Goal: Transaction & Acquisition: Purchase product/service

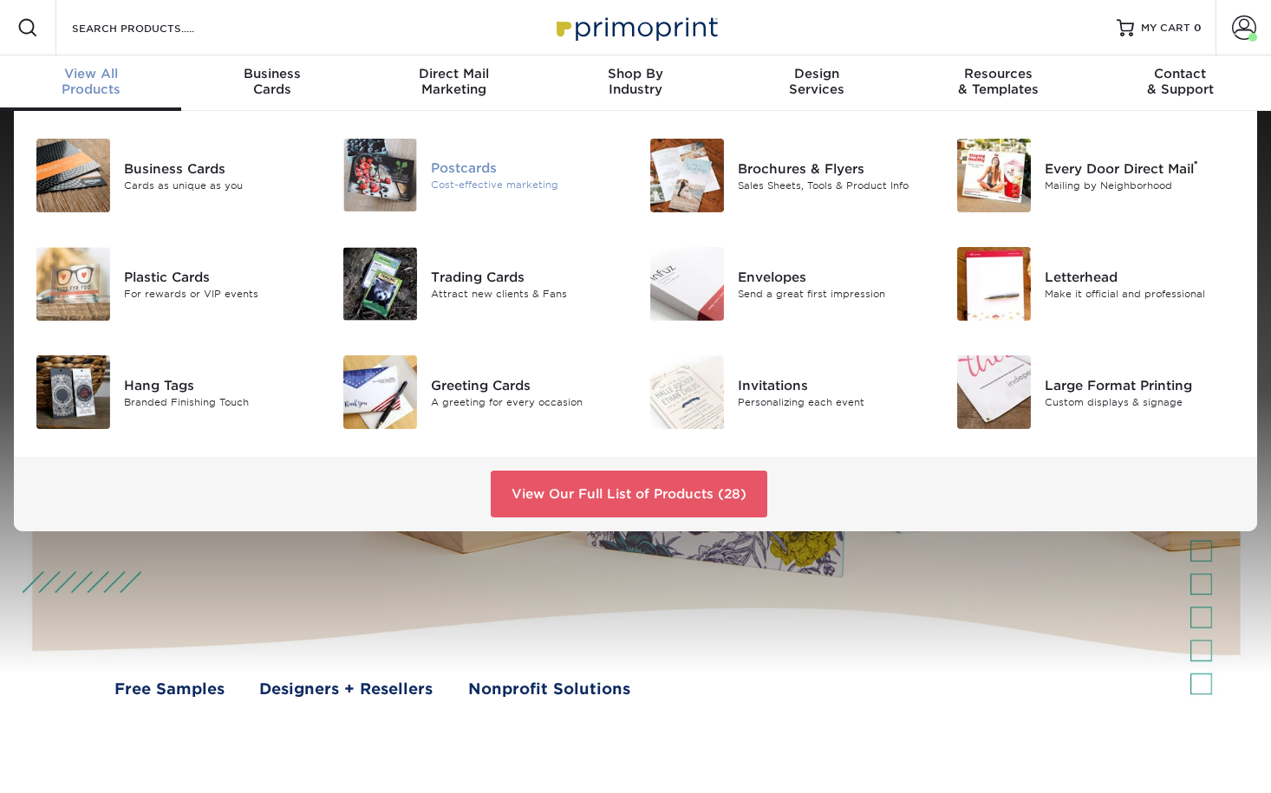
click at [361, 172] on img at bounding box center [380, 175] width 74 height 73
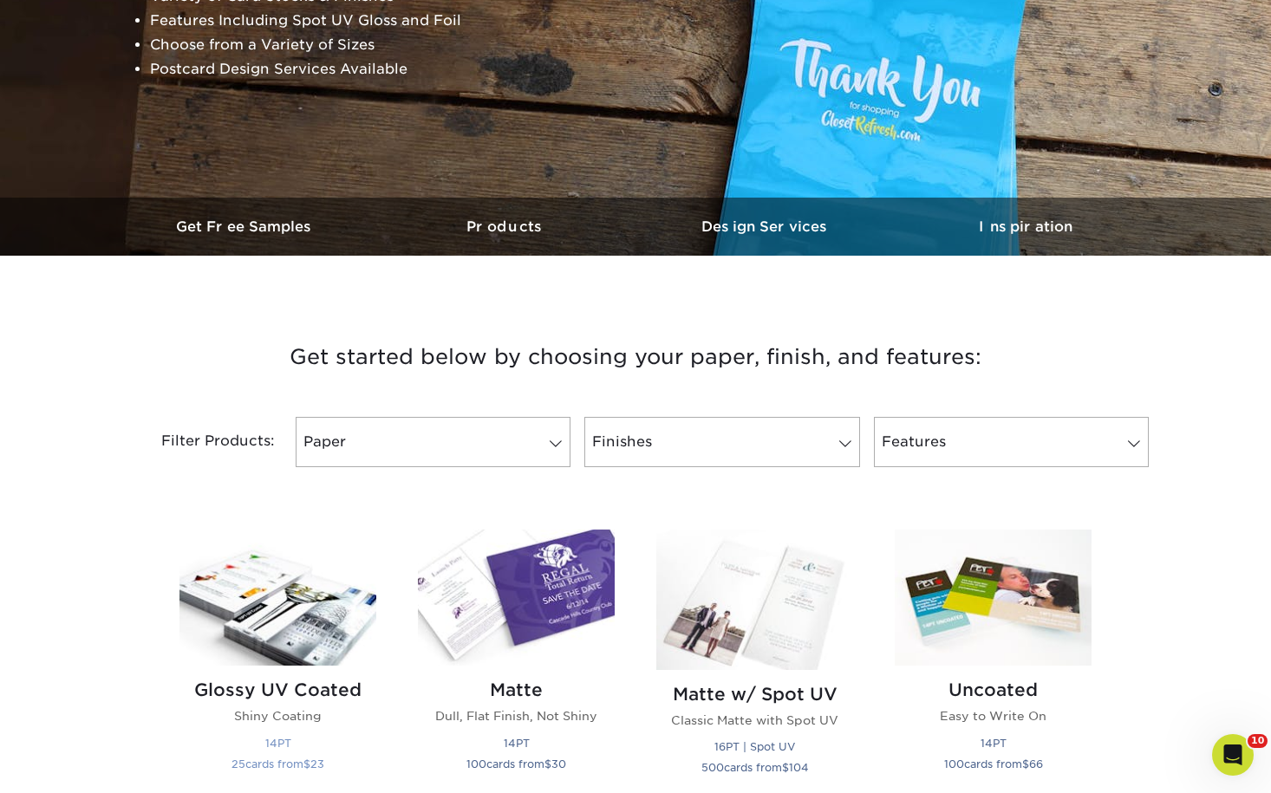
click at [327, 589] on img at bounding box center [277, 598] width 197 height 136
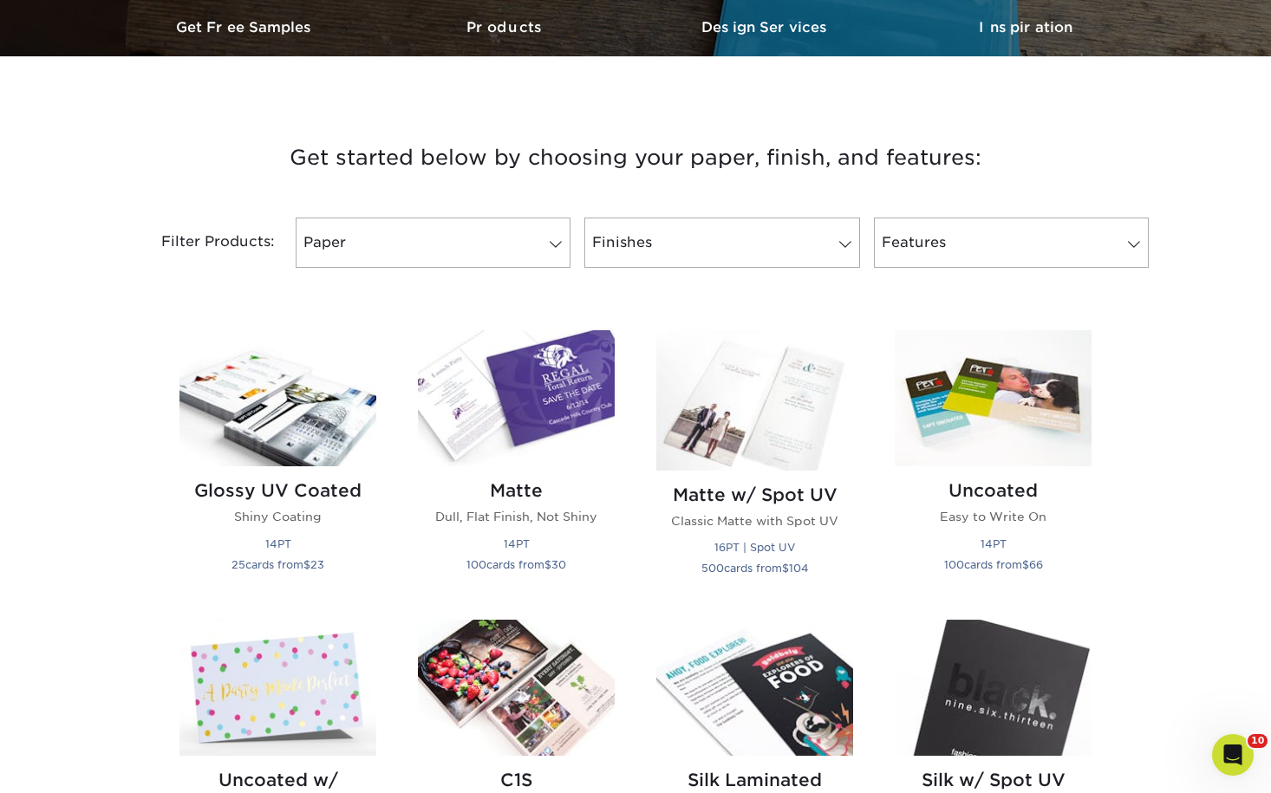
scroll to position [607, 0]
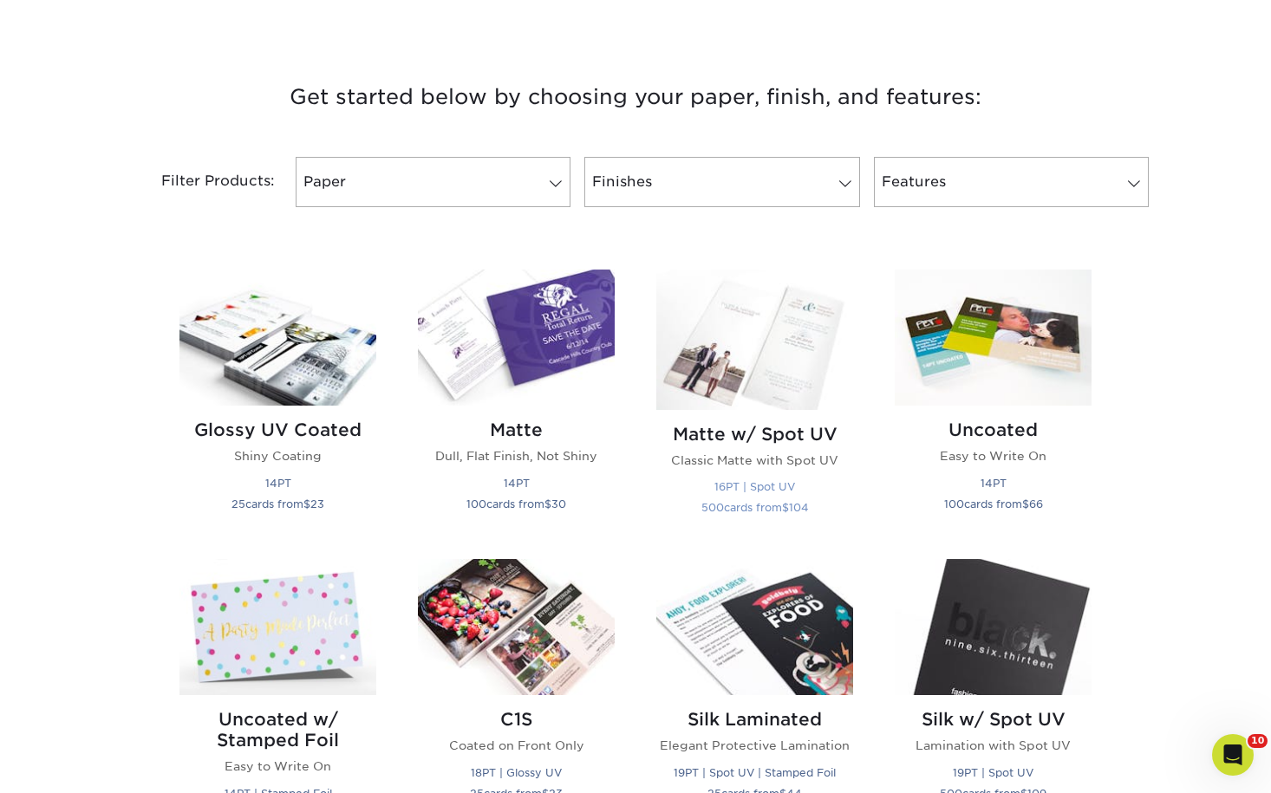
click at [779, 367] on img at bounding box center [754, 340] width 197 height 140
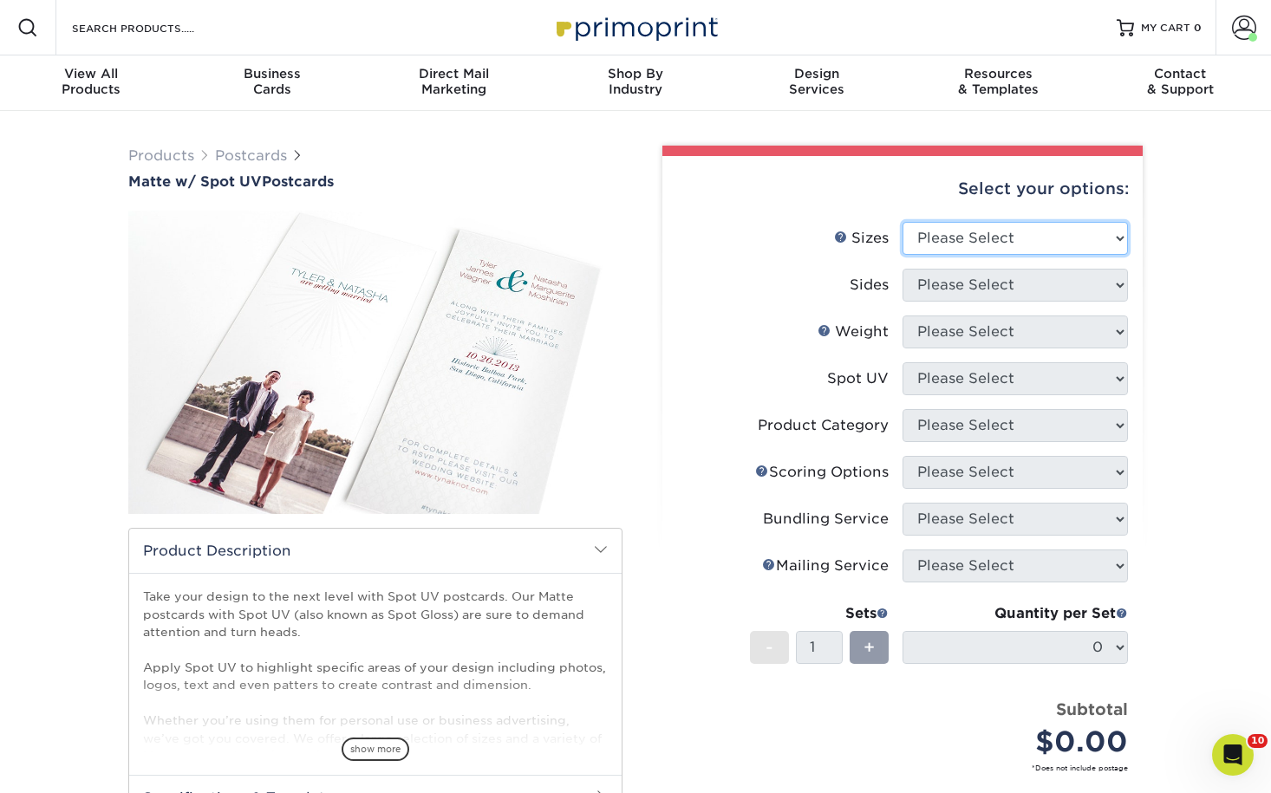
click at [1019, 243] on select "Please Select 1.5" x 7" 2" x 6" 2" x 8" 2.12" x 5.5" 2.75" x 4.25" 2.75" x 8.5"…" at bounding box center [1014, 238] width 225 height 33
select select "3.00x5.00"
click at [902, 222] on select "Please Select 1.5" x 7" 2" x 6" 2" x 8" 2.12" x 5.5" 2.75" x 4.25" 2.75" x 8.5"…" at bounding box center [1014, 238] width 225 height 33
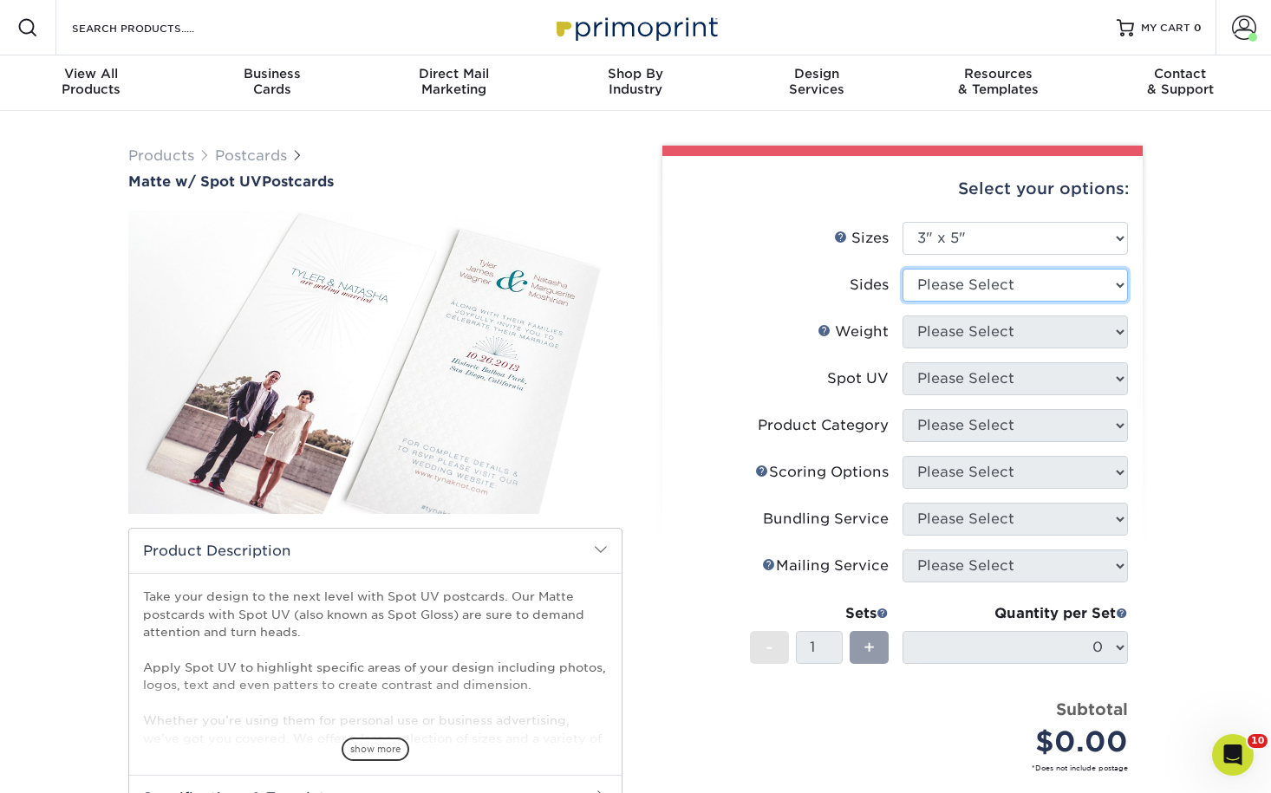
click at [994, 292] on select "Please Select Print Both Sides Print Front Only" at bounding box center [1014, 285] width 225 height 33
select select "13abbda7-1d64-4f25-8bb2-c179b224825d"
click at [902, 269] on select "Please Select Print Both Sides Print Front Only" at bounding box center [1014, 285] width 225 height 33
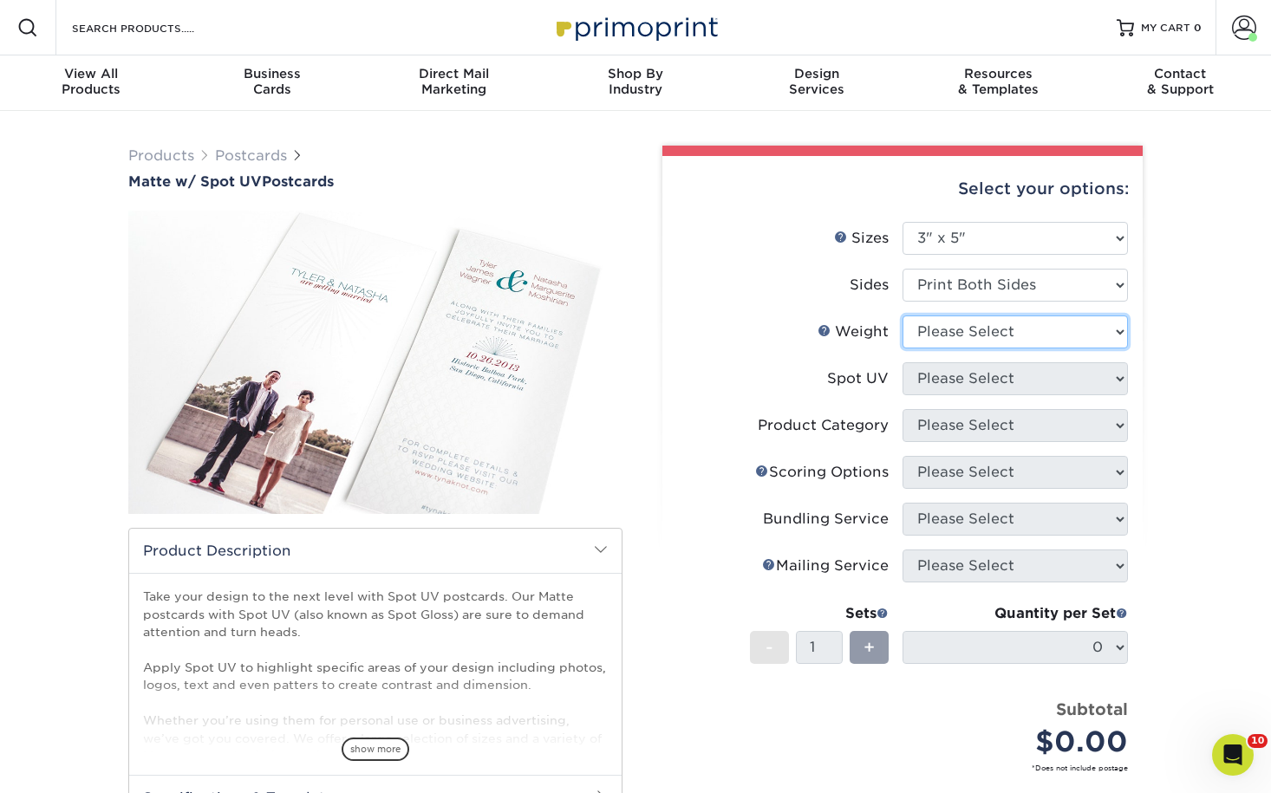
click at [1025, 335] on select "Please Select 16PT" at bounding box center [1014, 332] width 225 height 33
select select "16PT"
click at [902, 316] on select "Please Select 16PT" at bounding box center [1014, 332] width 225 height 33
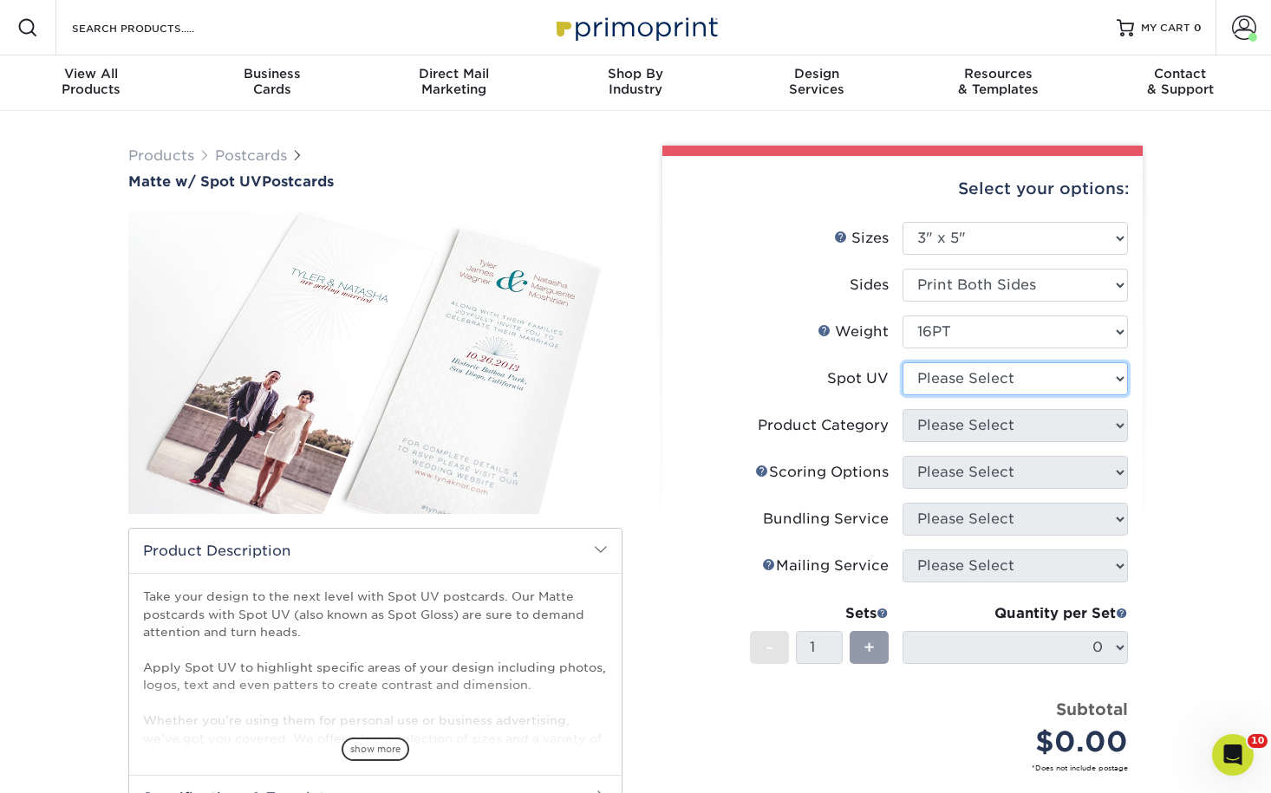
click at [1022, 380] on select "Please Select Front and Back (Both Sides) Front Only Back Only" at bounding box center [1014, 378] width 225 height 33
select select "0"
click at [902, 362] on select "Please Select Front and Back (Both Sides) Front Only Back Only" at bounding box center [1014, 378] width 225 height 33
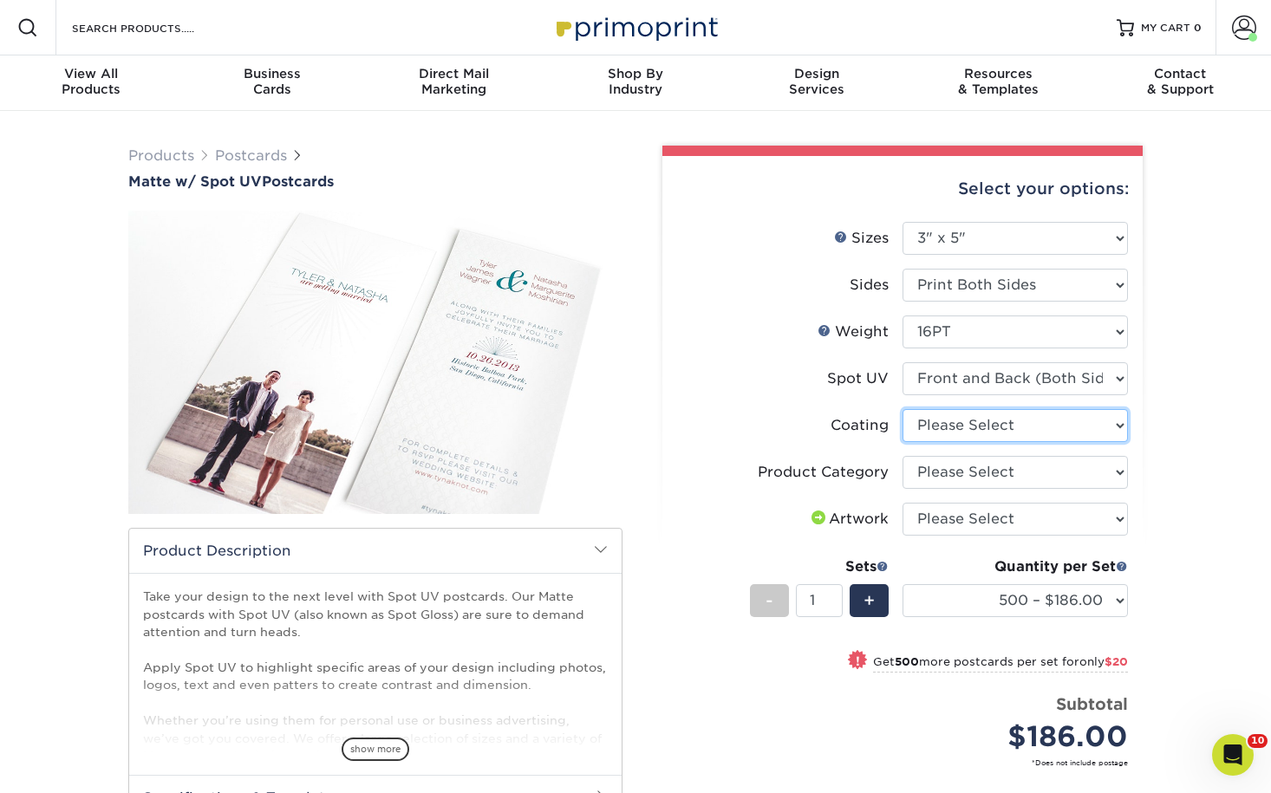
click at [1073, 435] on select at bounding box center [1014, 425] width 225 height 33
select select "121bb7b5-3b4d-429f-bd8d-bbf80e953313"
click at [902, 409] on select at bounding box center [1014, 425] width 225 height 33
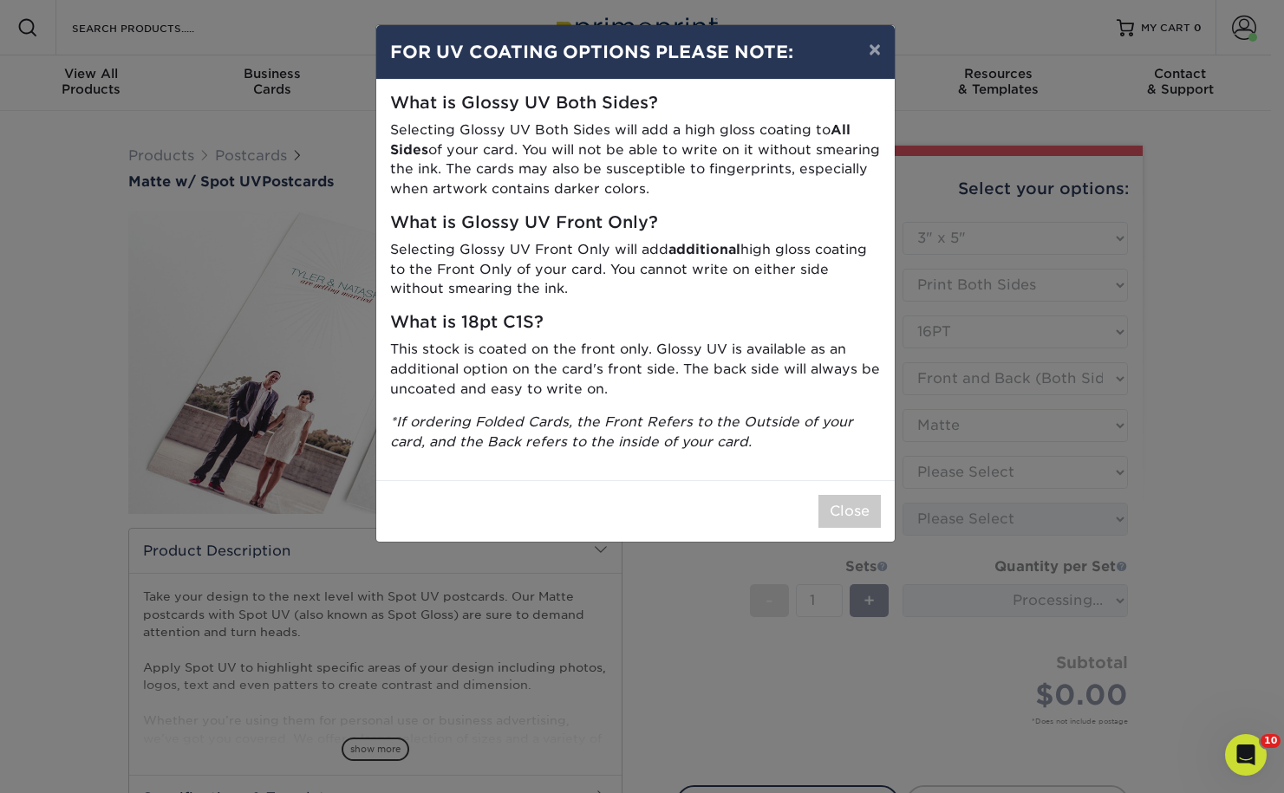
click at [1076, 469] on div "× FOR UV COATING OPTIONS PLEASE NOTE: What is Glossy UV Both Sides? Selecting G…" at bounding box center [642, 396] width 1284 height 793
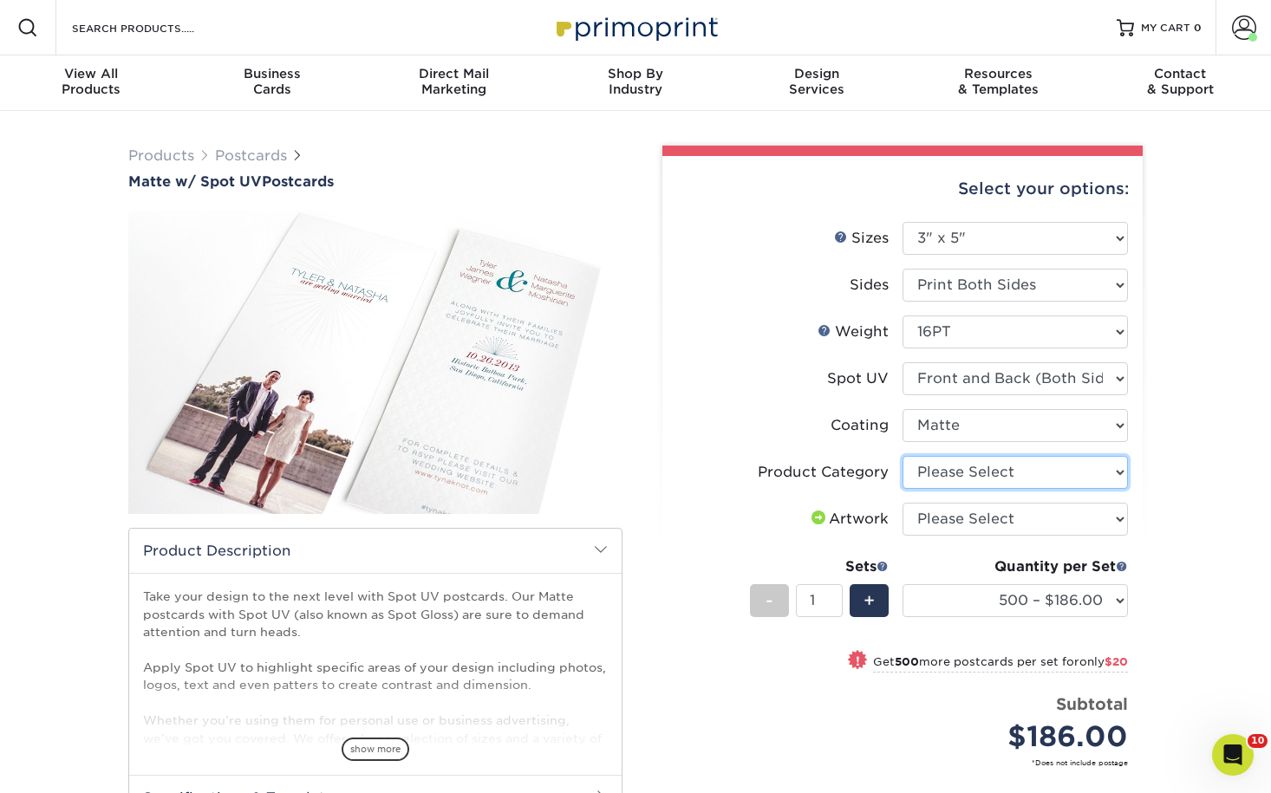
click at [1062, 477] on select "Please Select Postcards" at bounding box center [1014, 472] width 225 height 33
select select "9b7272e0-d6c8-4c3c-8e97-d3a1bcdab858"
click at [902, 456] on select "Please Select Postcards" at bounding box center [1014, 472] width 225 height 33
click at [1049, 525] on select "Please Select I will upload files I need a design - $150" at bounding box center [1014, 519] width 225 height 33
select select "upload"
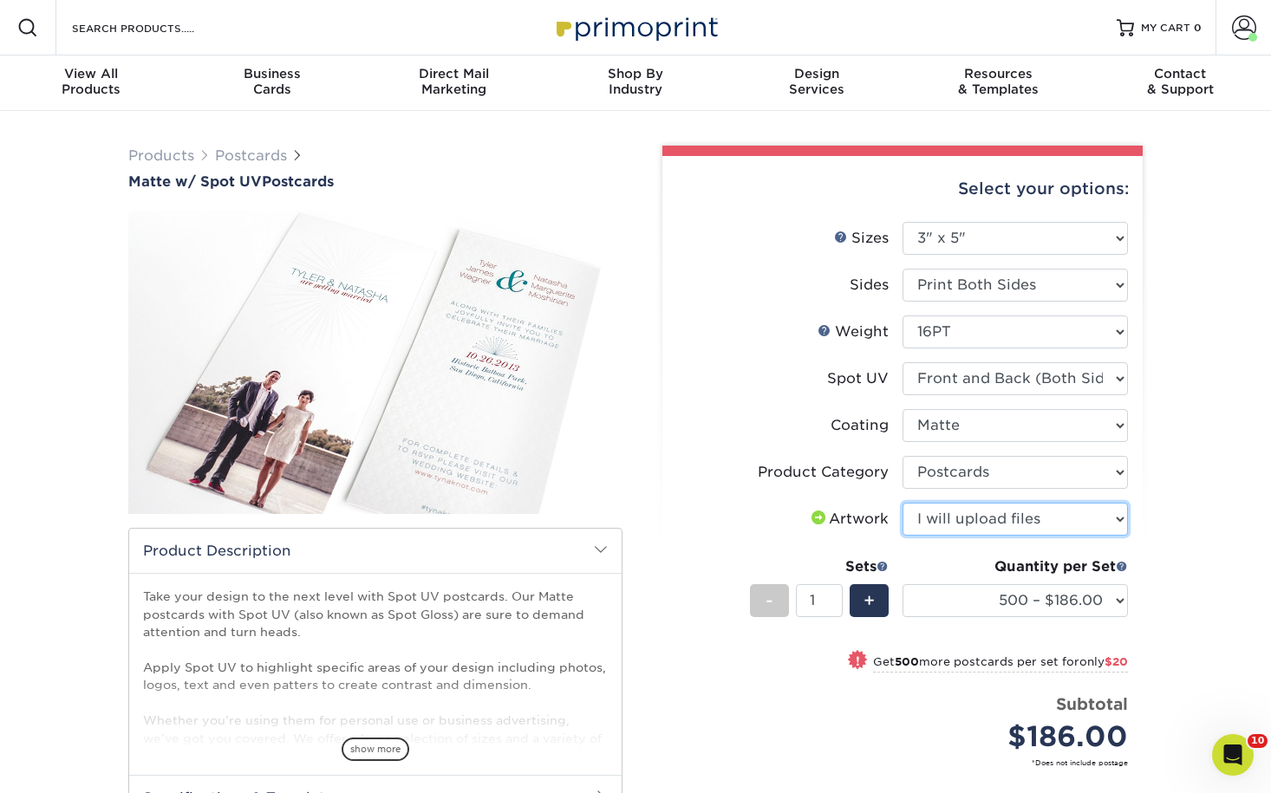
click at [902, 503] on select "Please Select I will upload files I need a design - $150" at bounding box center [1014, 519] width 225 height 33
click at [1043, 598] on select "500 – $186.00 1000 – $206.00 2500 – $336.00 5000 – $514.00 10000 – $929.00 1500…" at bounding box center [1014, 600] width 225 height 33
click at [902, 584] on select "500 – $186.00 1000 – $206.00 2500 – $336.00 5000 – $514.00 10000 – $929.00 1500…" at bounding box center [1014, 600] width 225 height 33
click at [1163, 581] on div "Products Postcards Matte w/ Spot UV Postcards" at bounding box center [635, 570] width 1271 height 918
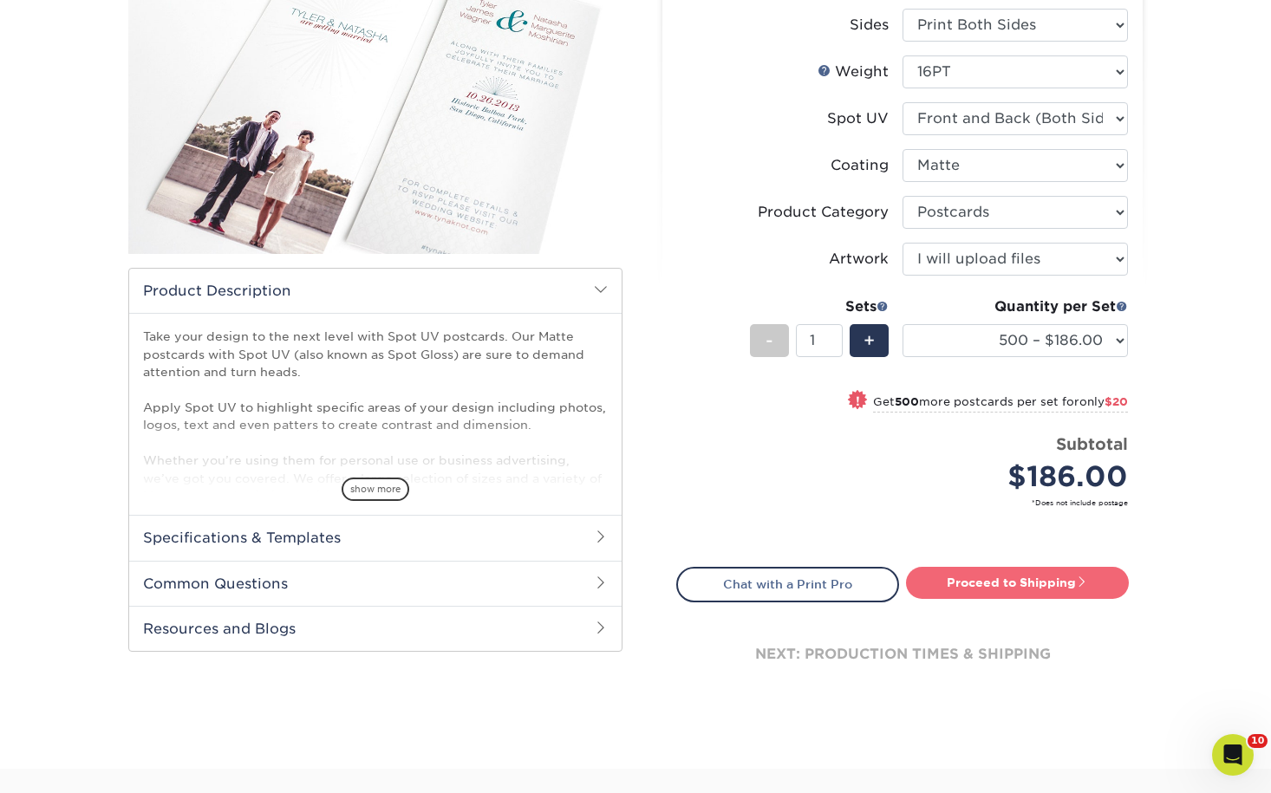
click at [1059, 582] on link "Proceed to Shipping" at bounding box center [1017, 582] width 223 height 31
type input "Set 1"
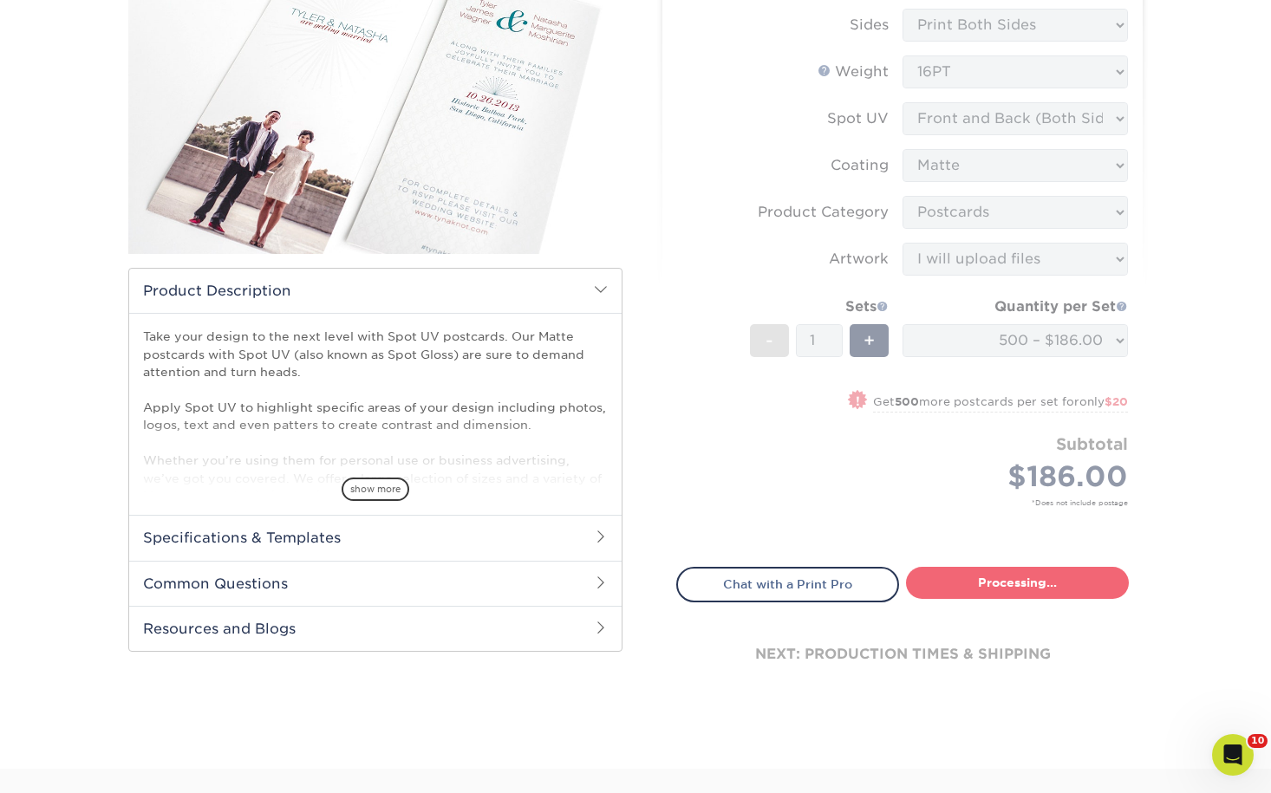
select select "8e64f38f-0766-4efb-9231-fc883775f33d"
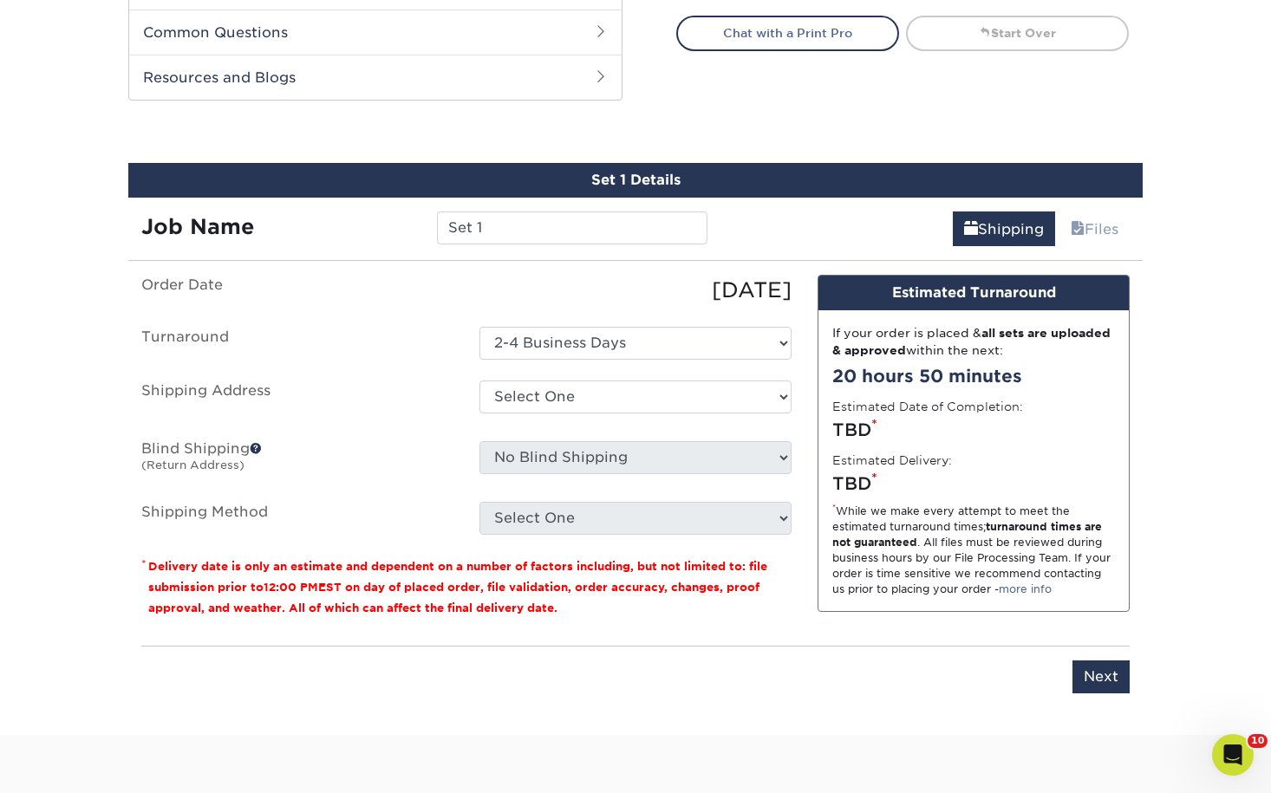
scroll to position [875, 0]
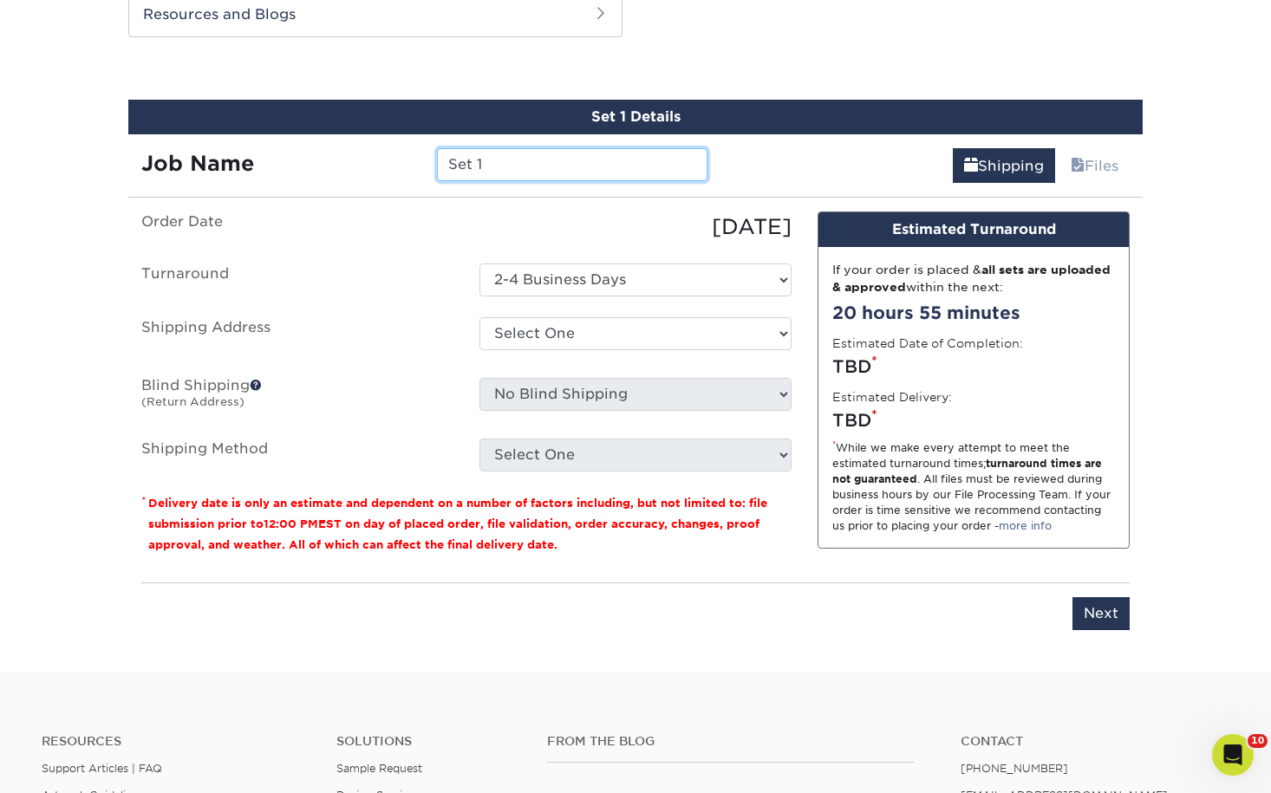
click at [638, 176] on input "Set 1" at bounding box center [572, 164] width 270 height 33
type input "Admin Cards"
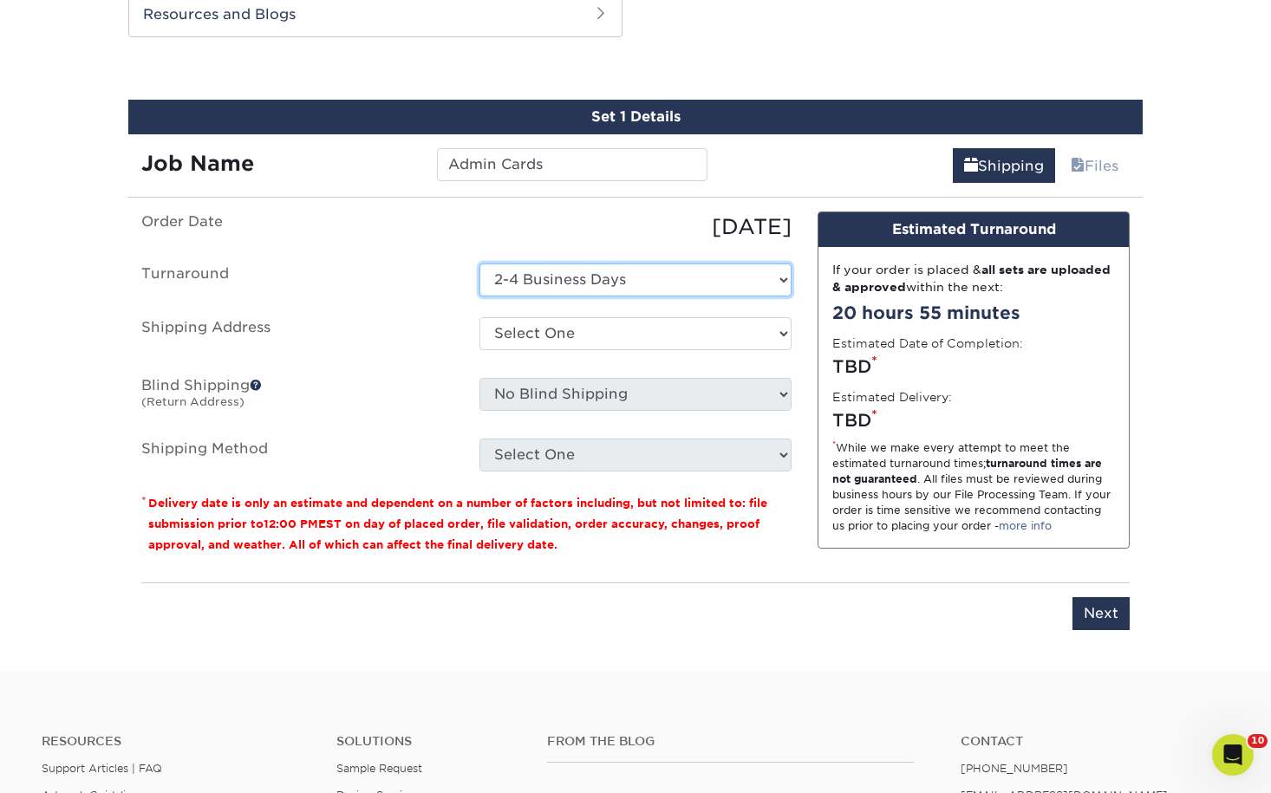
click at [631, 285] on select "Select One 2-4 Business Days" at bounding box center [635, 280] width 312 height 33
click at [479, 264] on select "Select One 2-4 Business Days" at bounding box center [635, 280] width 312 height 33
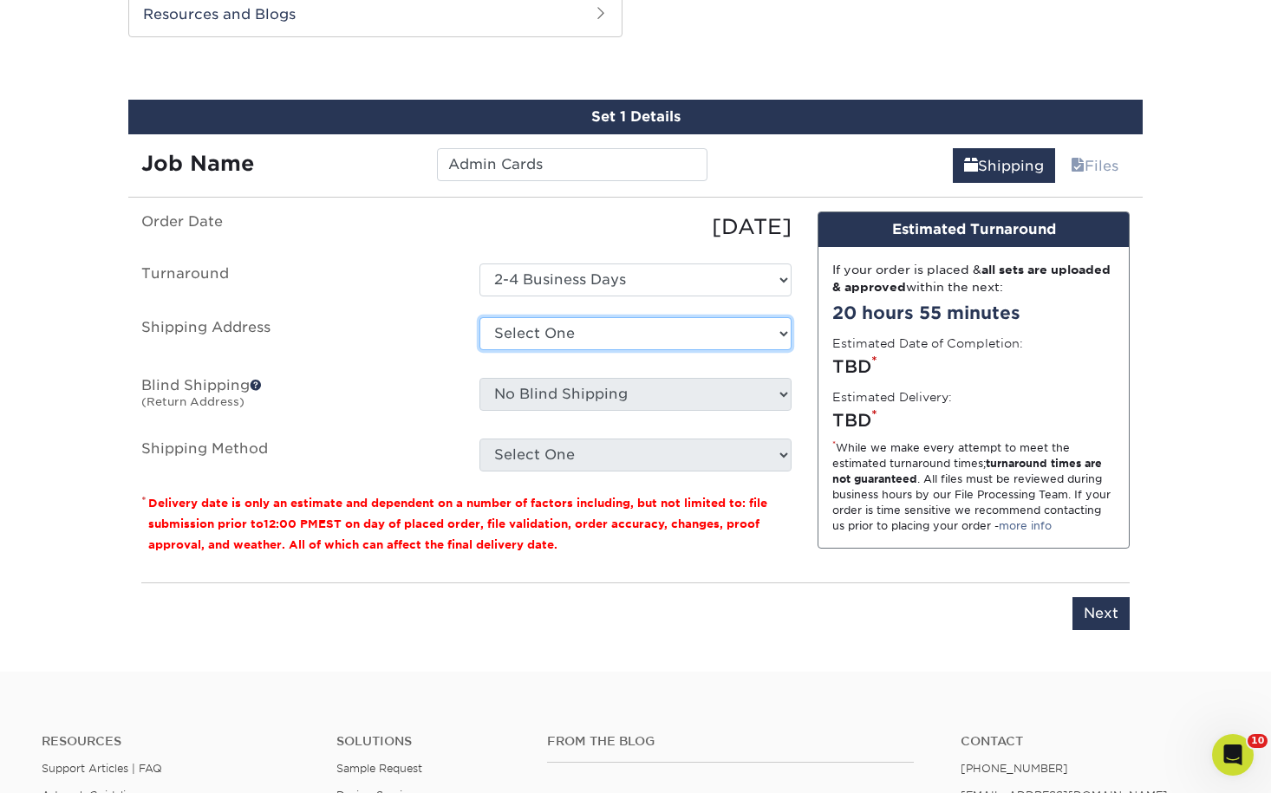
click at [618, 327] on select "Select One 1A Ryan Gunter ARCleburne ARConway ARFranklin ARMontgomery AROuachit…" at bounding box center [635, 333] width 312 height 33
select select "210660"
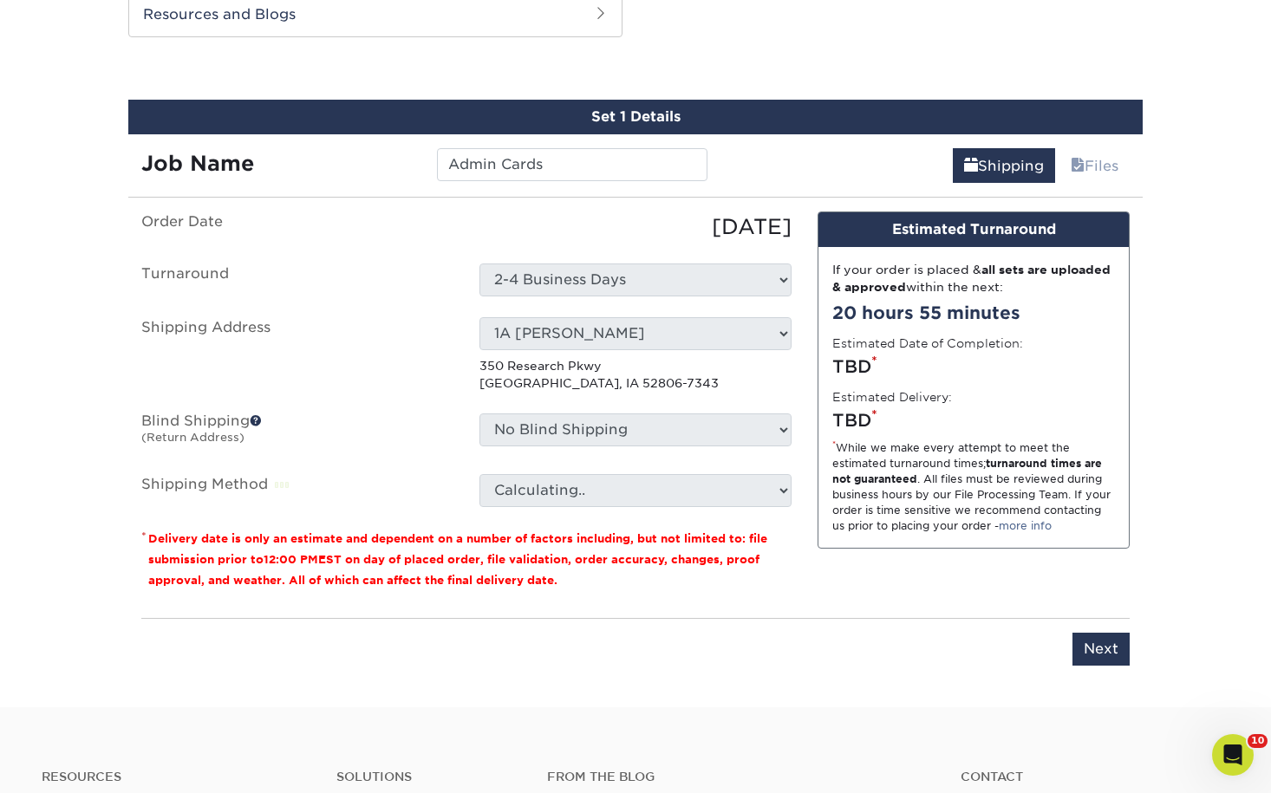
click at [586, 583] on p "* Delivery date is only an estimate and dependent on a number of factors includ…" at bounding box center [466, 559] width 650 height 62
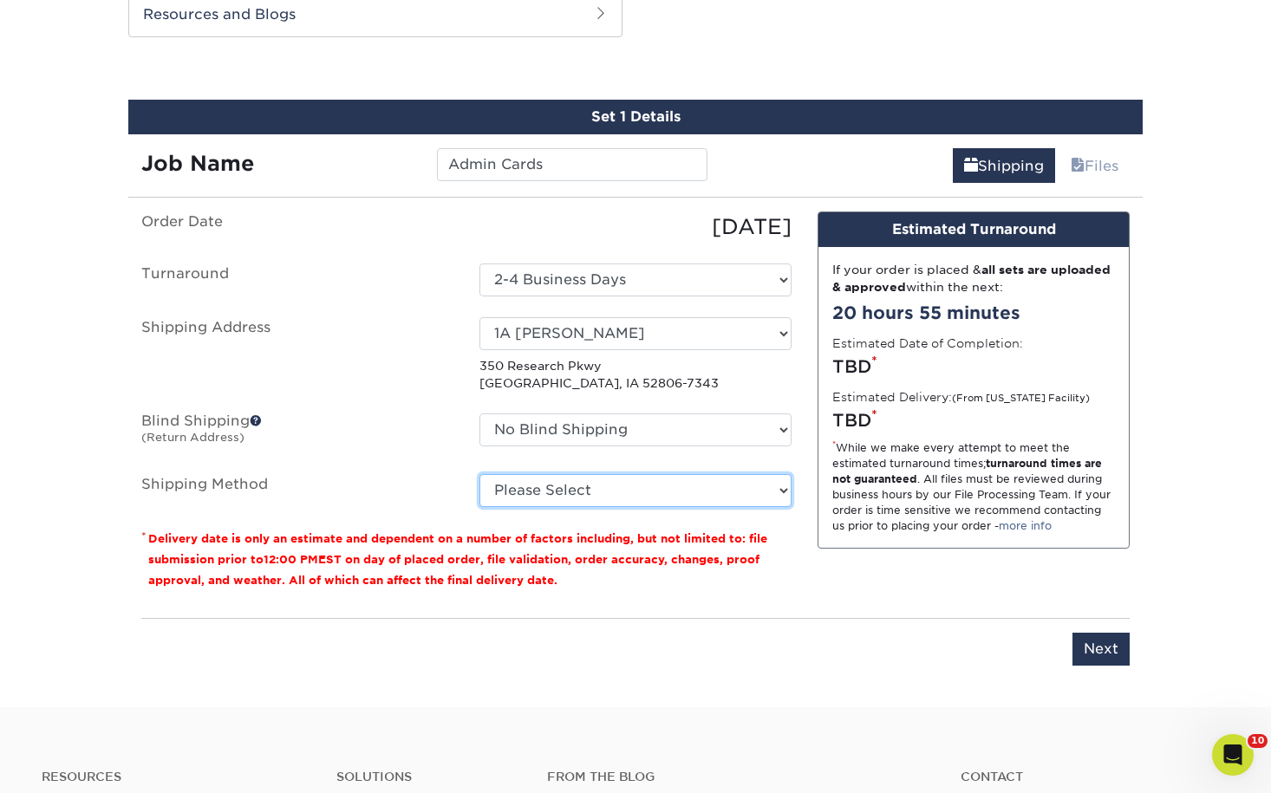
click at [493, 492] on select "Please Select Ground Shipping (+$18.56) 3 Day Shipping Service (+$27.09) 2 Day …" at bounding box center [635, 490] width 312 height 33
select select "03"
click at [479, 474] on select "Please Select Ground Shipping (+$18.56) 3 Day Shipping Service (+$27.09) 2 Day …" at bounding box center [635, 490] width 312 height 33
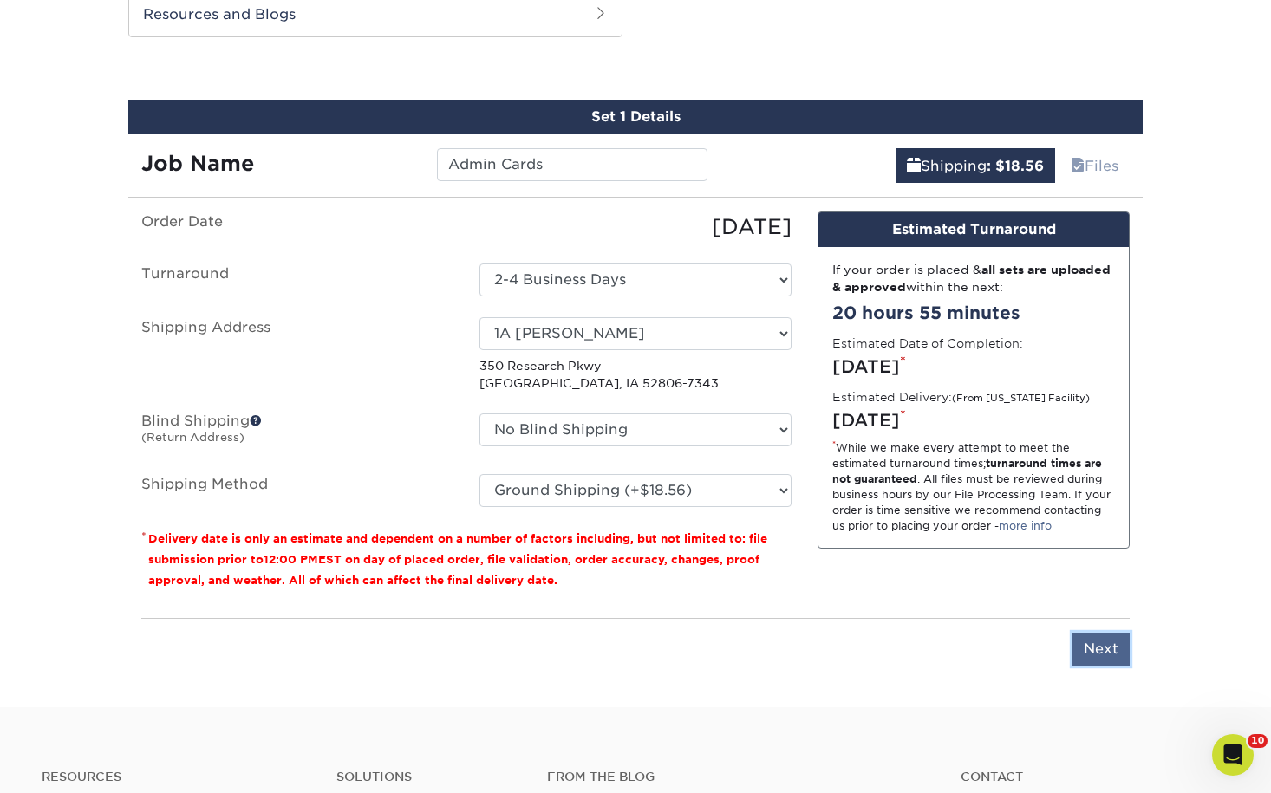
click at [1111, 643] on input "Next" at bounding box center [1100, 649] width 57 height 33
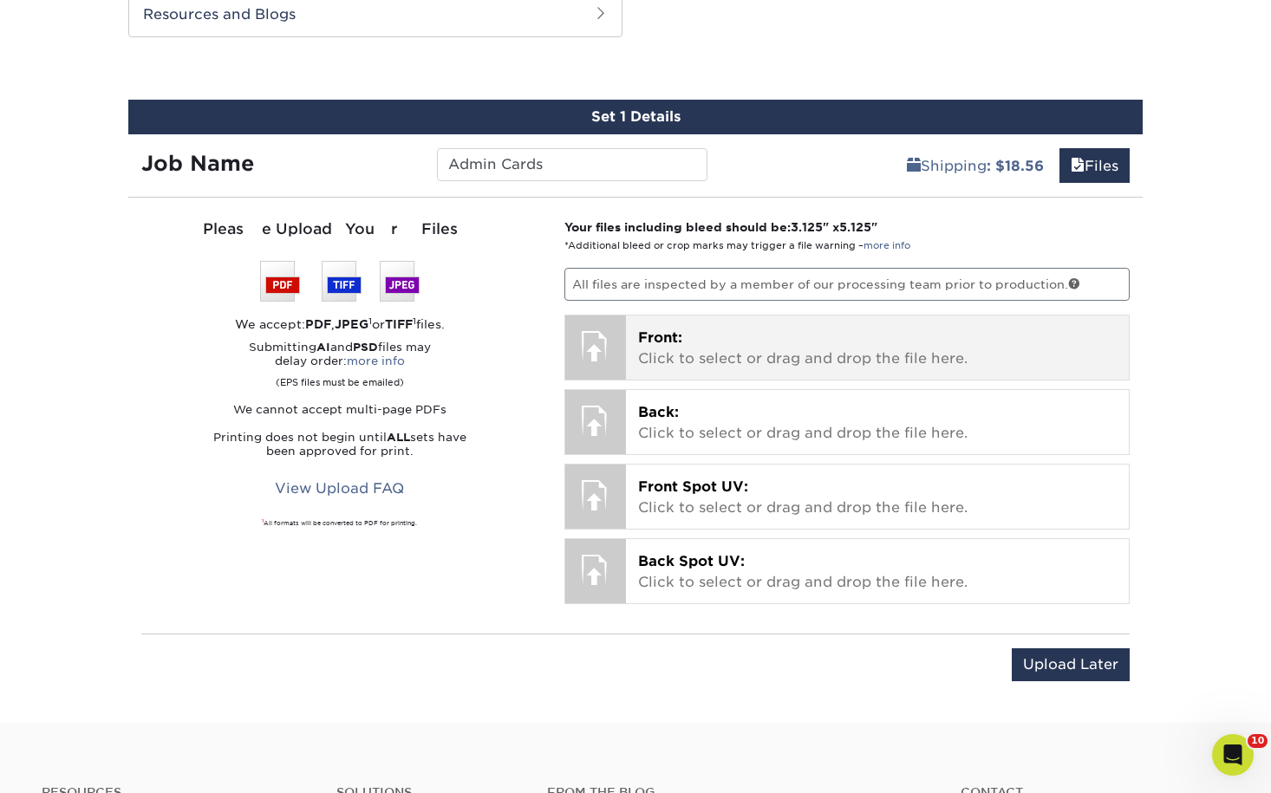
click at [772, 347] on p "Front: Click to select or drag and drop the file here." at bounding box center [877, 349] width 479 height 42
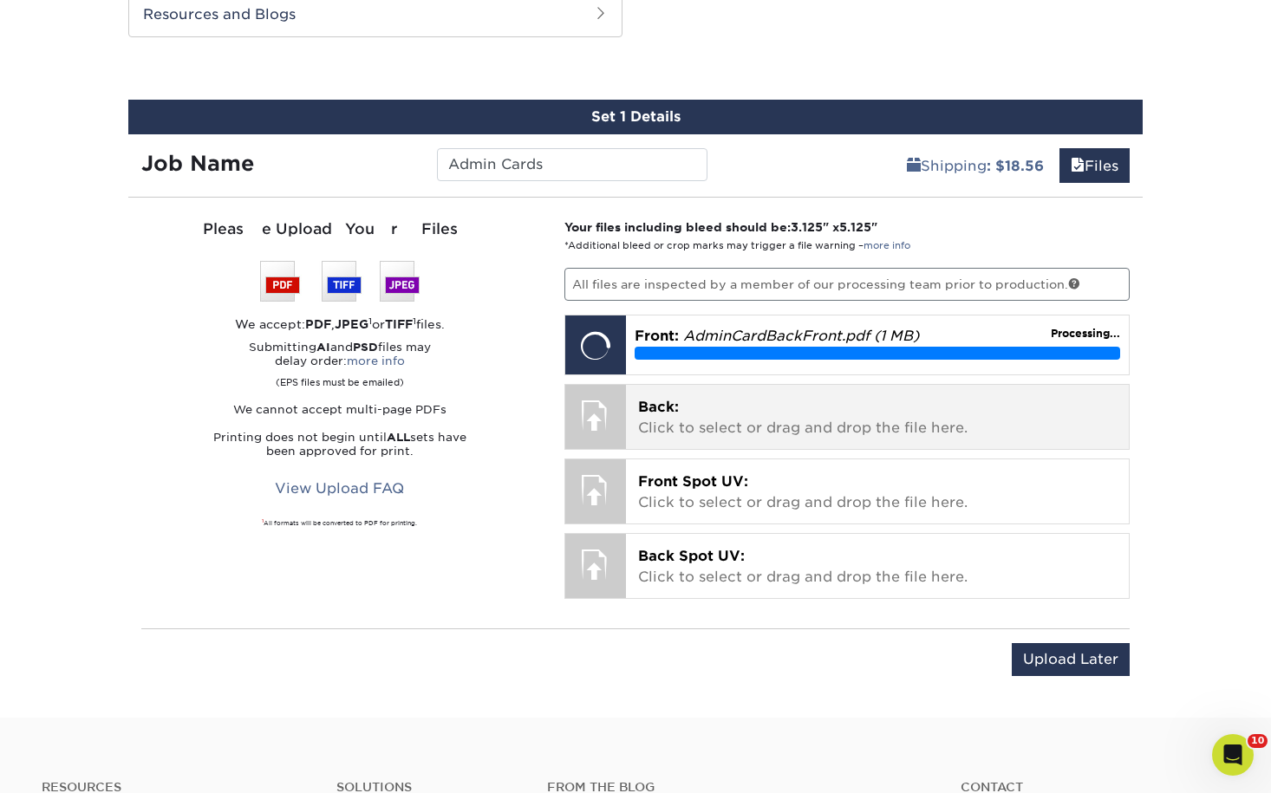
click at [901, 433] on p "Back: Click to select or drag and drop the file here." at bounding box center [877, 418] width 479 height 42
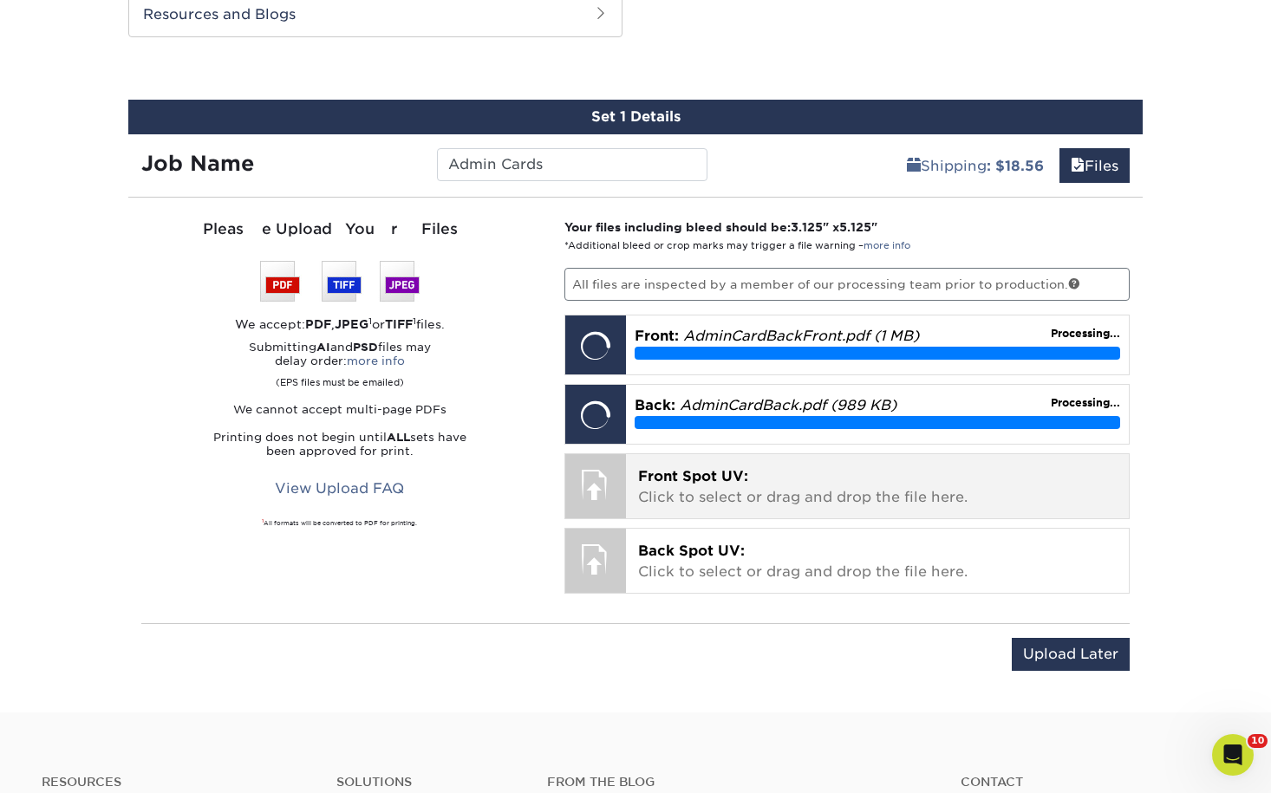
click at [917, 488] on p "Front Spot UV: Click to select or drag and drop the file here." at bounding box center [877, 487] width 479 height 42
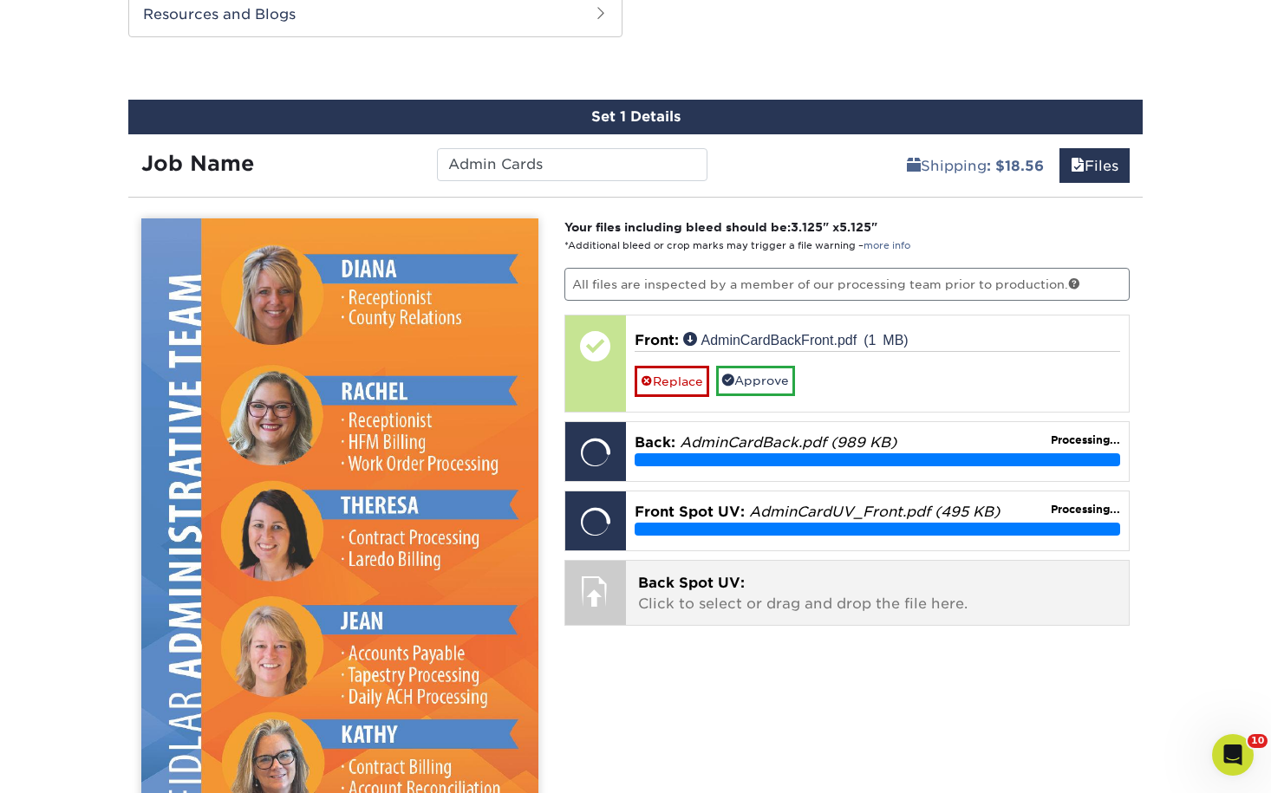
click at [917, 613] on p "Back Spot UV: Click to select or drag and drop the file here." at bounding box center [877, 594] width 479 height 42
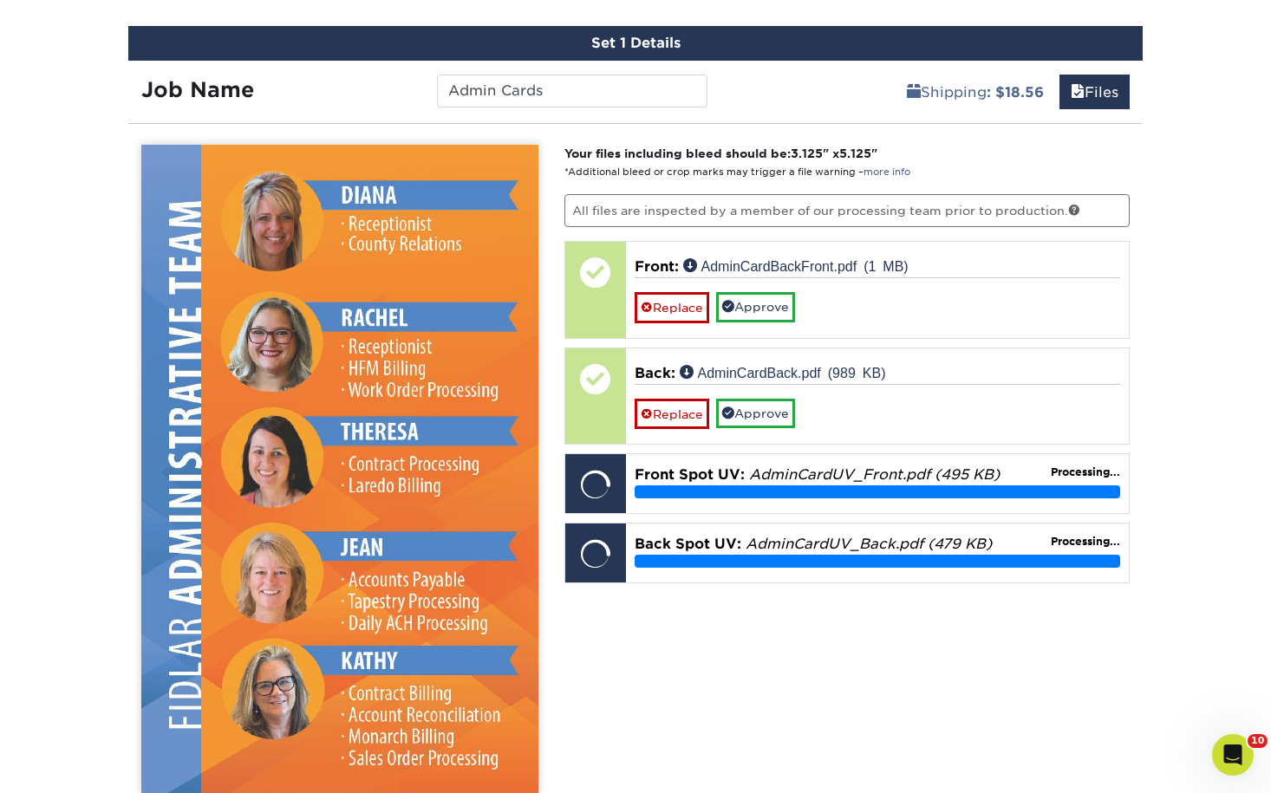
scroll to position [1222, 0]
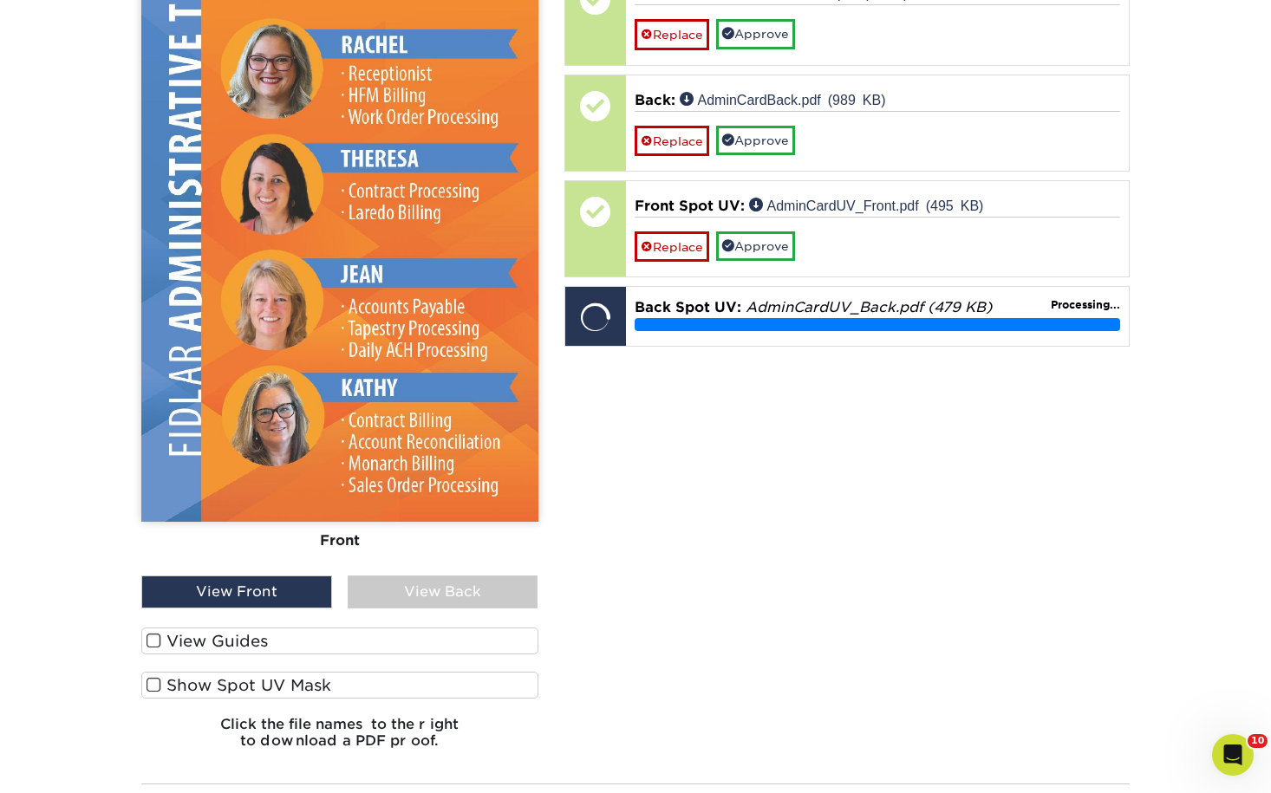
click at [487, 582] on div "View Back" at bounding box center [443, 592] width 191 height 33
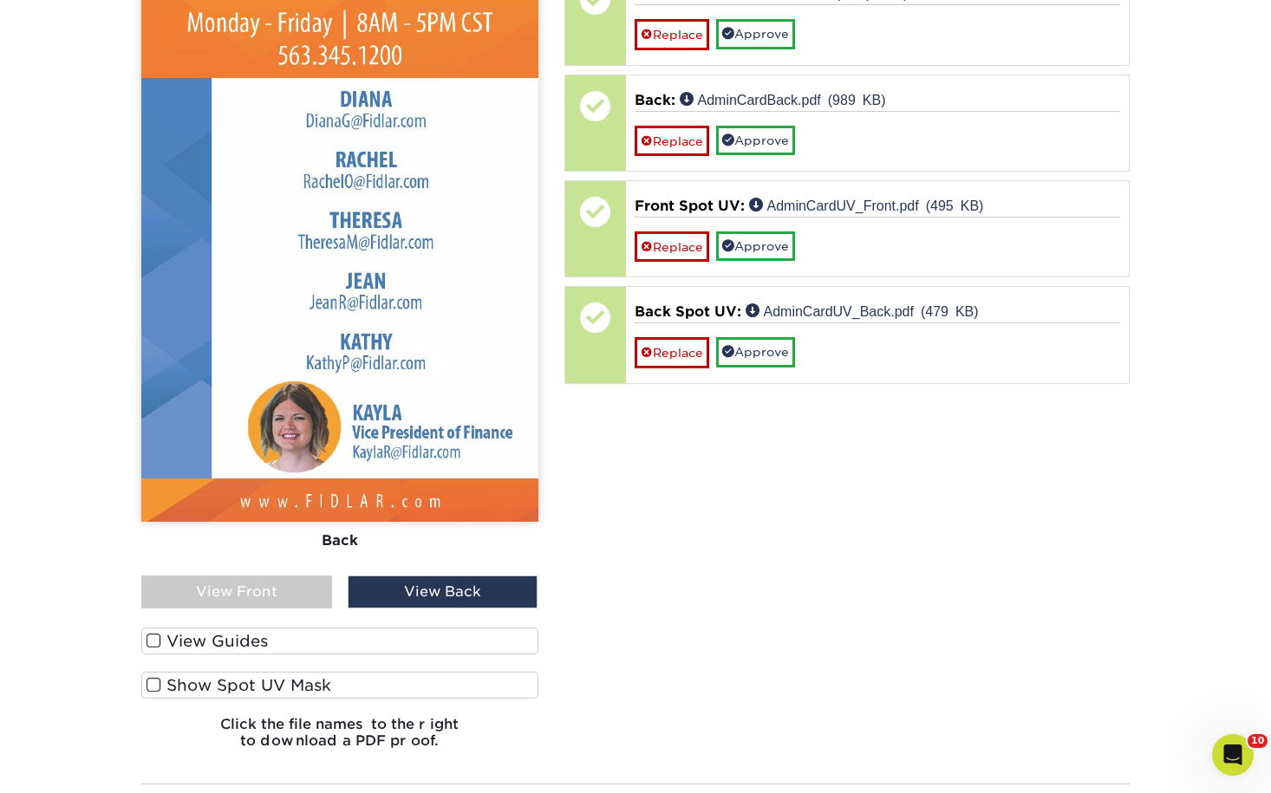
click at [215, 684] on label "Show Spot UV Mask" at bounding box center [339, 685] width 397 height 27
click at [0, 0] on input "Show Spot UV Mask" at bounding box center [0, 0] width 0 height 0
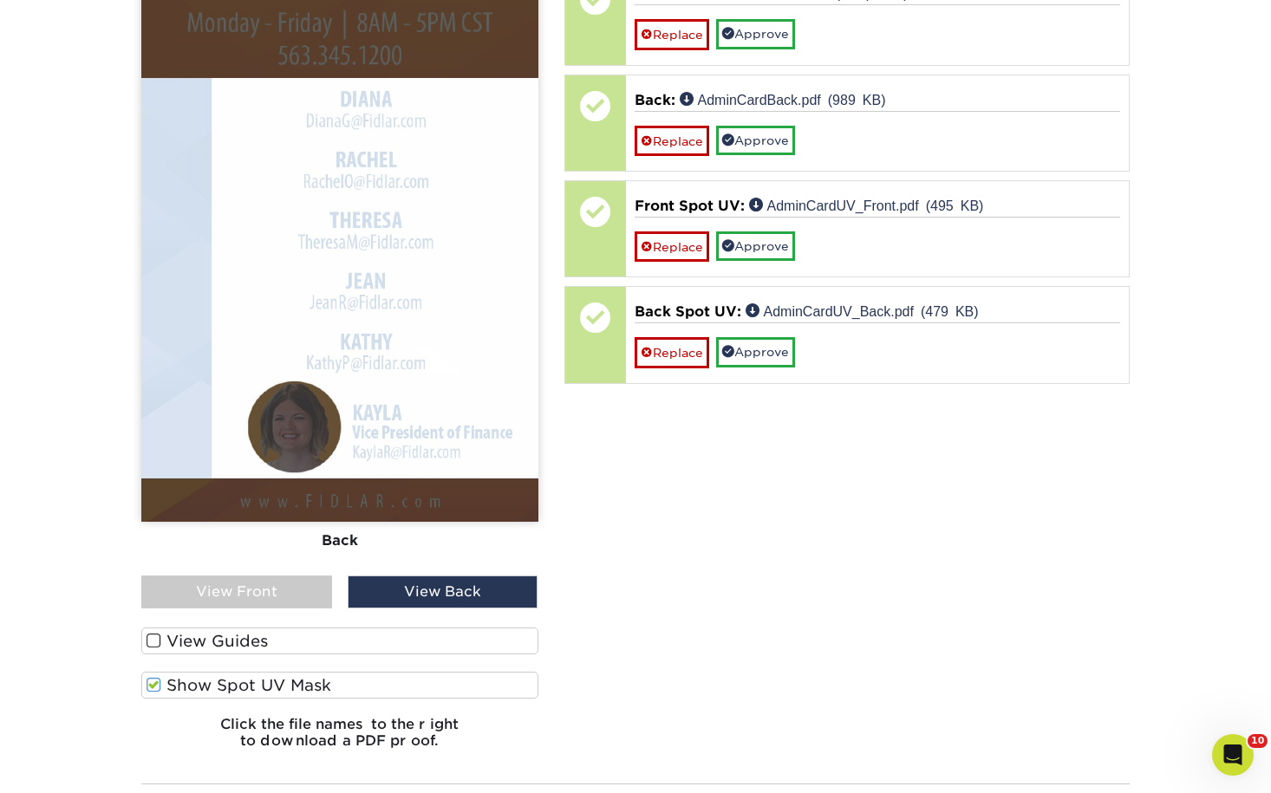
click at [215, 684] on label "Show Spot UV Mask" at bounding box center [339, 685] width 397 height 27
click at [0, 0] on input "Show Spot UV Mask" at bounding box center [0, 0] width 0 height 0
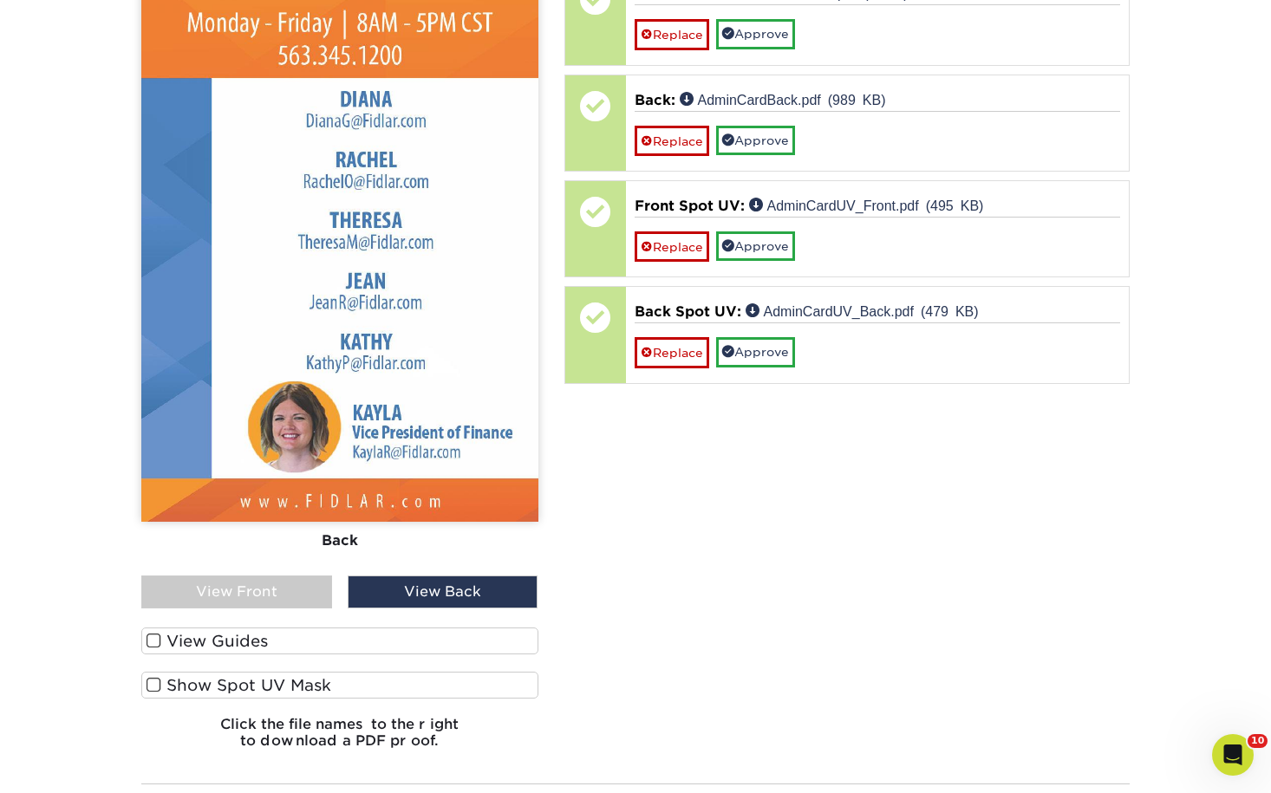
click at [215, 684] on label "Show Spot UV Mask" at bounding box center [339, 685] width 397 height 27
click at [0, 0] on input "Show Spot UV Mask" at bounding box center [0, 0] width 0 height 0
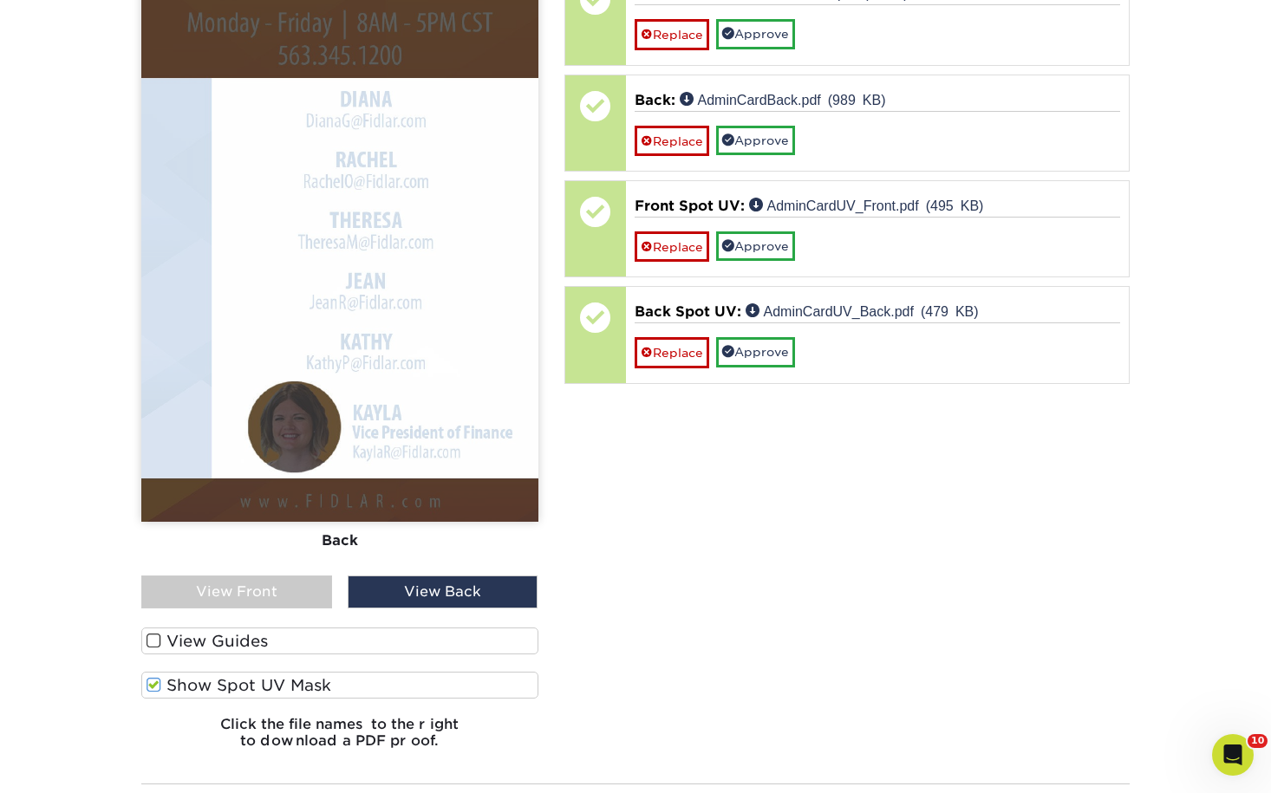
click at [215, 684] on label "Show Spot UV Mask" at bounding box center [339, 685] width 397 height 27
click at [0, 0] on input "Show Spot UV Mask" at bounding box center [0, 0] width 0 height 0
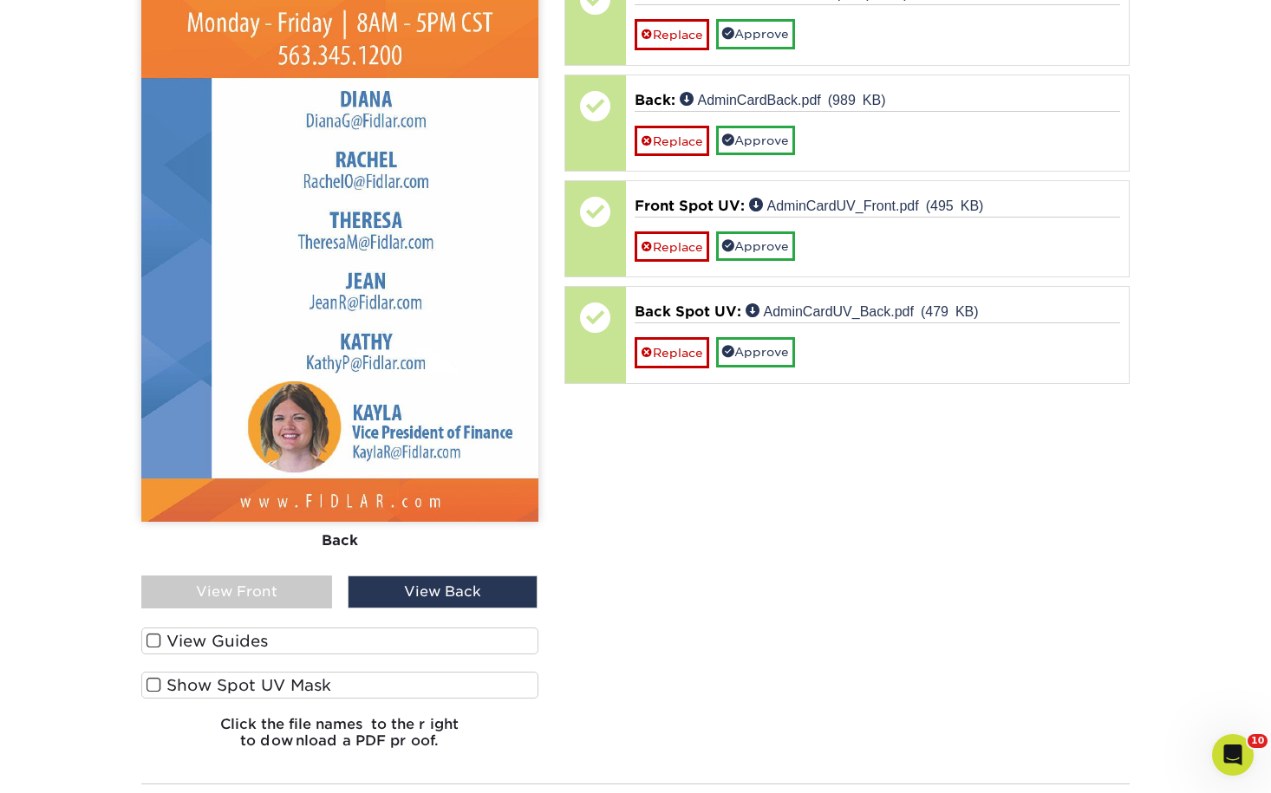
click at [257, 599] on div "View Front" at bounding box center [236, 592] width 191 height 33
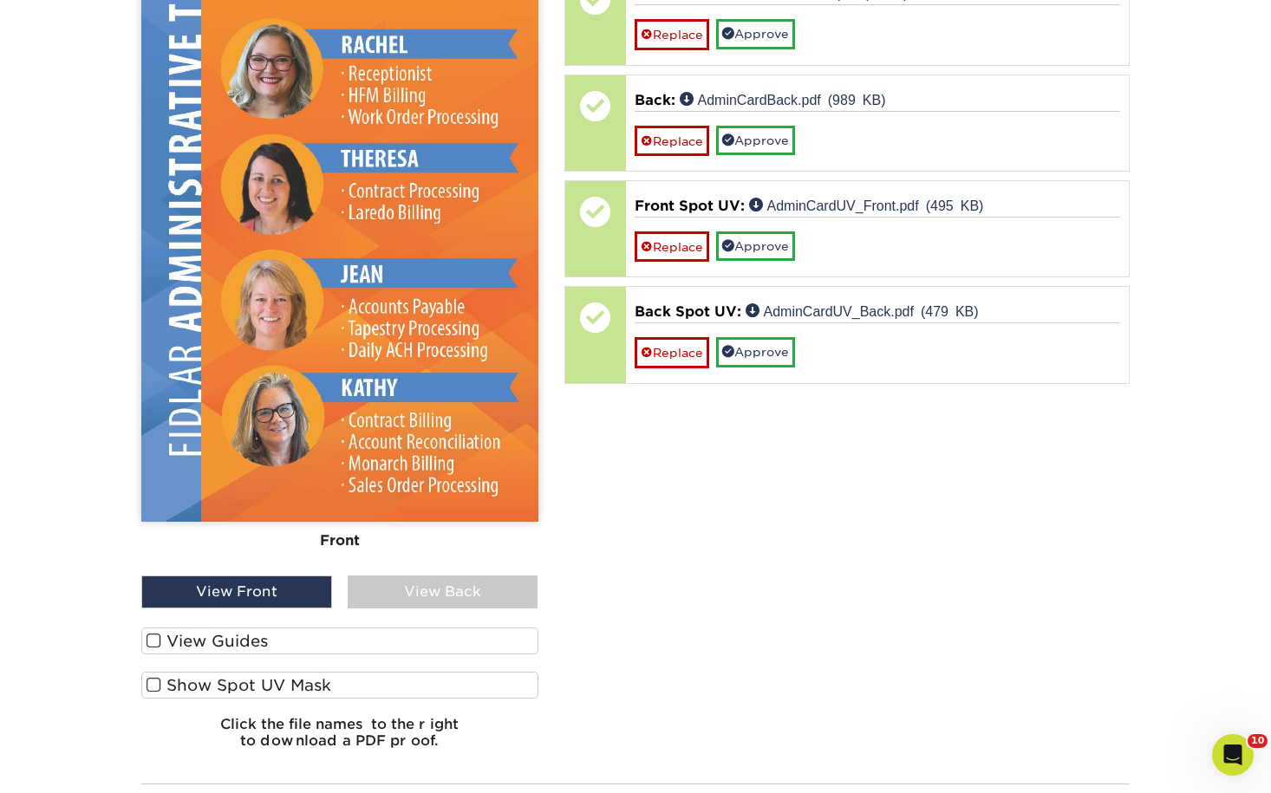
click at [250, 683] on label "Show Spot UV Mask" at bounding box center [339, 685] width 397 height 27
click at [0, 0] on input "Show Spot UV Mask" at bounding box center [0, 0] width 0 height 0
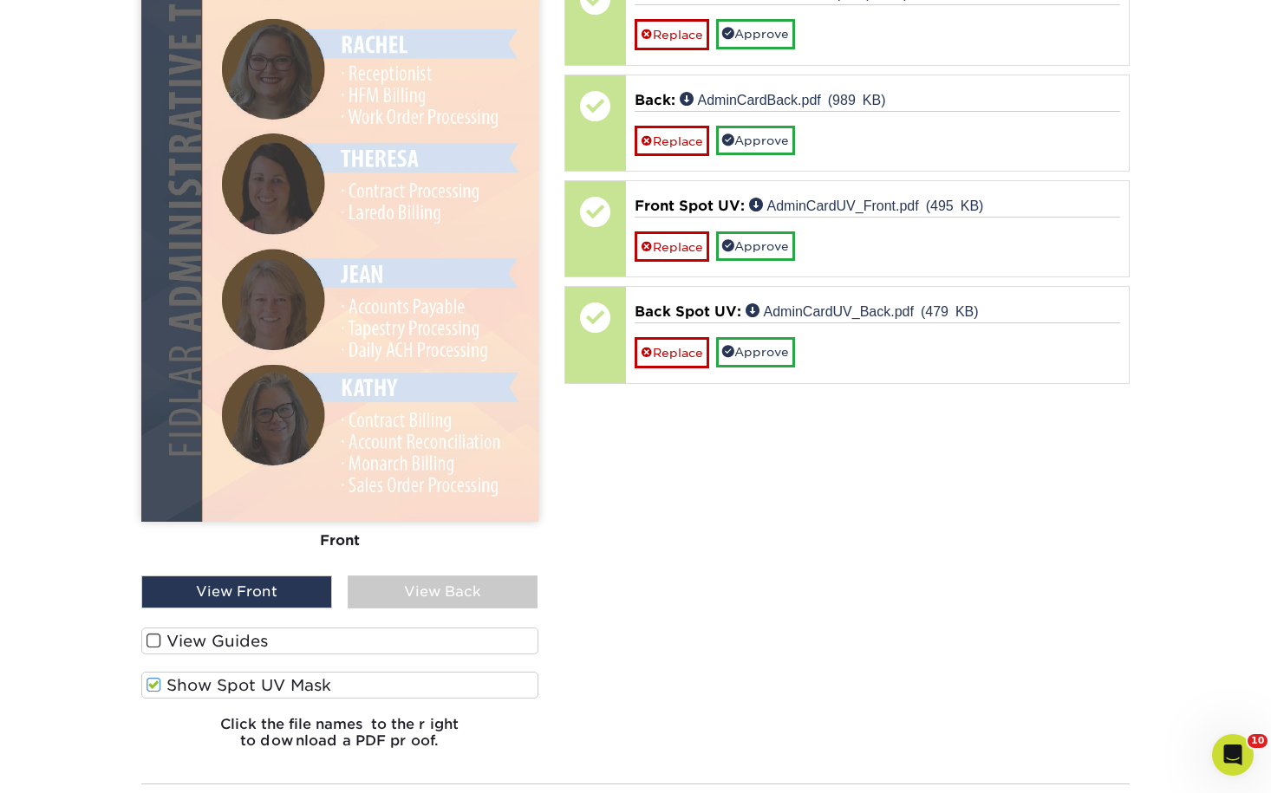
click at [250, 683] on label "Show Spot UV Mask" at bounding box center [339, 685] width 397 height 27
click at [0, 0] on input "Show Spot UV Mask" at bounding box center [0, 0] width 0 height 0
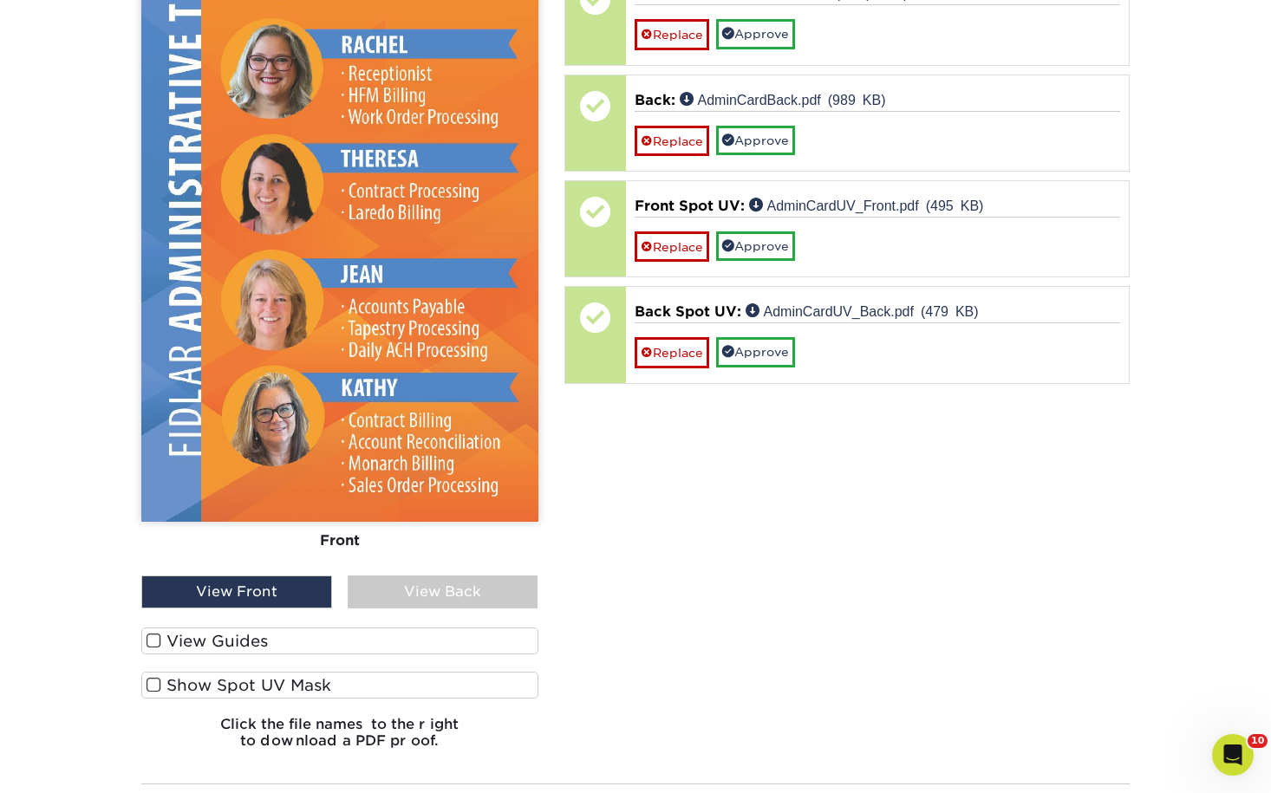
click at [250, 683] on label "Show Spot UV Mask" at bounding box center [339, 685] width 397 height 27
click at [0, 0] on input "Show Spot UV Mask" at bounding box center [0, 0] width 0 height 0
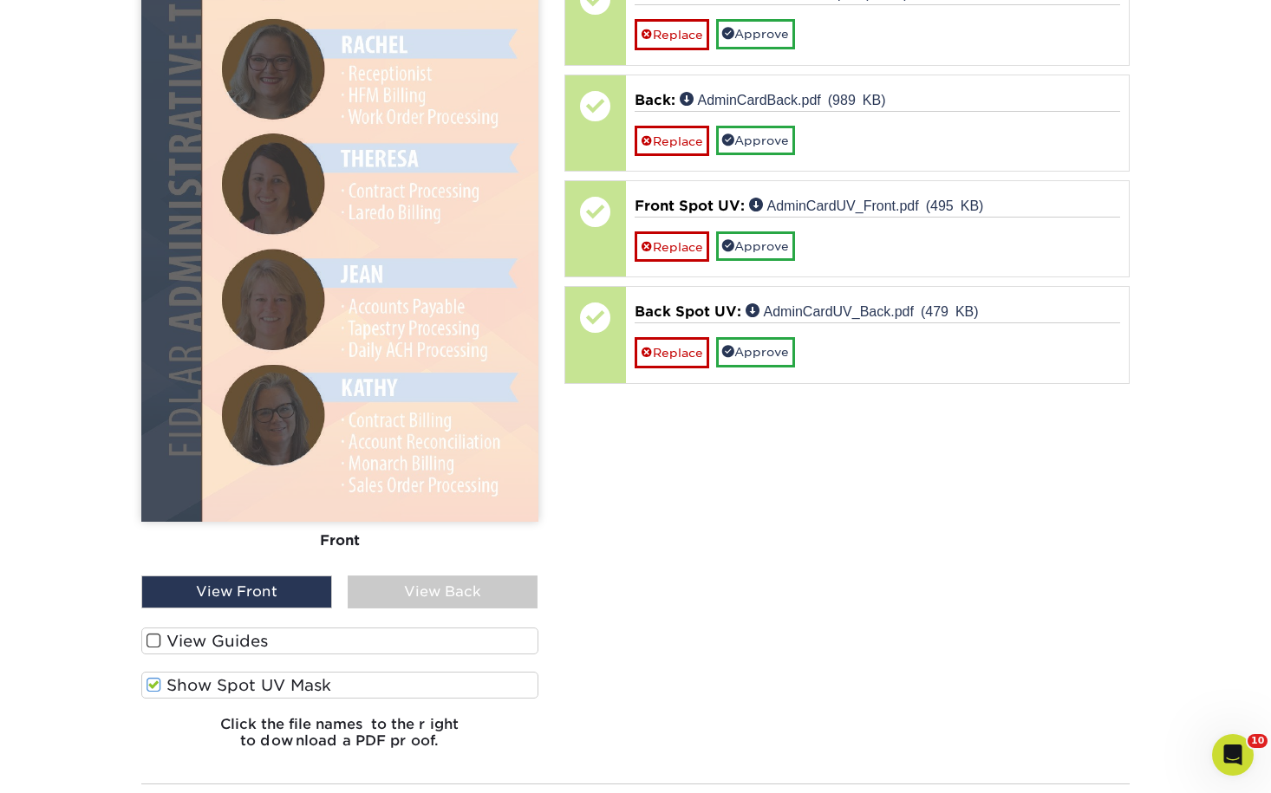
click at [250, 683] on label "Show Spot UV Mask" at bounding box center [339, 685] width 397 height 27
click at [0, 0] on input "Show Spot UV Mask" at bounding box center [0, 0] width 0 height 0
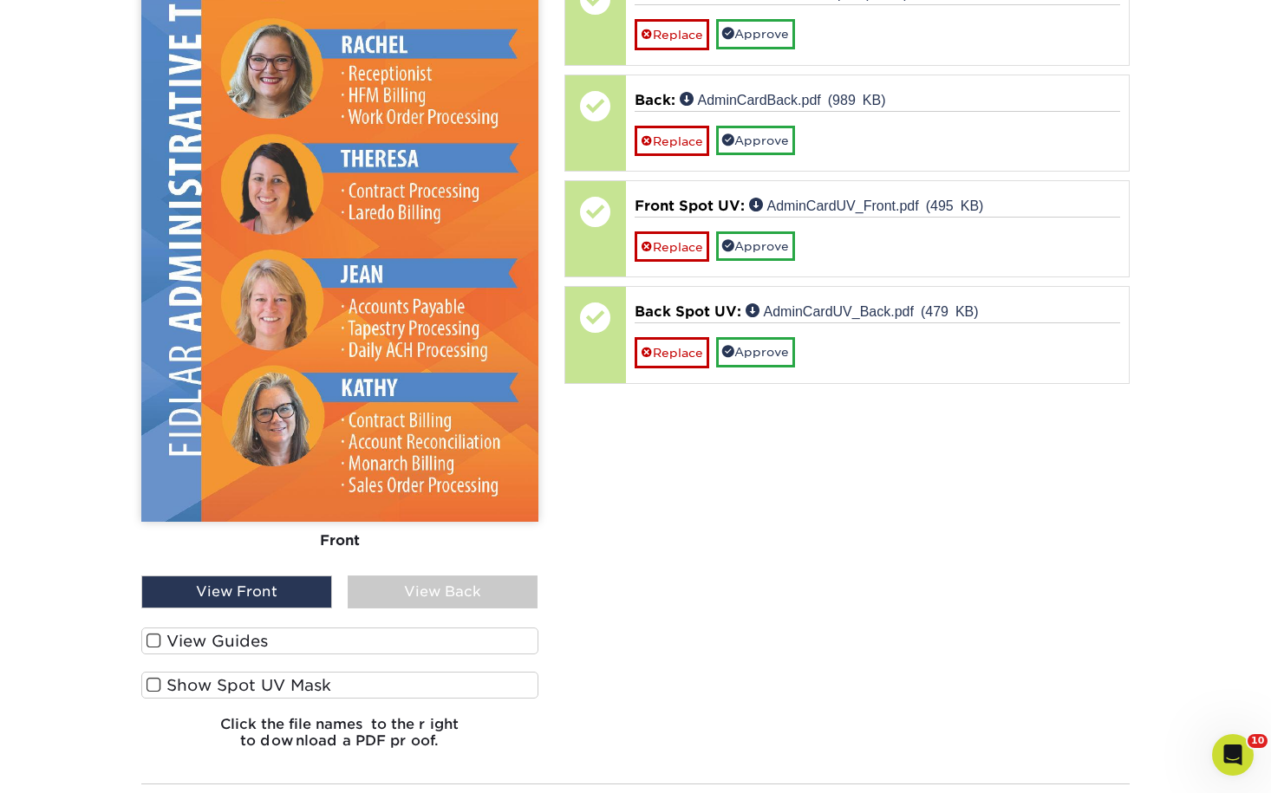
click at [250, 683] on label "Show Spot UV Mask" at bounding box center [339, 685] width 397 height 27
click at [0, 0] on input "Show Spot UV Mask" at bounding box center [0, 0] width 0 height 0
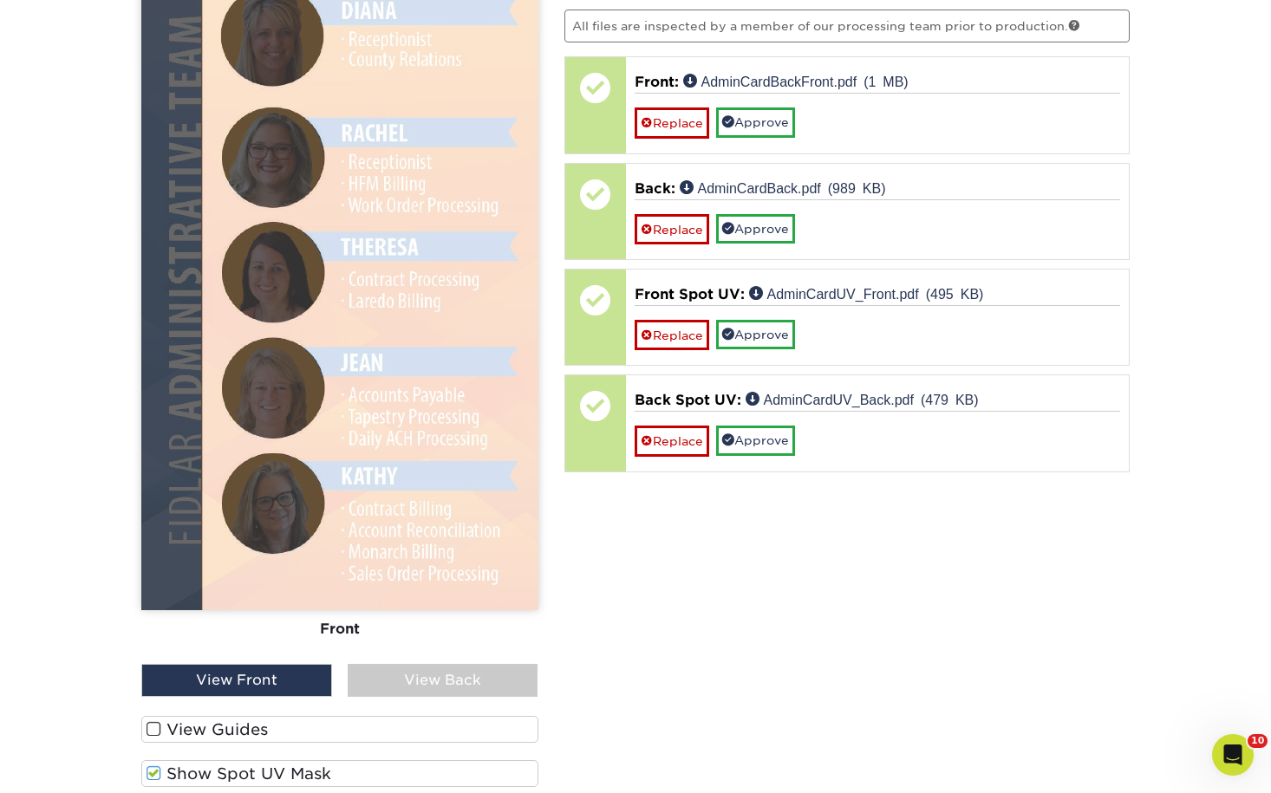
scroll to position [1135, 0]
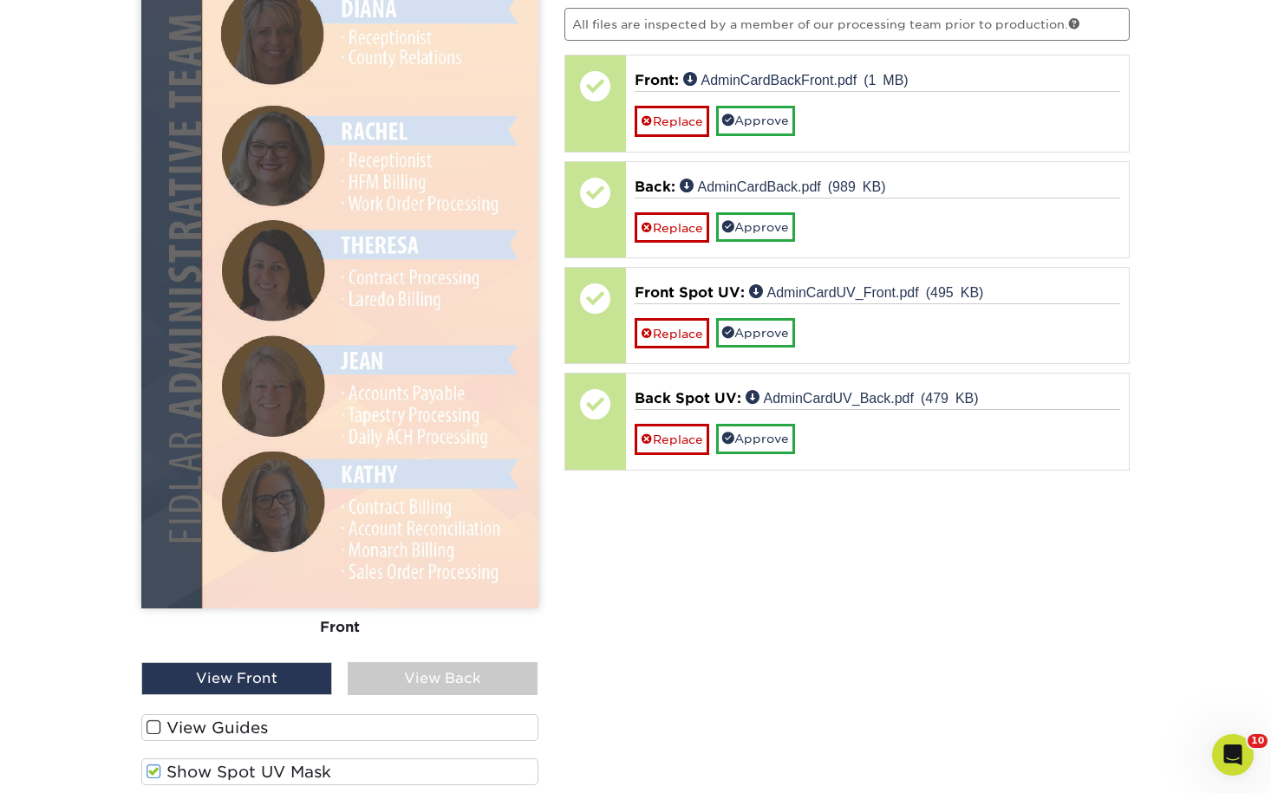
click at [214, 770] on label "Show Spot UV Mask" at bounding box center [339, 772] width 397 height 27
click at [0, 0] on input "Show Spot UV Mask" at bounding box center [0, 0] width 0 height 0
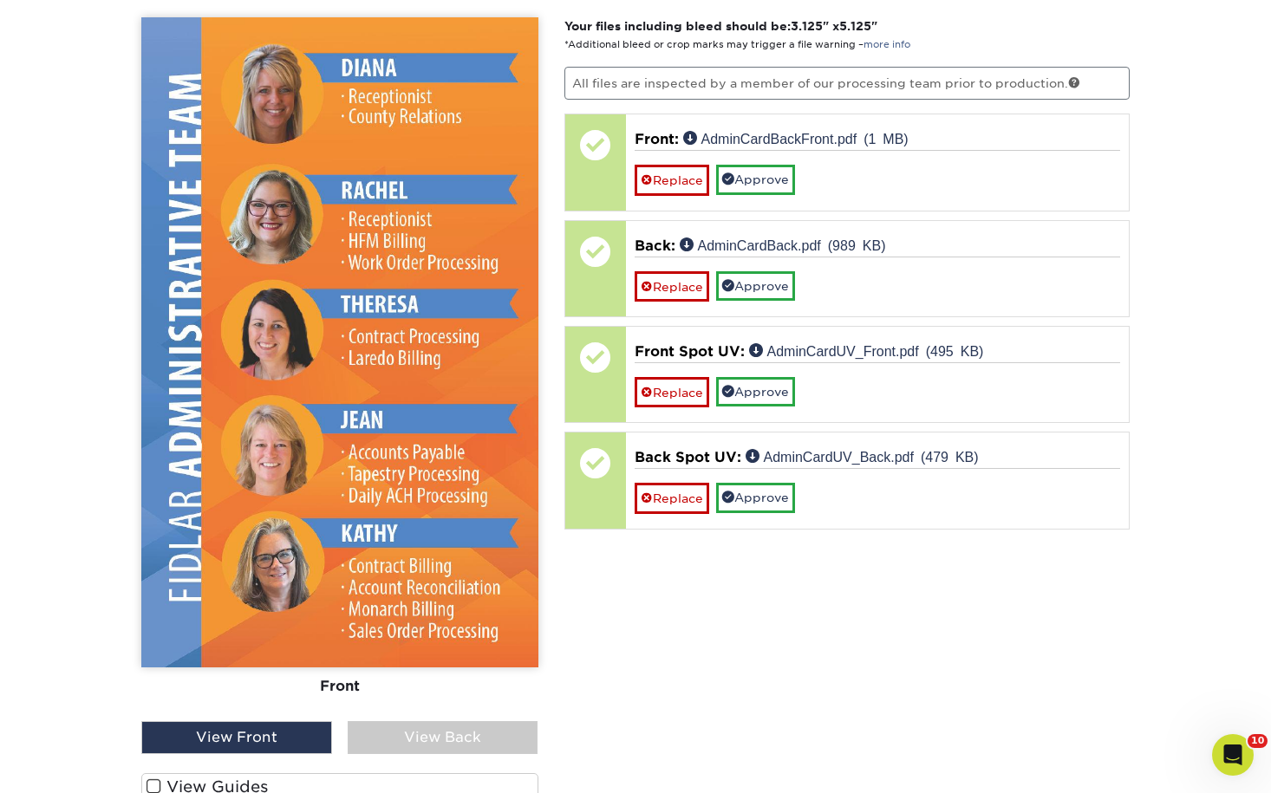
scroll to position [1048, 0]
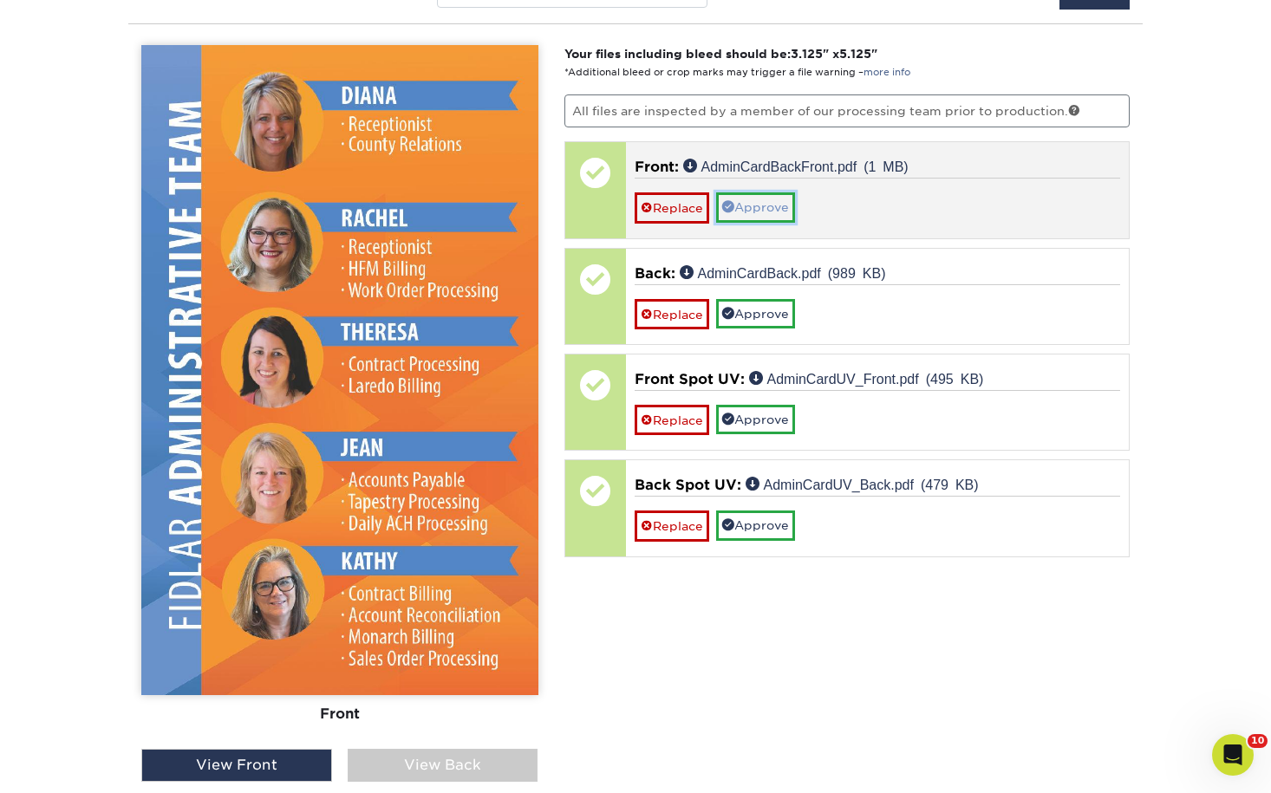
click at [759, 208] on link "Approve" at bounding box center [755, 206] width 79 height 29
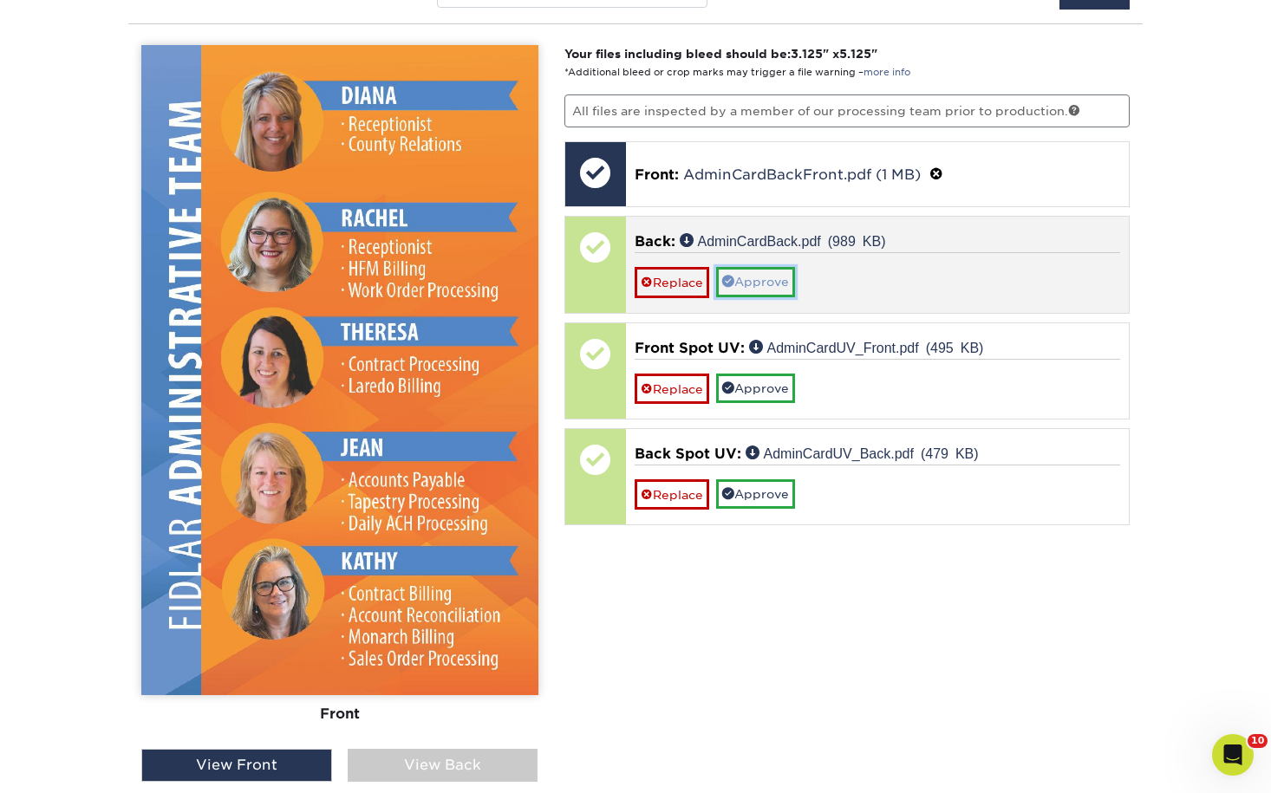
click at [781, 293] on link "Approve" at bounding box center [755, 281] width 79 height 29
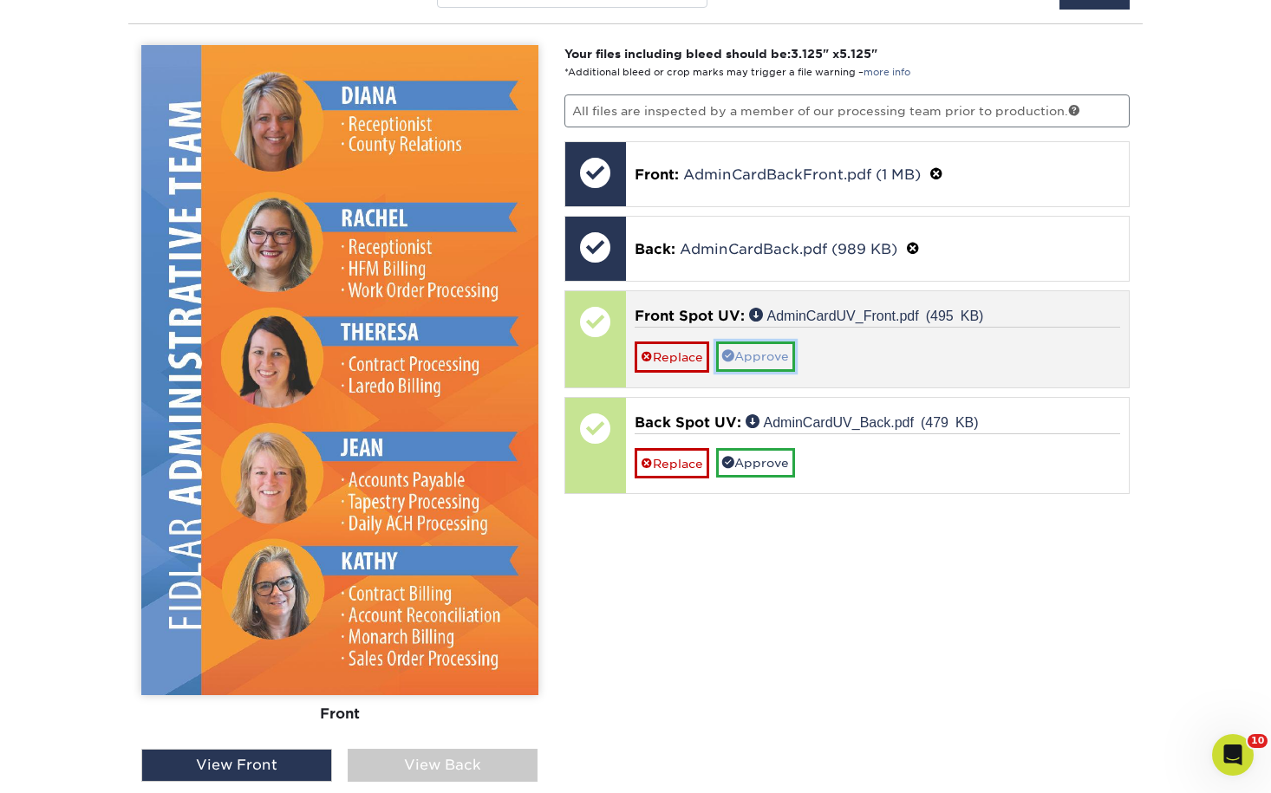
click at [779, 347] on link "Approve" at bounding box center [755, 356] width 79 height 29
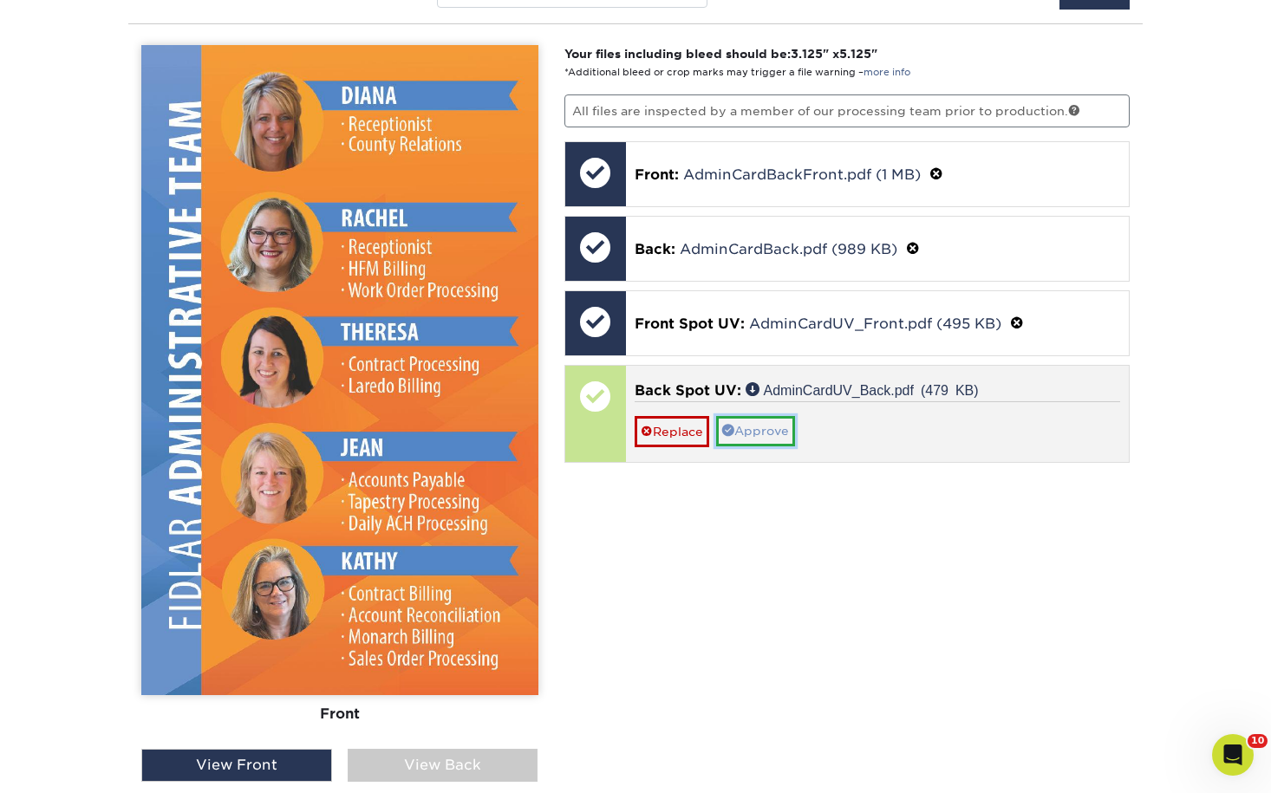
click at [771, 435] on link "Approve" at bounding box center [755, 430] width 79 height 29
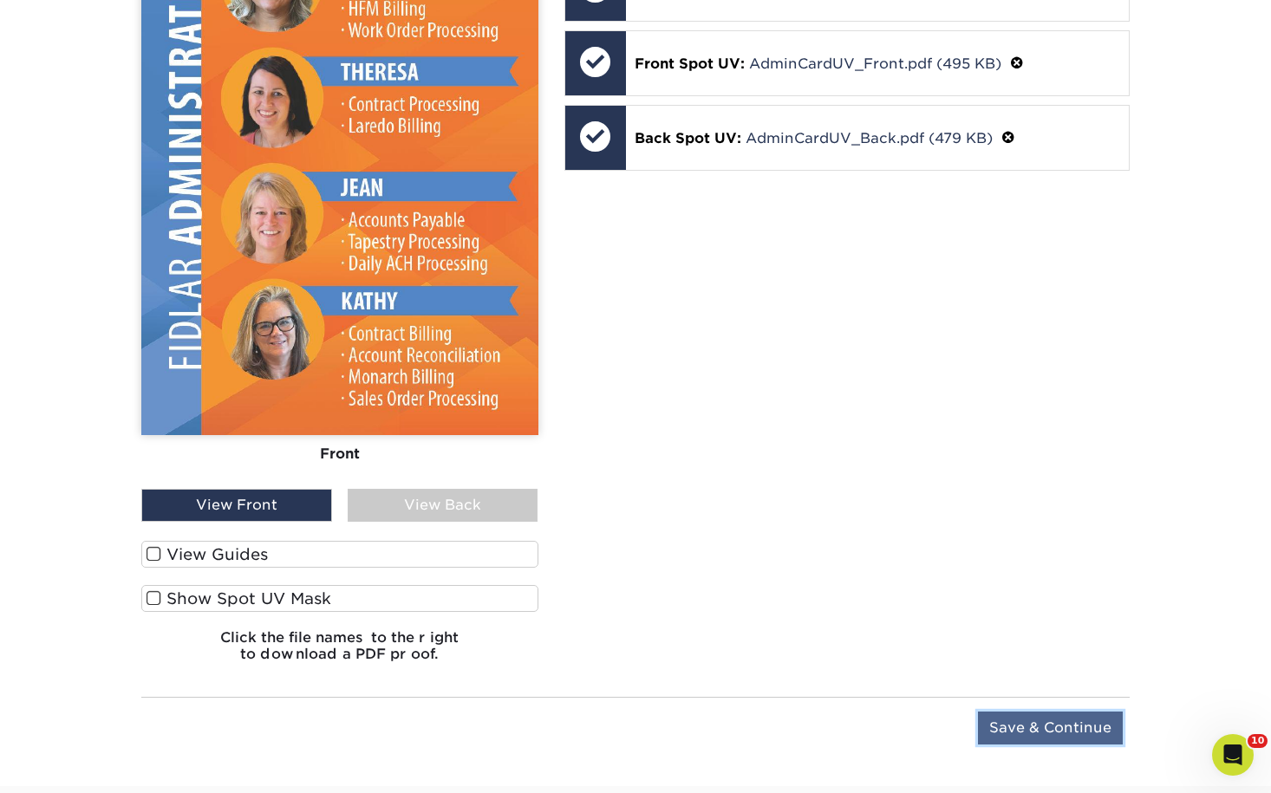
click at [1105, 726] on input "Save & Continue" at bounding box center [1050, 728] width 145 height 33
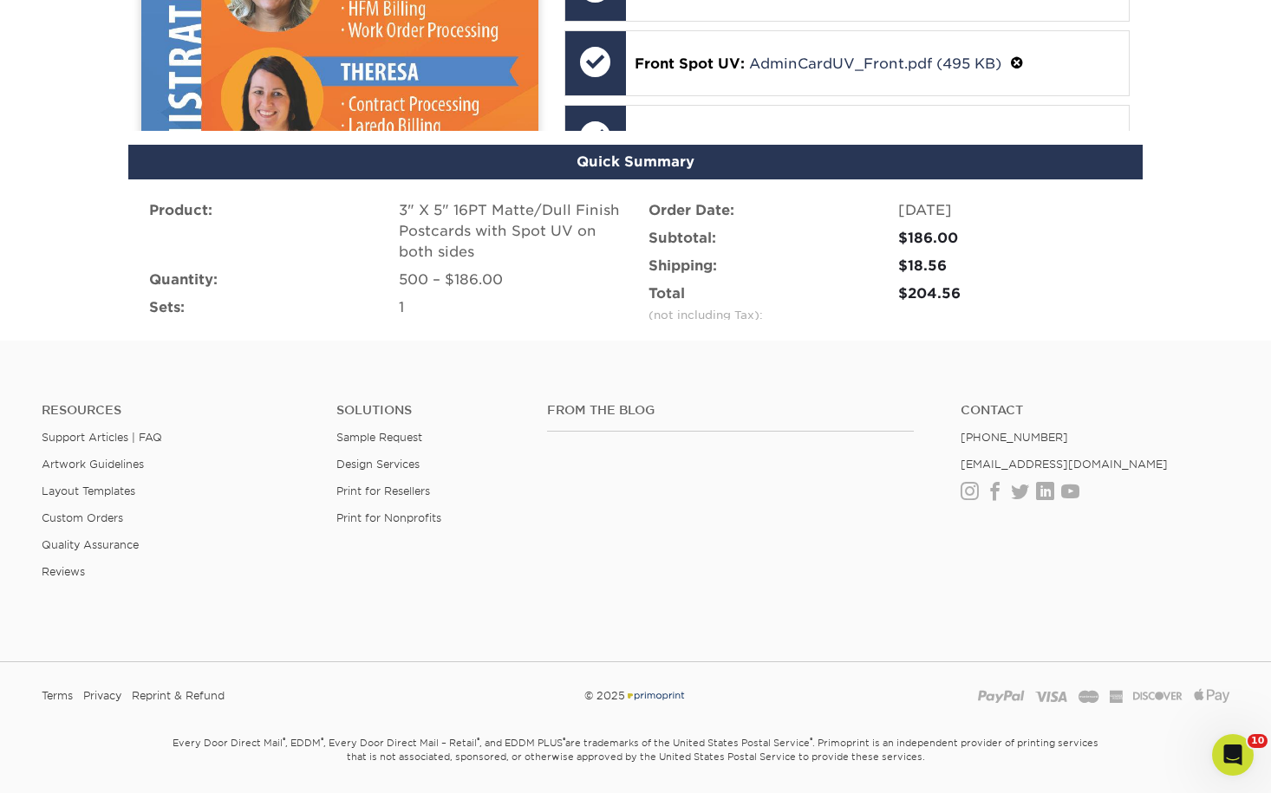
scroll to position [1104, 0]
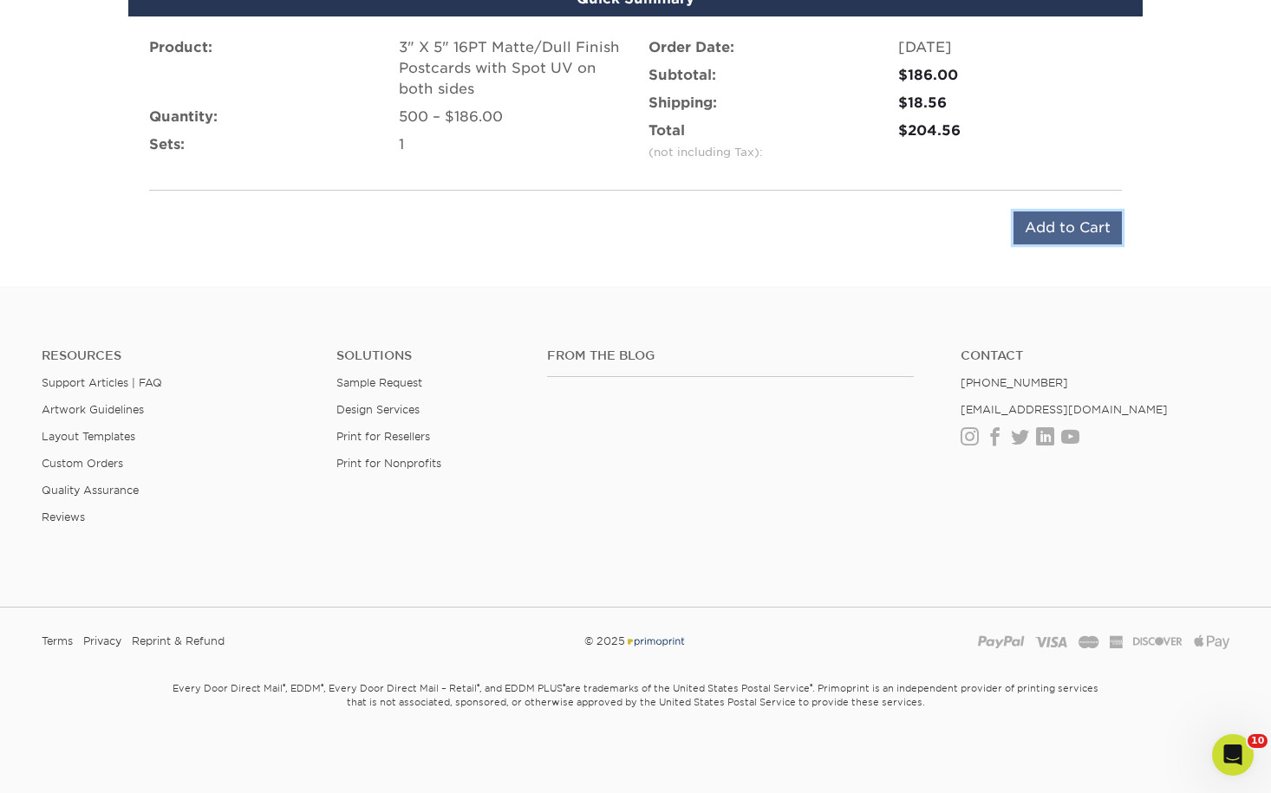
click at [1054, 233] on input "Add to Cart" at bounding box center [1067, 228] width 108 height 33
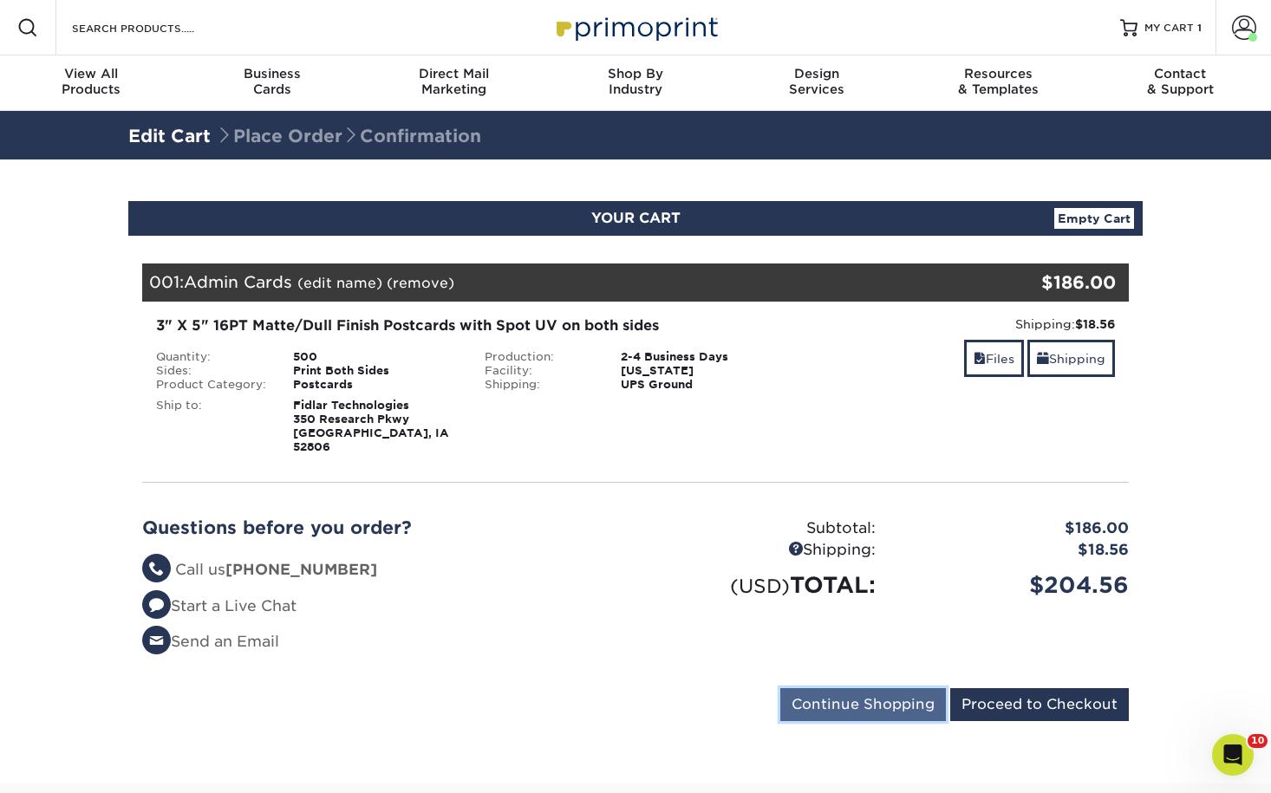
click at [930, 688] on input "Continue Shopping" at bounding box center [863, 704] width 166 height 33
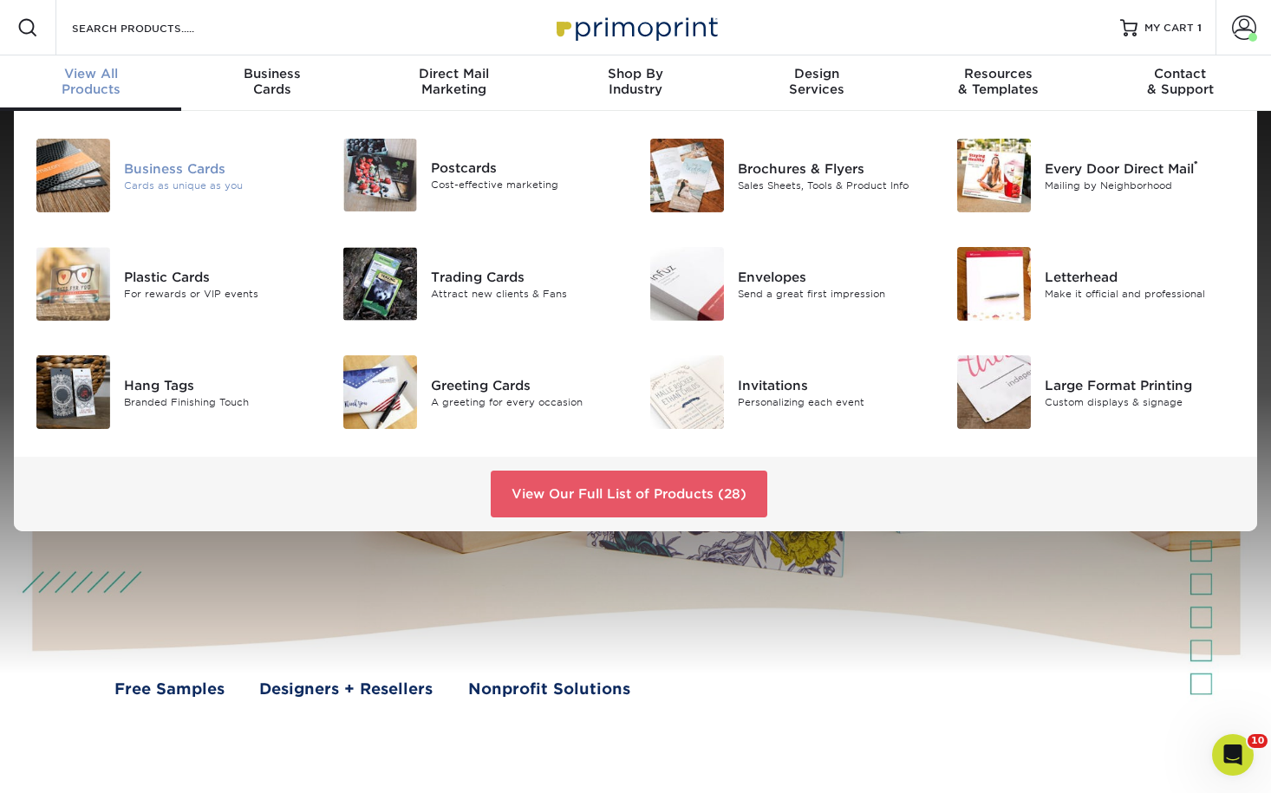
click at [123, 179] on div at bounding box center [73, 176] width 102 height 74
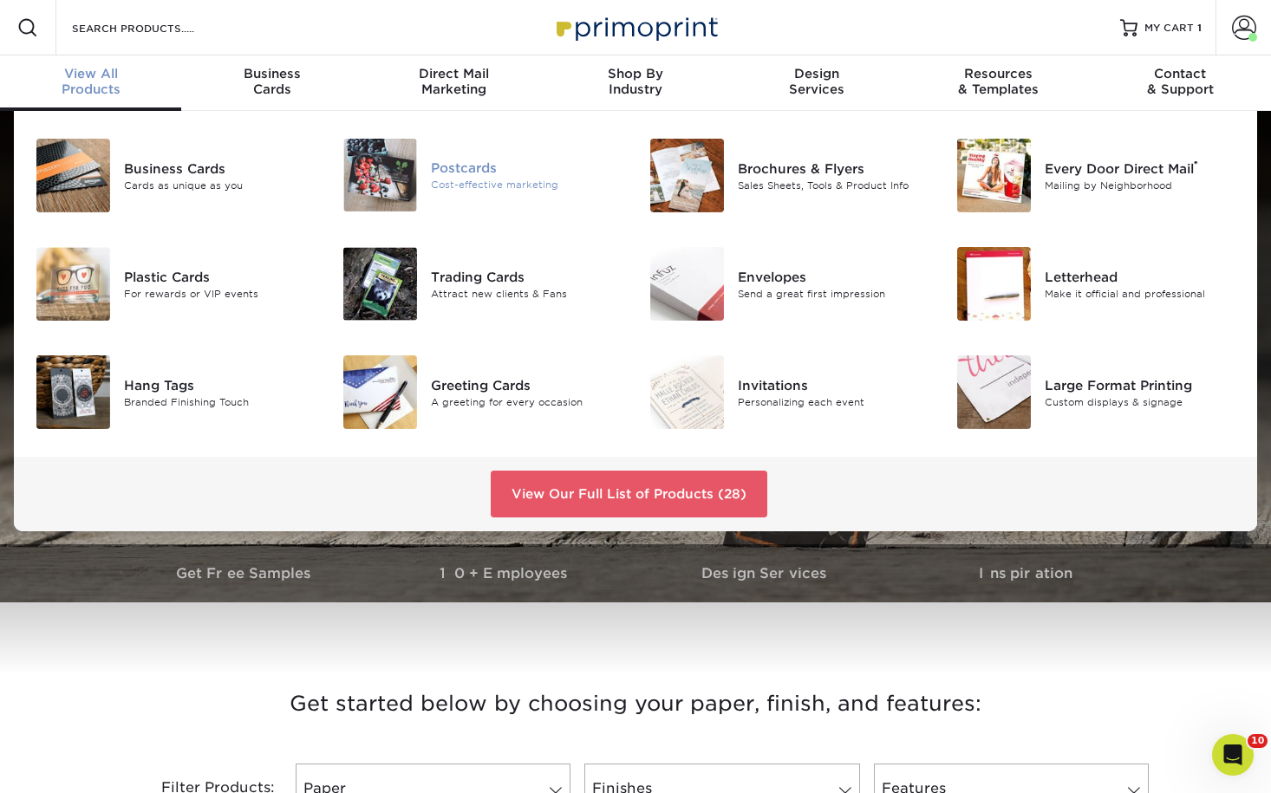
click at [438, 181] on div "Cost-effective marketing" at bounding box center [527, 185] width 192 height 15
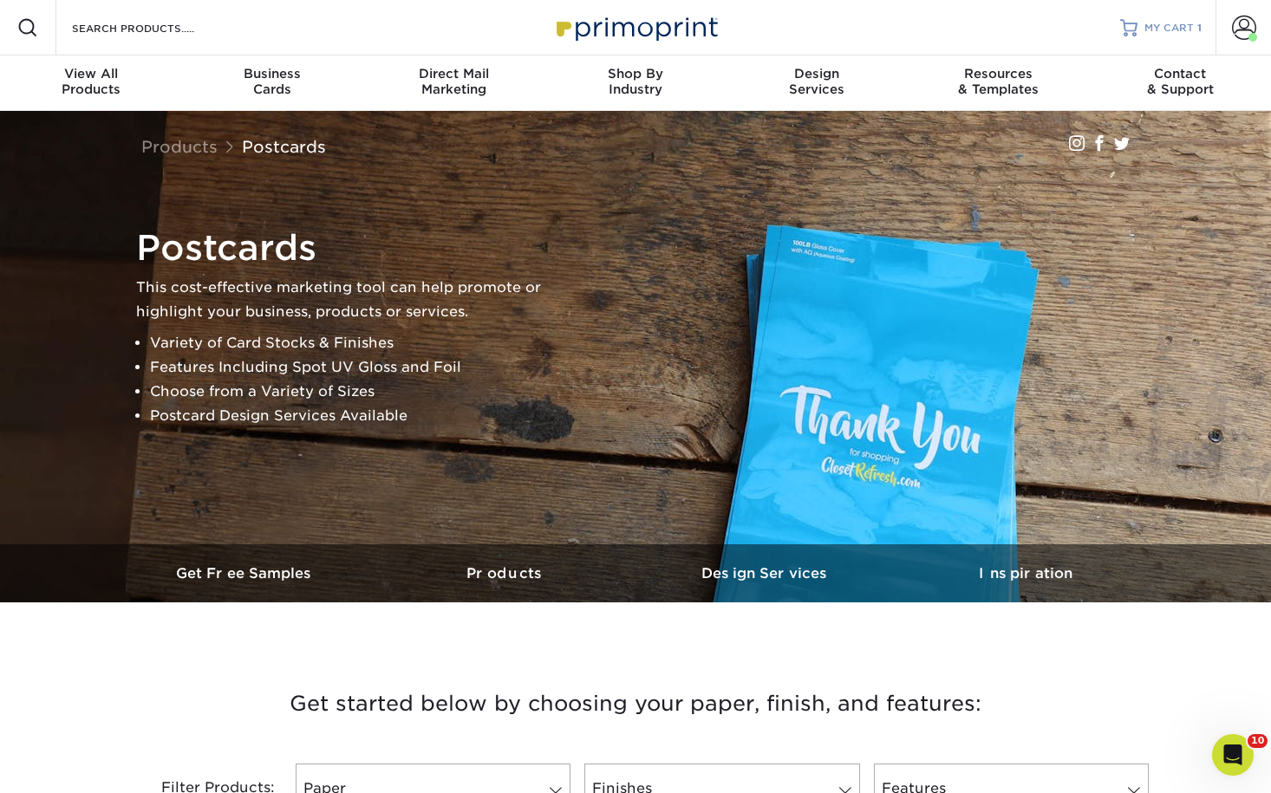
click at [1184, 31] on span "MY CART" at bounding box center [1168, 28] width 49 height 15
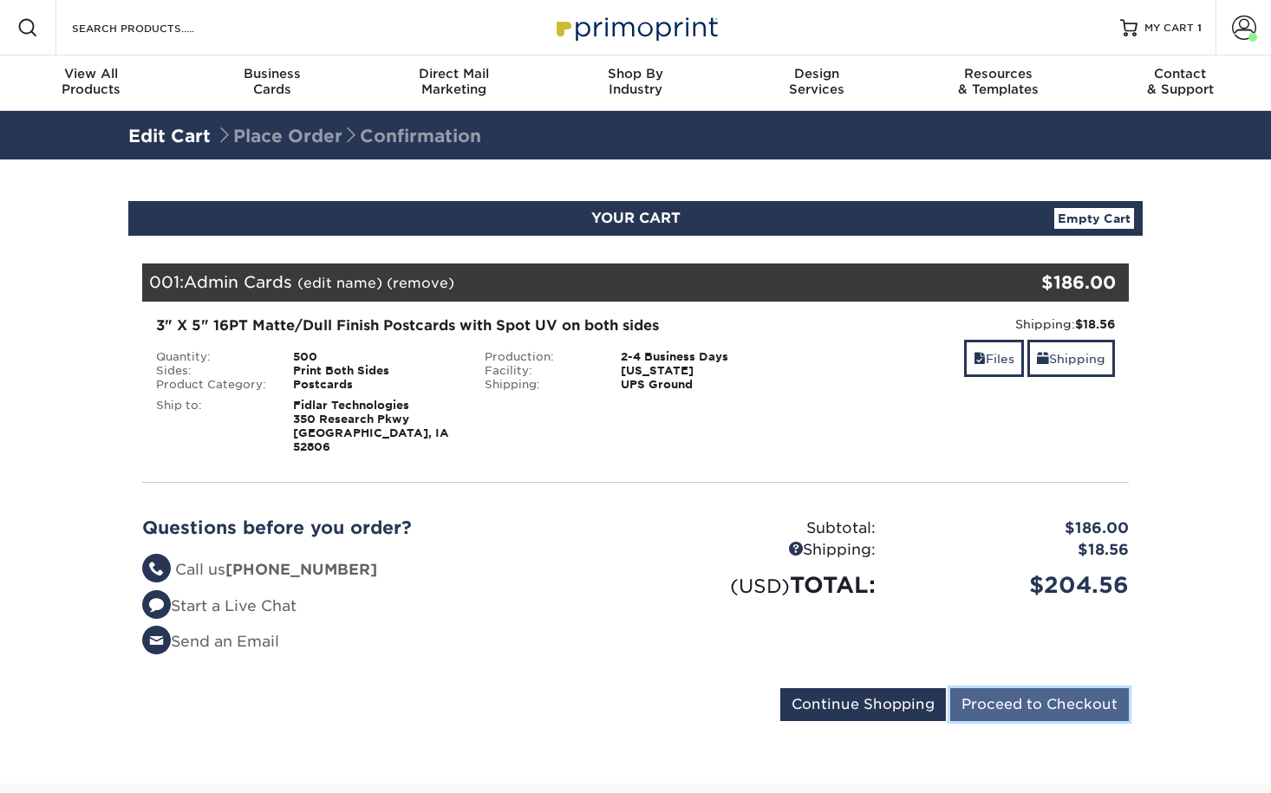
click at [1052, 688] on input "Proceed to Checkout" at bounding box center [1039, 704] width 179 height 33
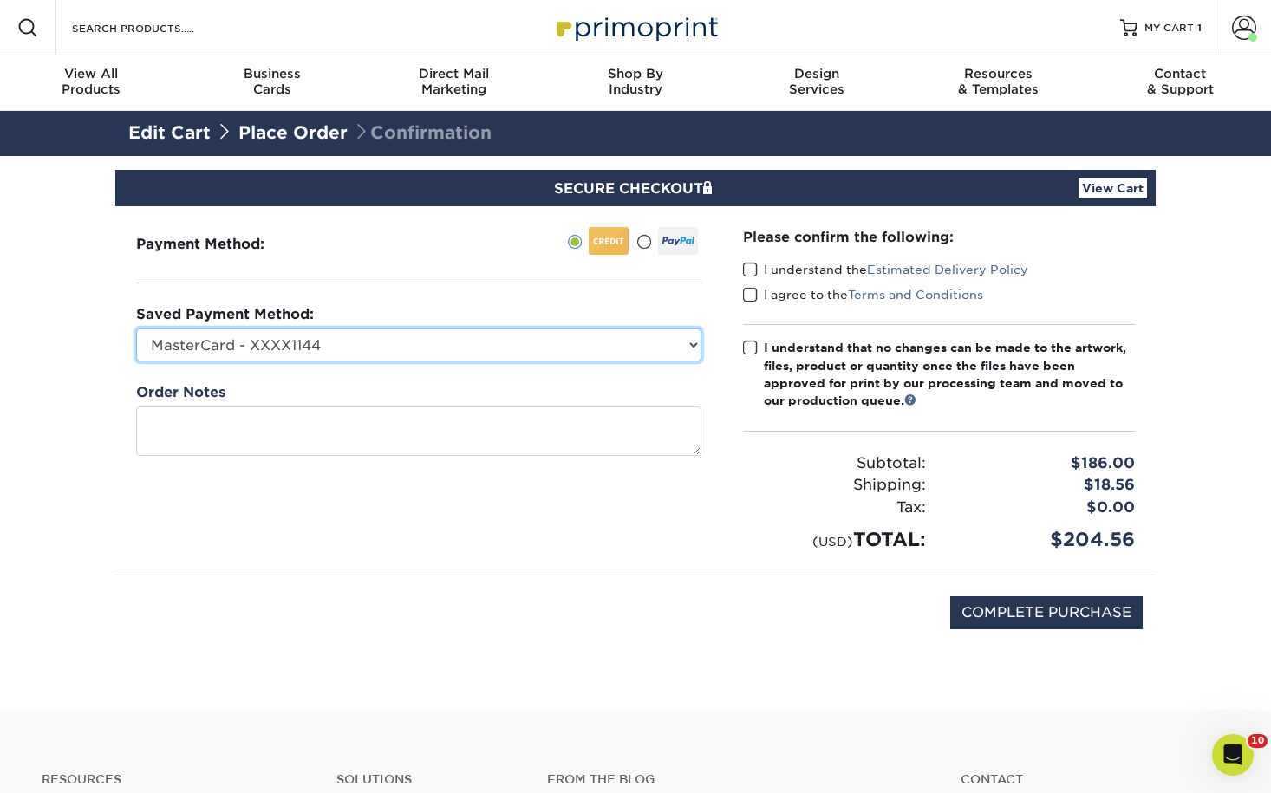
click at [279, 338] on select "MasterCard - XXXX1144 Visa - XXXX9276 MasterCard - XXXX0651 MasterCard - XXXX77…" at bounding box center [418, 345] width 565 height 33
select select "70136"
click at [136, 329] on select "MasterCard - XXXX1144 Visa - XXXX9276 MasterCard - XXXX0651 MasterCard - XXXX77…" at bounding box center [418, 345] width 565 height 33
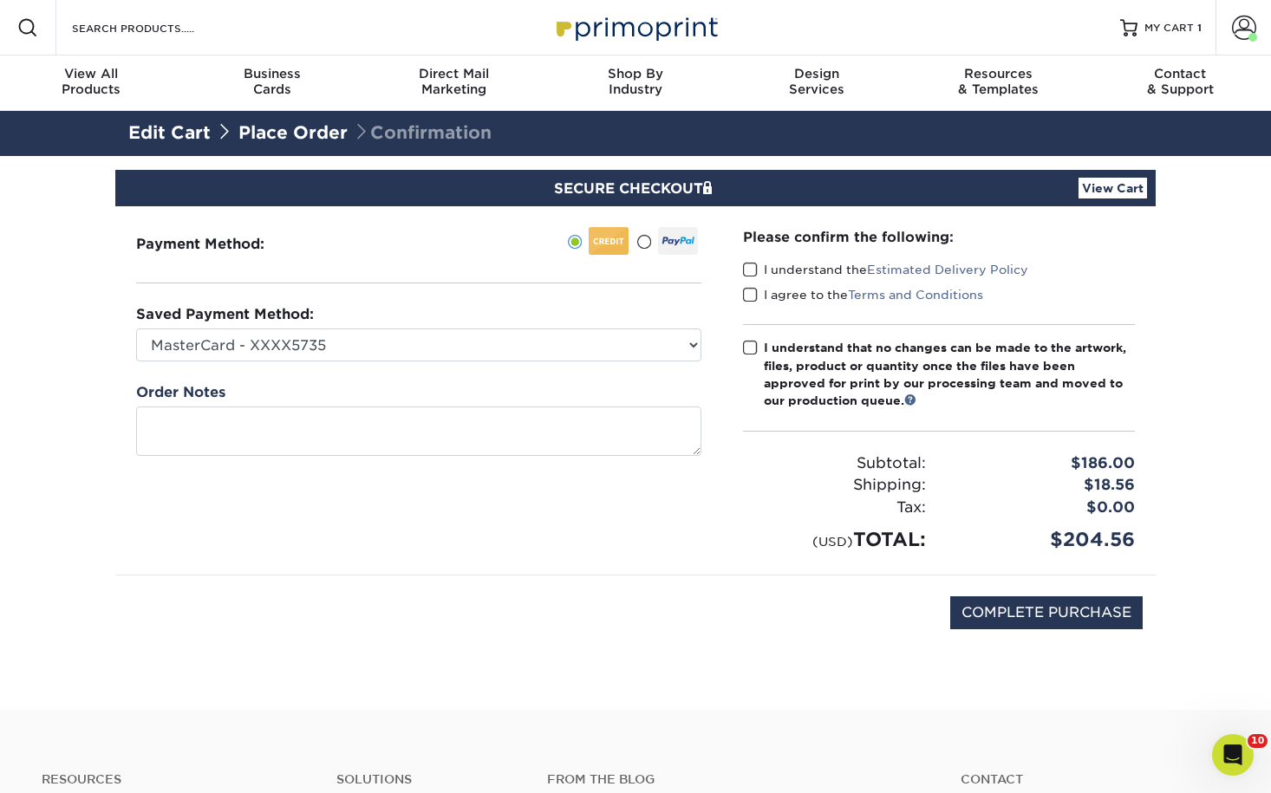
click at [746, 270] on span at bounding box center [750, 270] width 15 height 16
click at [0, 0] on input "I understand the Estimated Delivery Policy" at bounding box center [0, 0] width 0 height 0
click at [747, 300] on span at bounding box center [750, 295] width 15 height 16
click at [0, 0] on input "I agree to the Terms and Conditions" at bounding box center [0, 0] width 0 height 0
click at [747, 335] on div "Please confirm the following: I understand the Estimated Delivery Policy I agre…" at bounding box center [939, 390] width 392 height 327
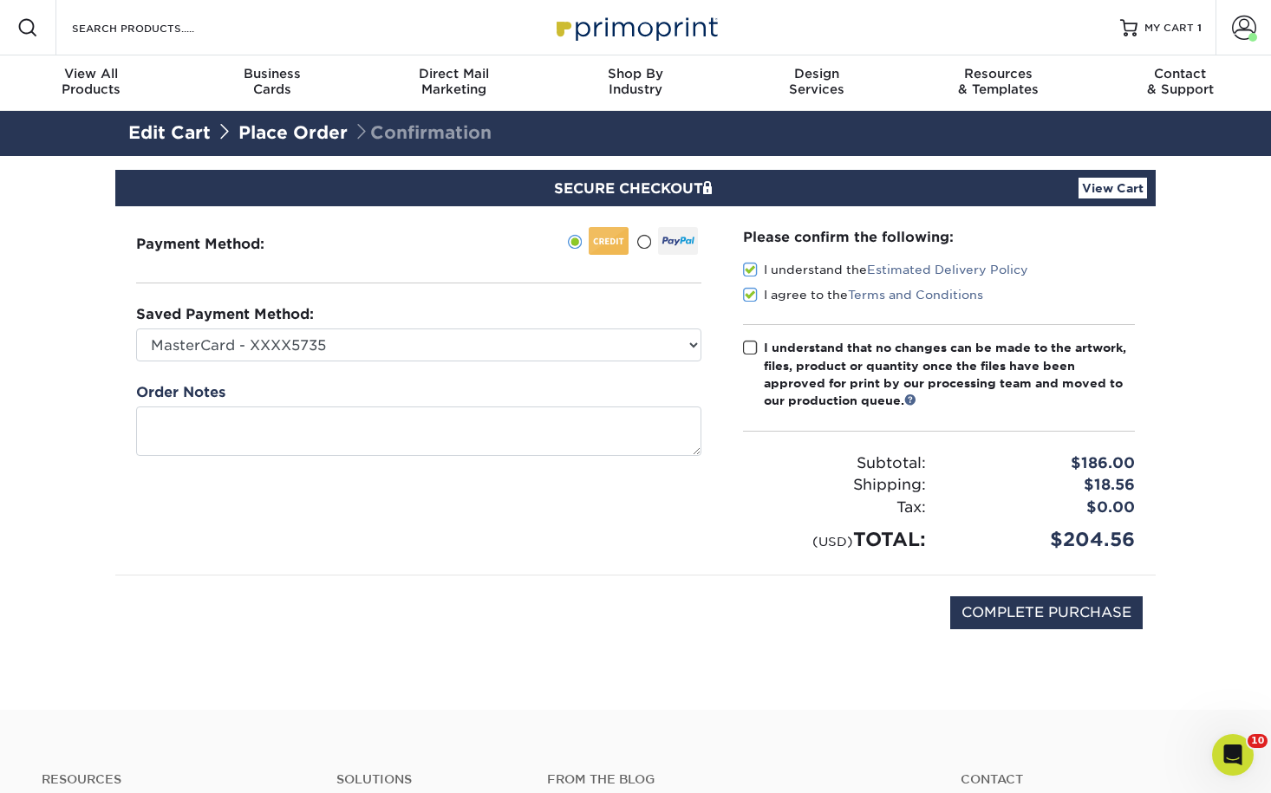
click at [747, 342] on span at bounding box center [750, 348] width 15 height 16
click at [0, 0] on input "I understand that no changes can be made to the artwork, files, product or quan…" at bounding box center [0, 0] width 0 height 0
click at [959, 611] on input "COMPLETE PURCHASE" at bounding box center [1046, 612] width 192 height 33
type input "PROCESSING, PLEASE WAIT..."
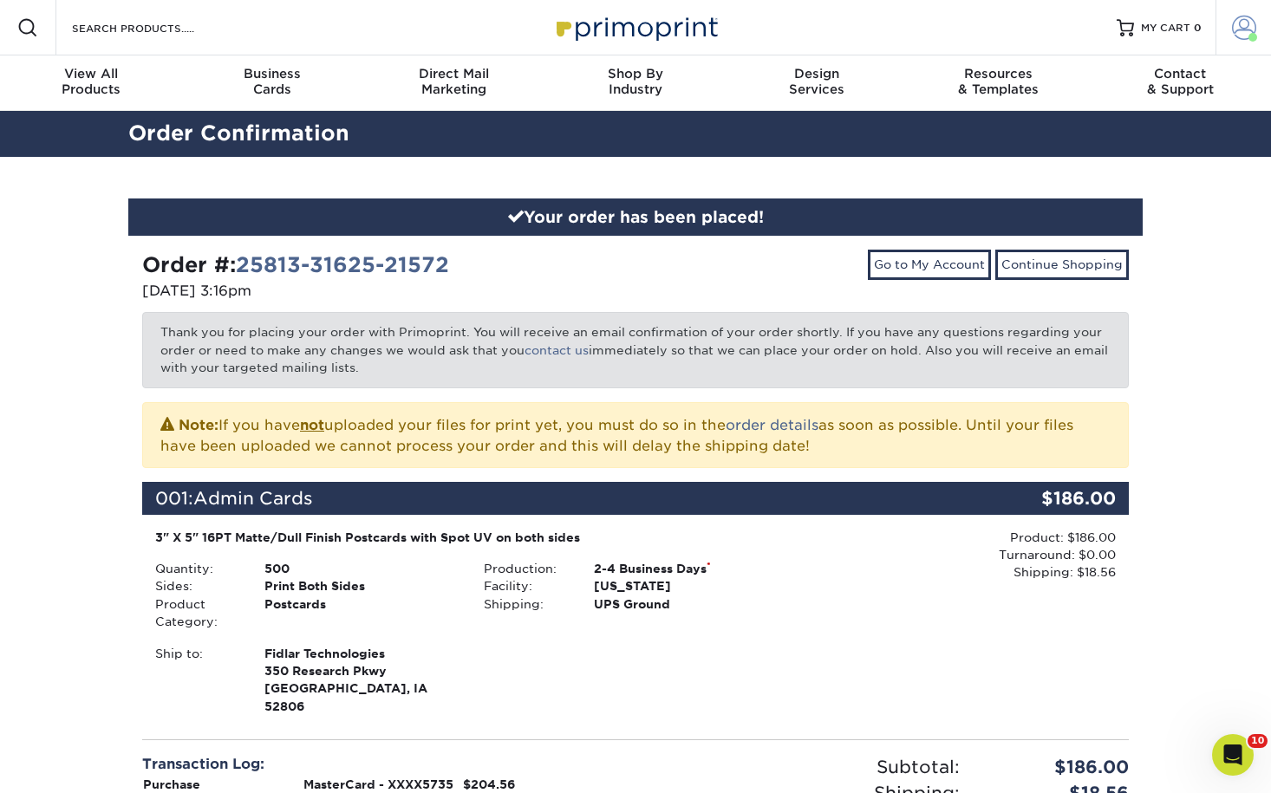
click at [1239, 23] on span at bounding box center [1244, 28] width 24 height 24
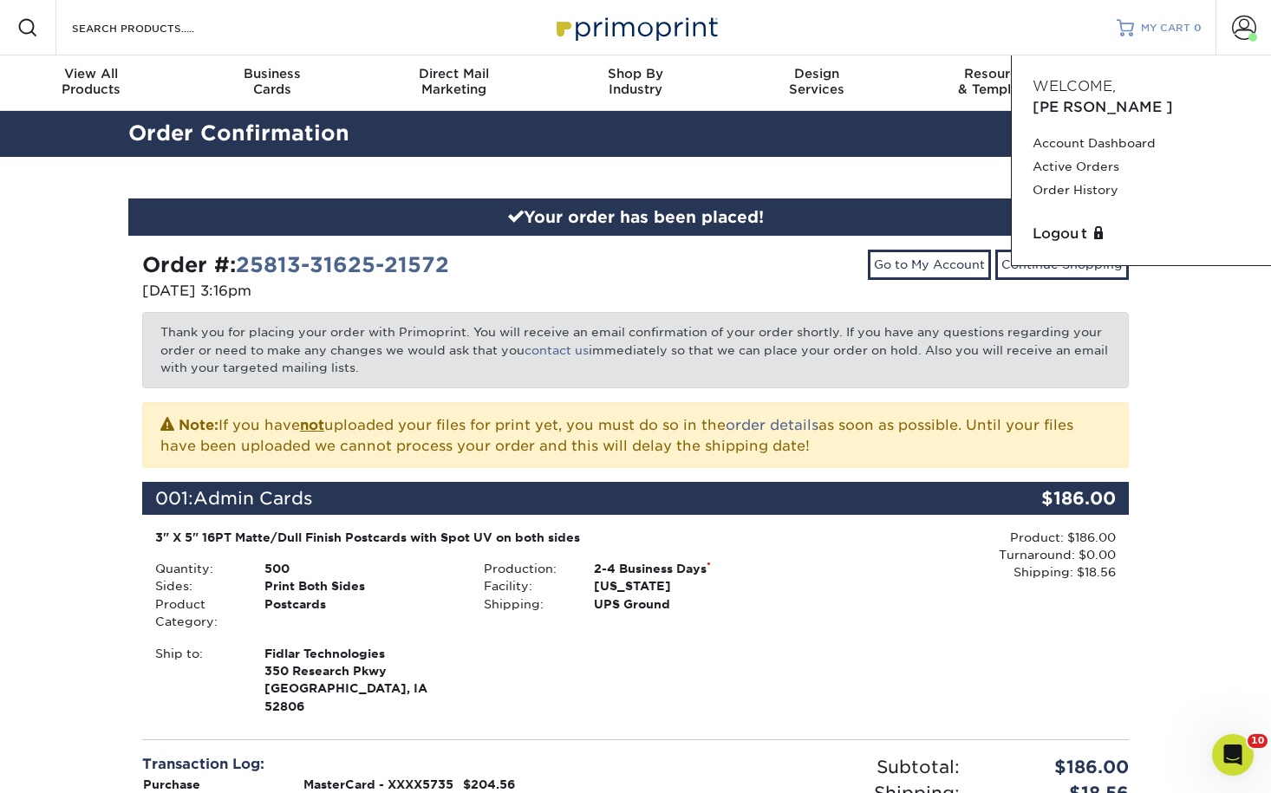
click at [1187, 34] on span "MY CART" at bounding box center [1165, 28] width 49 height 15
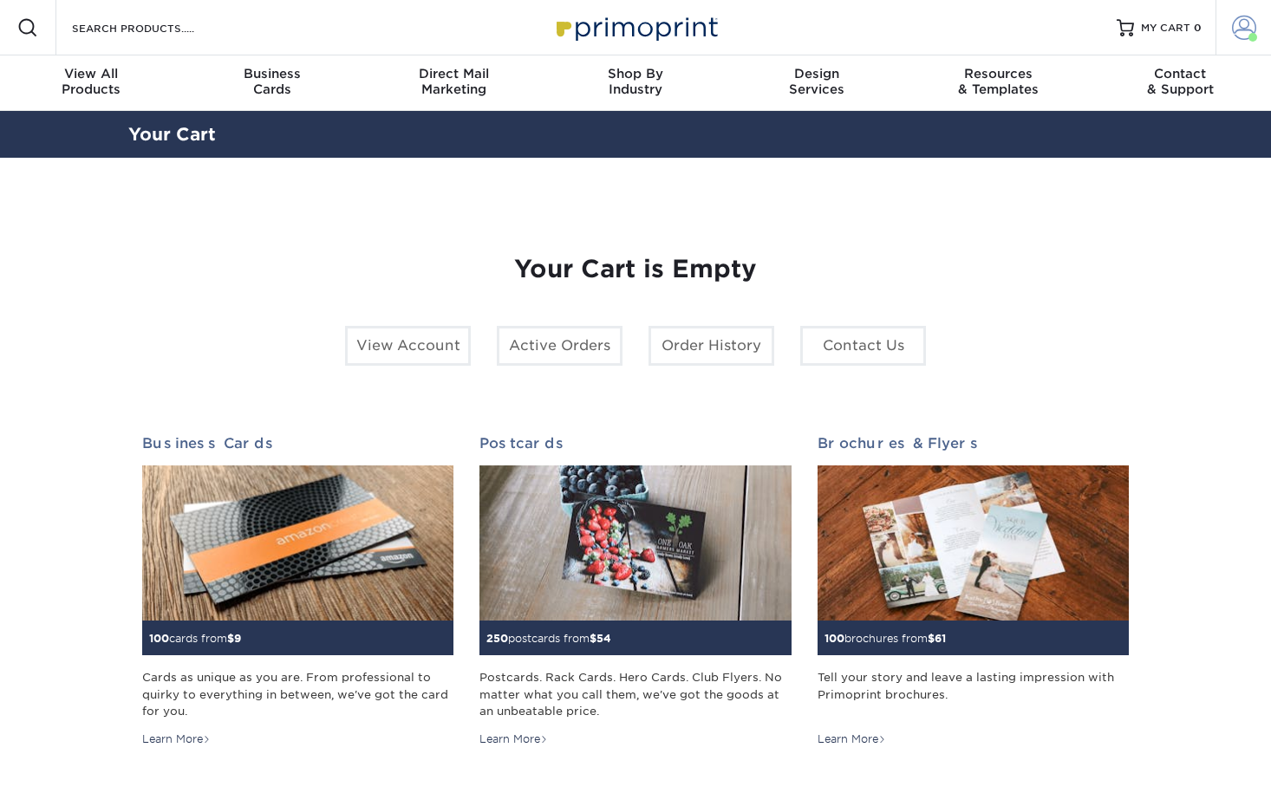
click at [1235, 37] on span at bounding box center [1244, 28] width 24 height 24
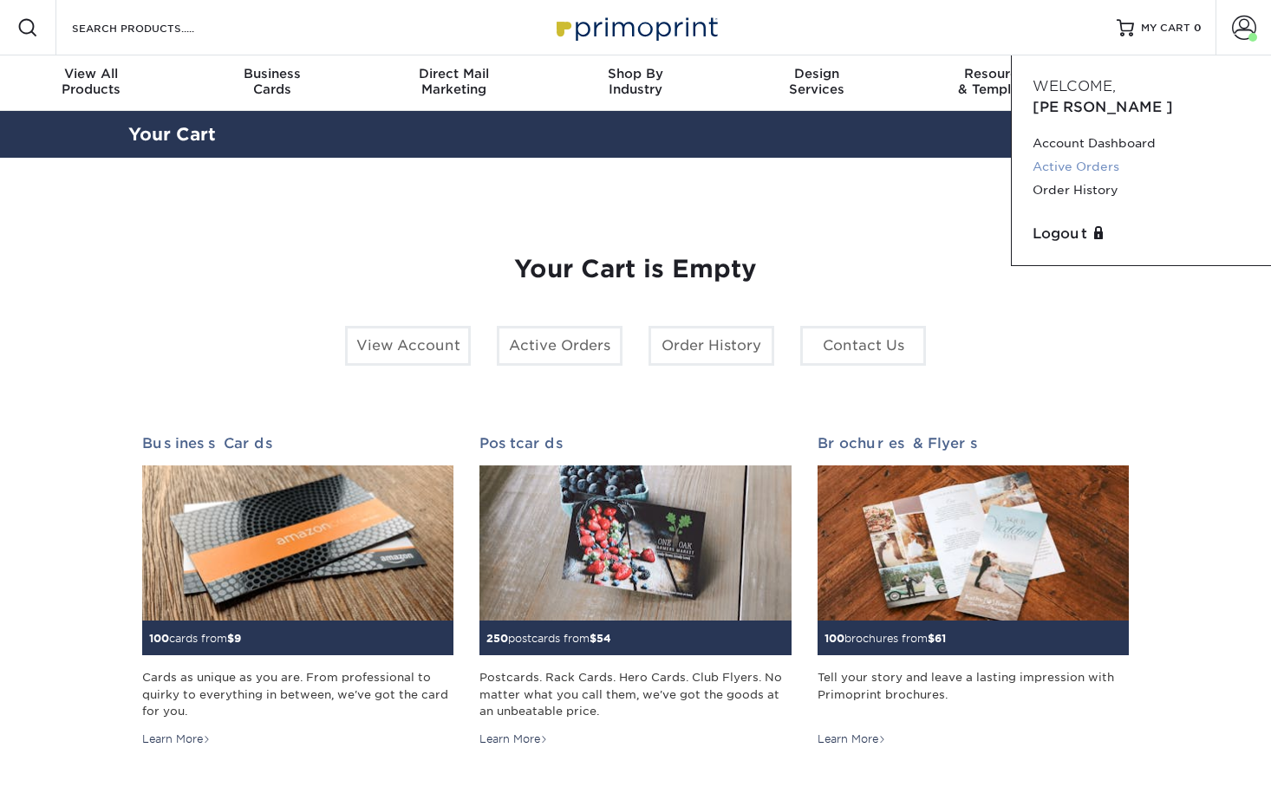
click at [1089, 155] on link "Active Orders" at bounding box center [1142, 166] width 218 height 23
click at [1094, 155] on link "Active Orders" at bounding box center [1142, 166] width 218 height 23
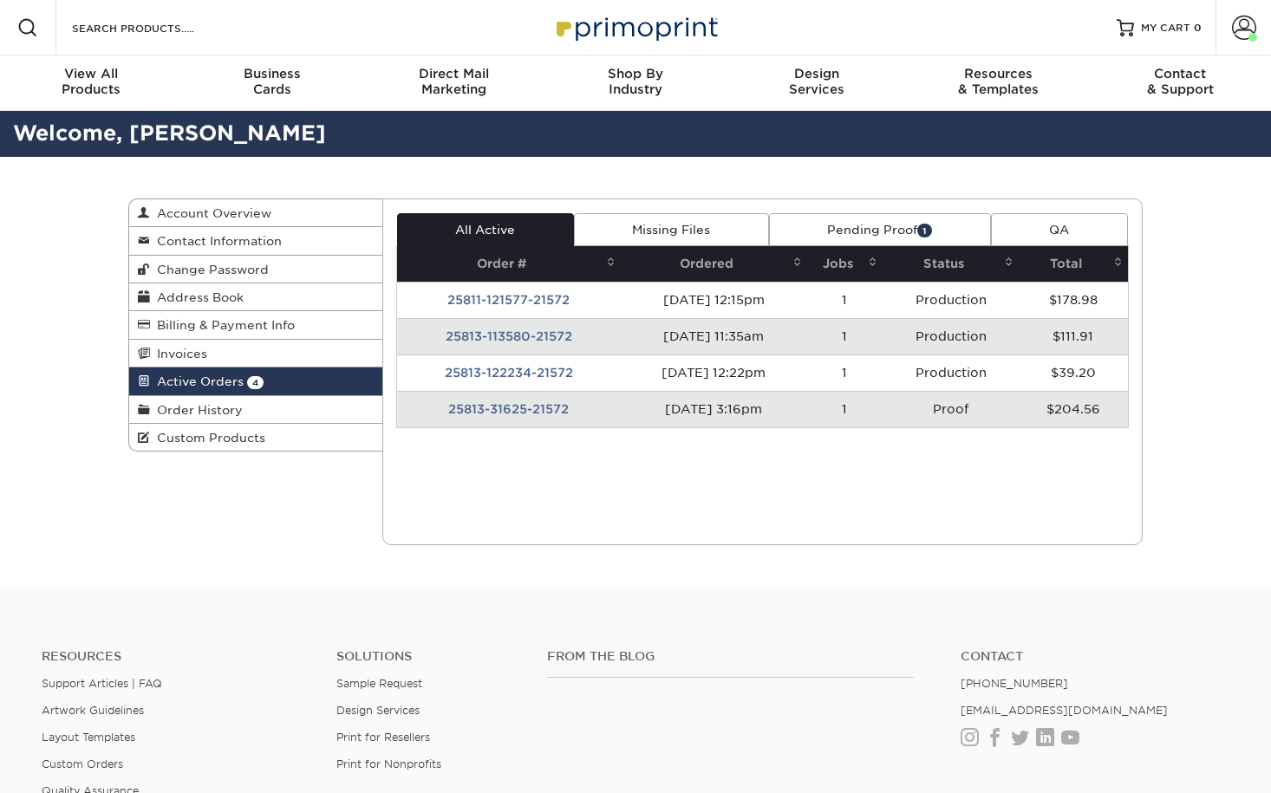
click at [865, 233] on link "Pending Proof 1" at bounding box center [880, 229] width 222 height 33
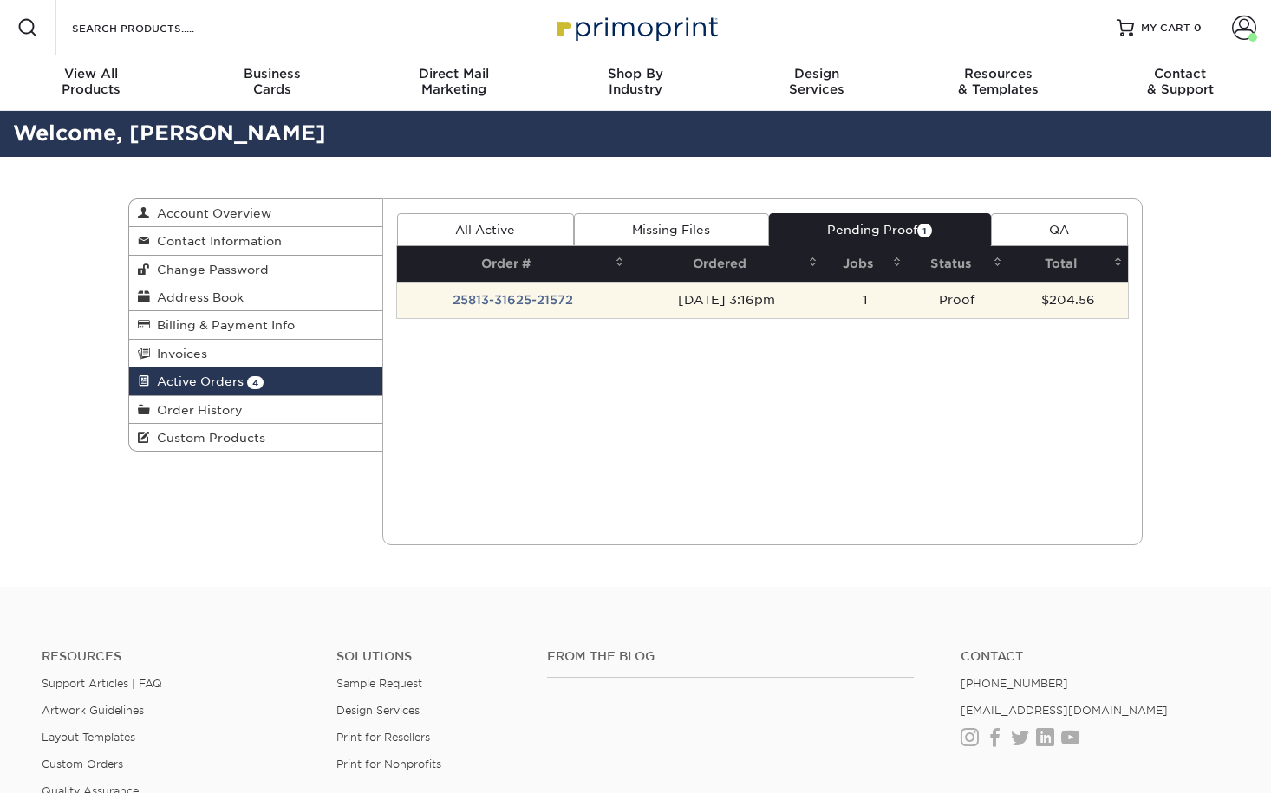
click at [823, 291] on td "[DATE] 3:16pm" at bounding box center [725, 300] width 193 height 36
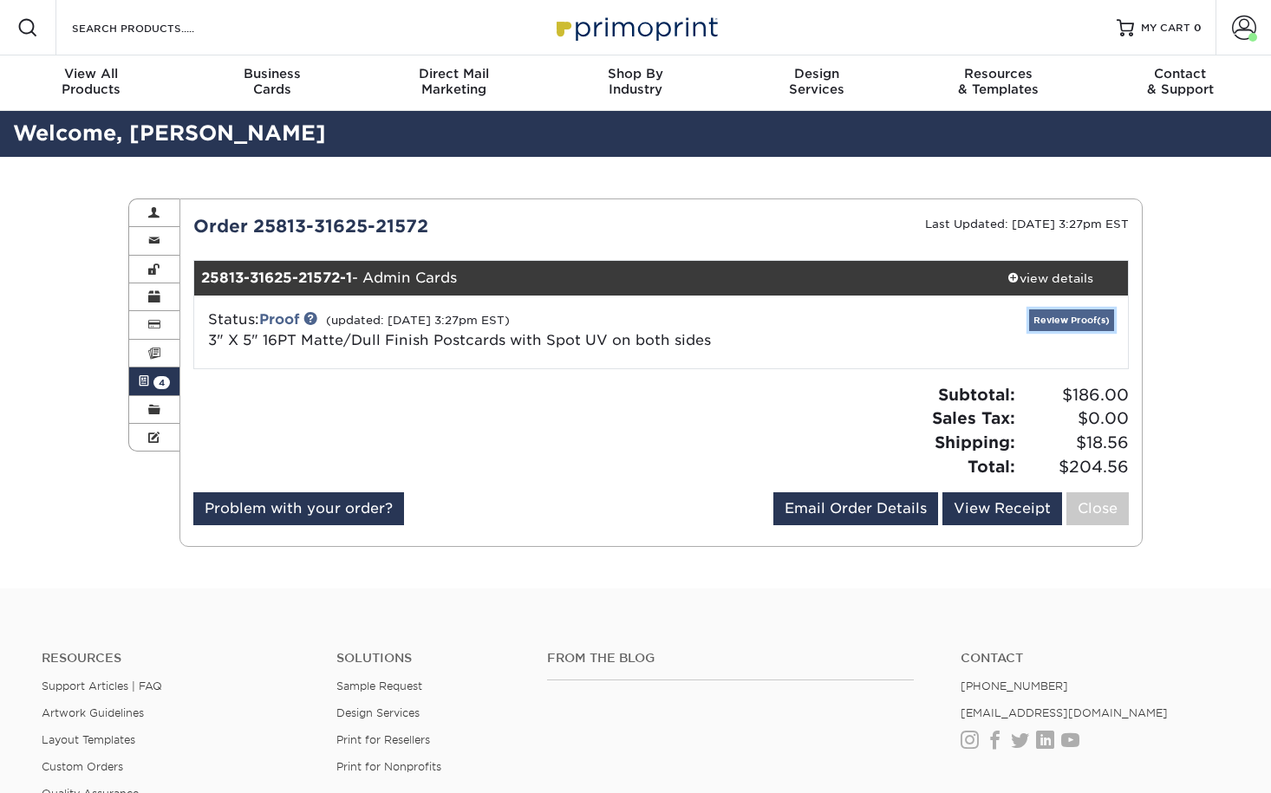
click at [1085, 330] on link "Review Proof(s)" at bounding box center [1071, 321] width 85 height 22
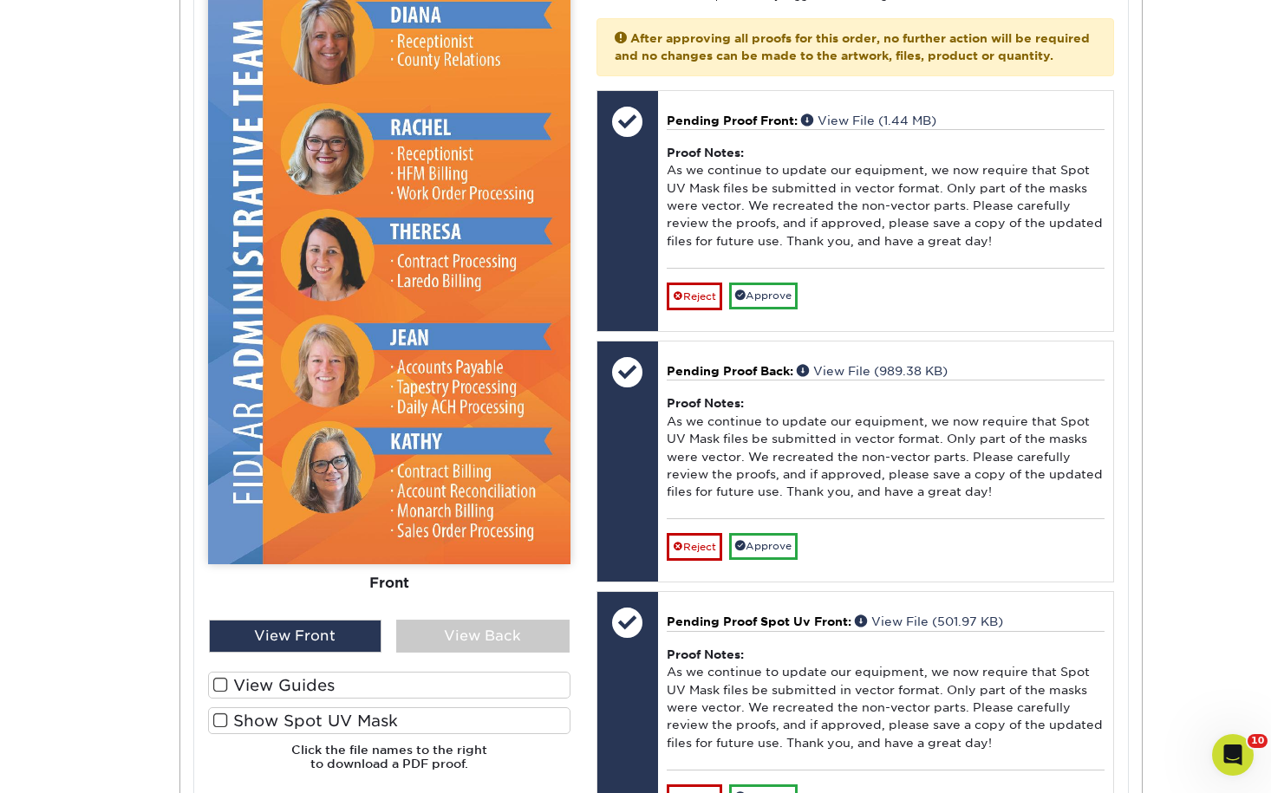
click at [326, 721] on label "Show Spot UV Mask" at bounding box center [389, 720] width 362 height 27
click at [0, 0] on input "Show Spot UV Mask" at bounding box center [0, 0] width 0 height 0
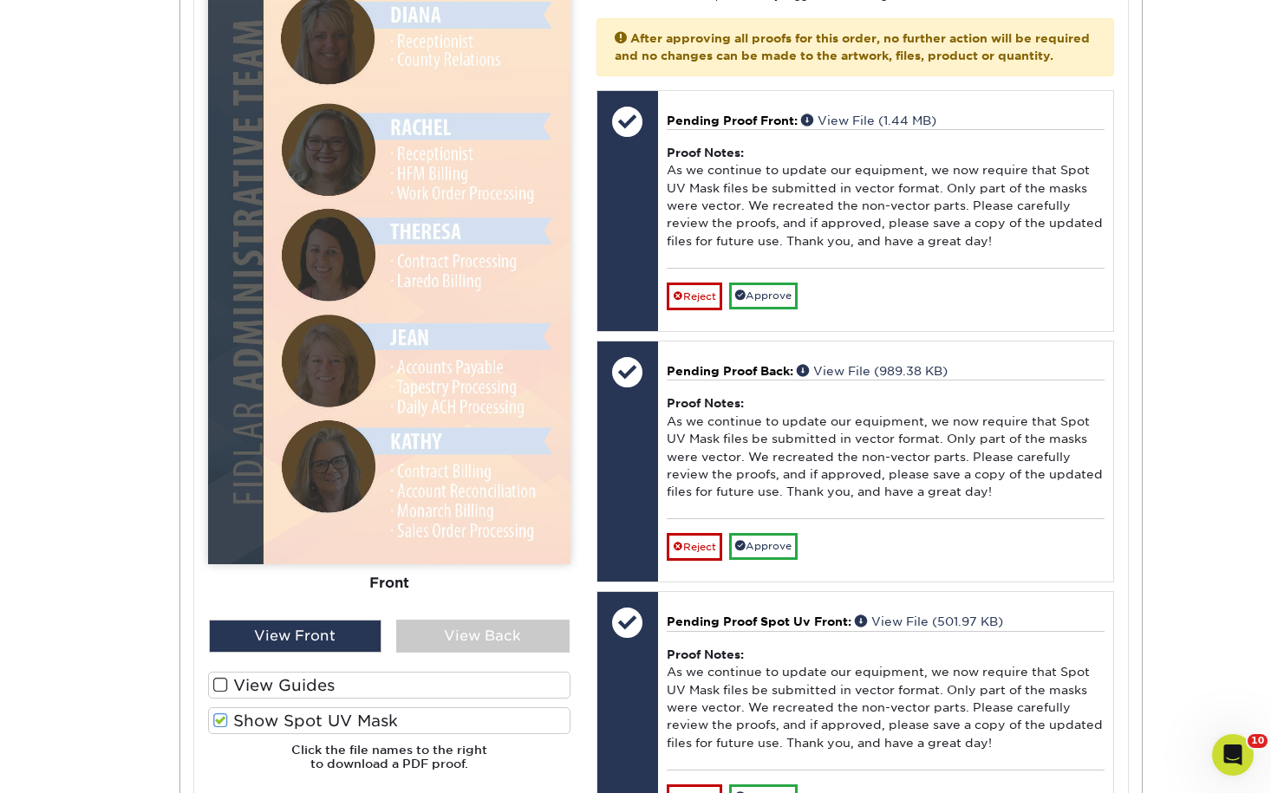
click at [326, 721] on label "Show Spot UV Mask" at bounding box center [389, 720] width 362 height 27
click at [0, 0] on input "Show Spot UV Mask" at bounding box center [0, 0] width 0 height 0
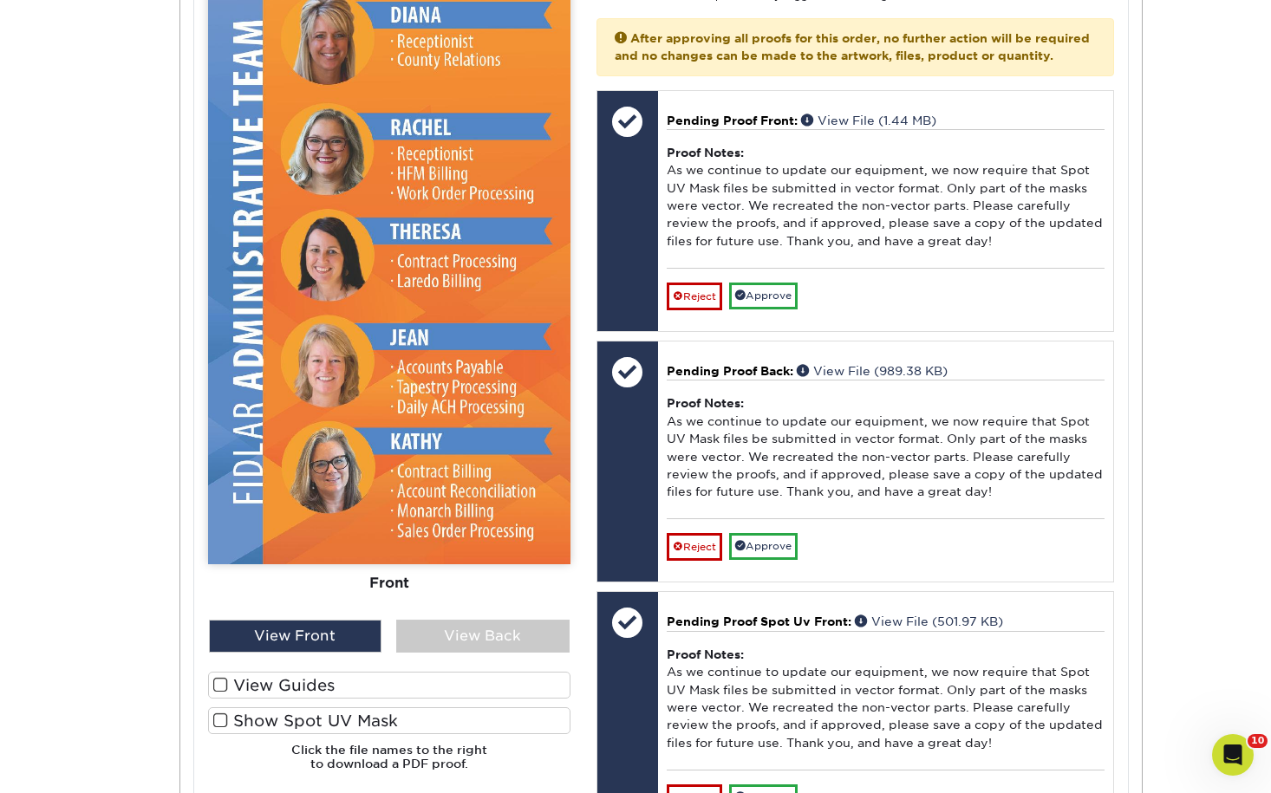
click at [326, 721] on label "Show Spot UV Mask" at bounding box center [389, 720] width 362 height 27
click at [0, 0] on input "Show Spot UV Mask" at bounding box center [0, 0] width 0 height 0
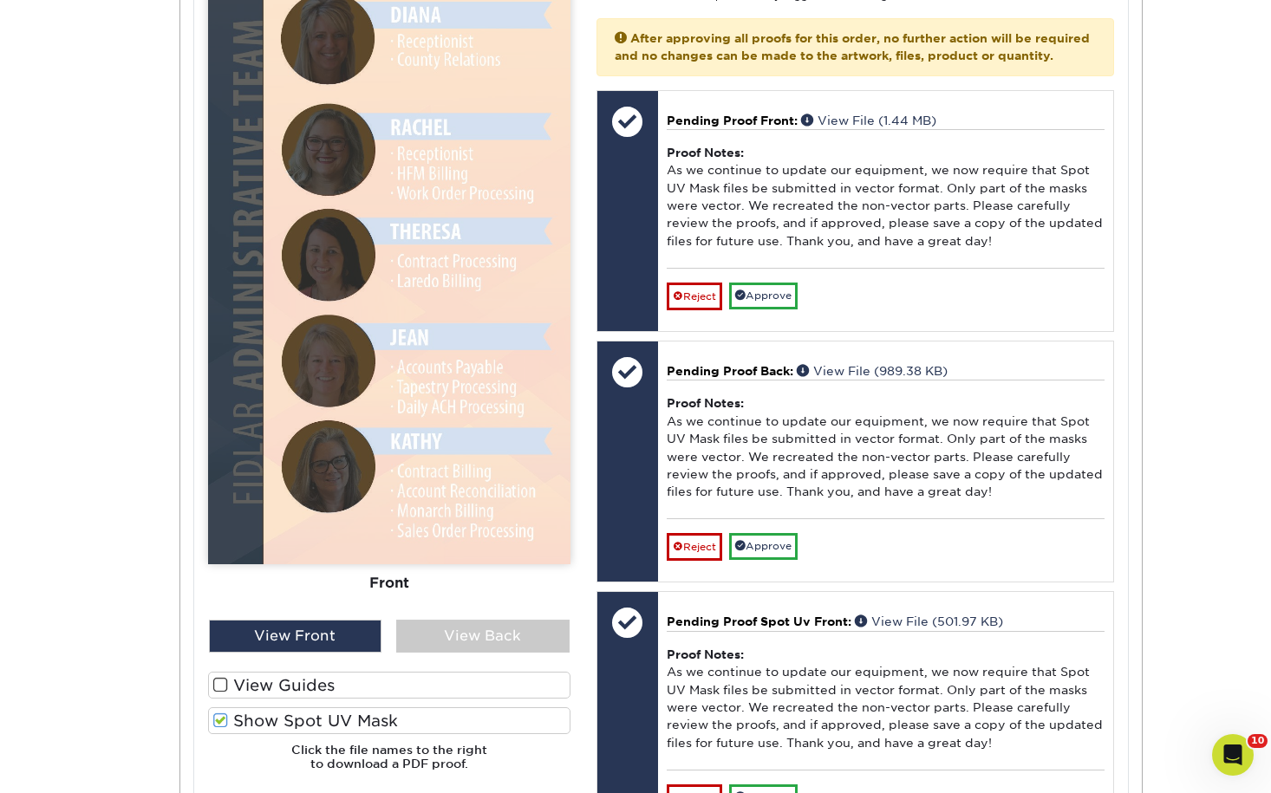
click at [326, 721] on label "Show Spot UV Mask" at bounding box center [389, 720] width 362 height 27
click at [0, 0] on input "Show Spot UV Mask" at bounding box center [0, 0] width 0 height 0
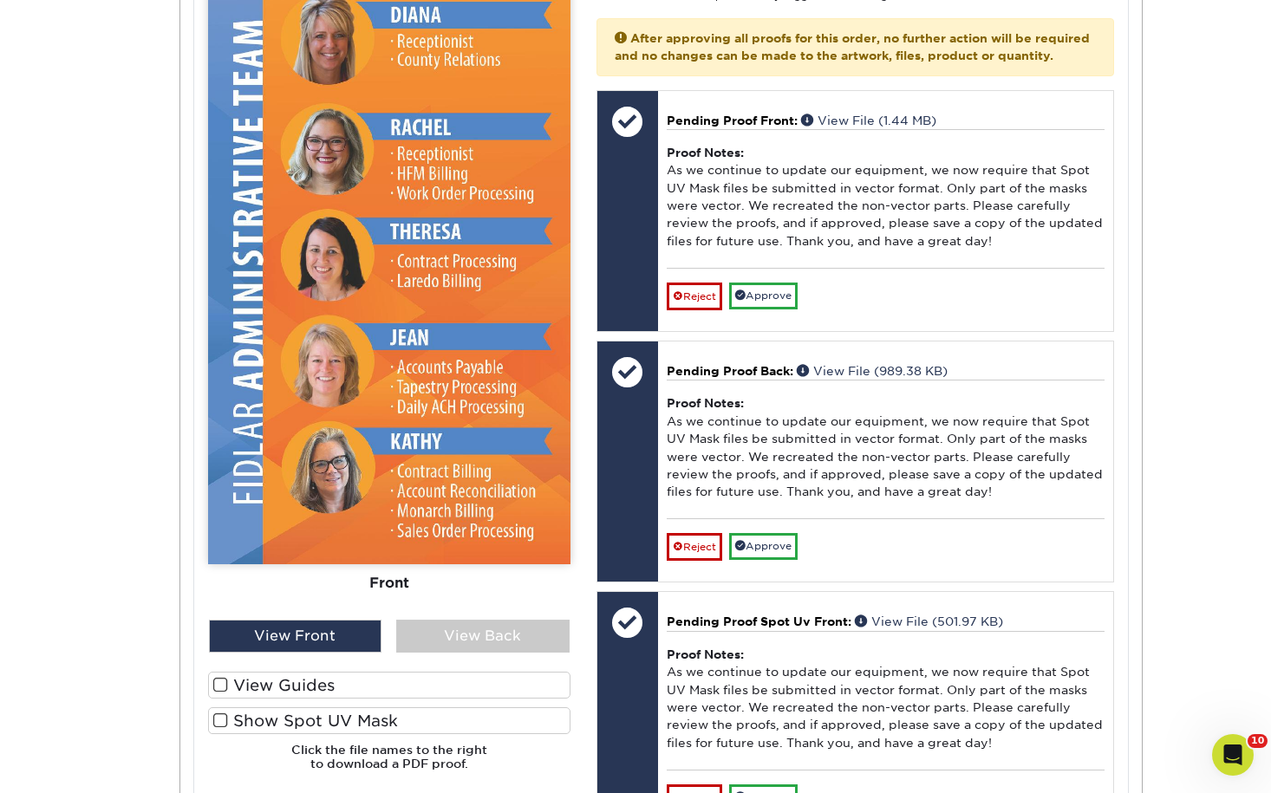
click at [326, 721] on label "Show Spot UV Mask" at bounding box center [389, 720] width 362 height 27
click at [0, 0] on input "Show Spot UV Mask" at bounding box center [0, 0] width 0 height 0
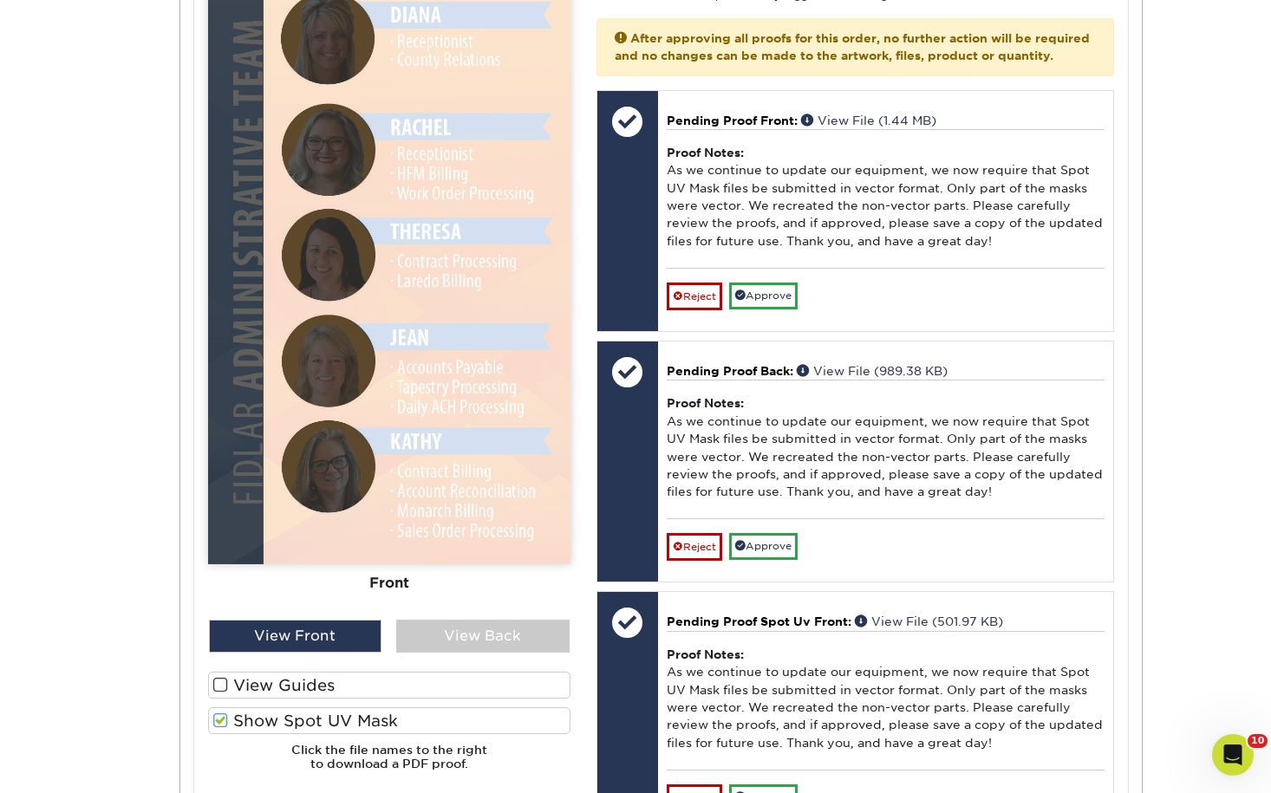
click at [326, 721] on label "Show Spot UV Mask" at bounding box center [389, 720] width 362 height 27
click at [0, 0] on input "Show Spot UV Mask" at bounding box center [0, 0] width 0 height 0
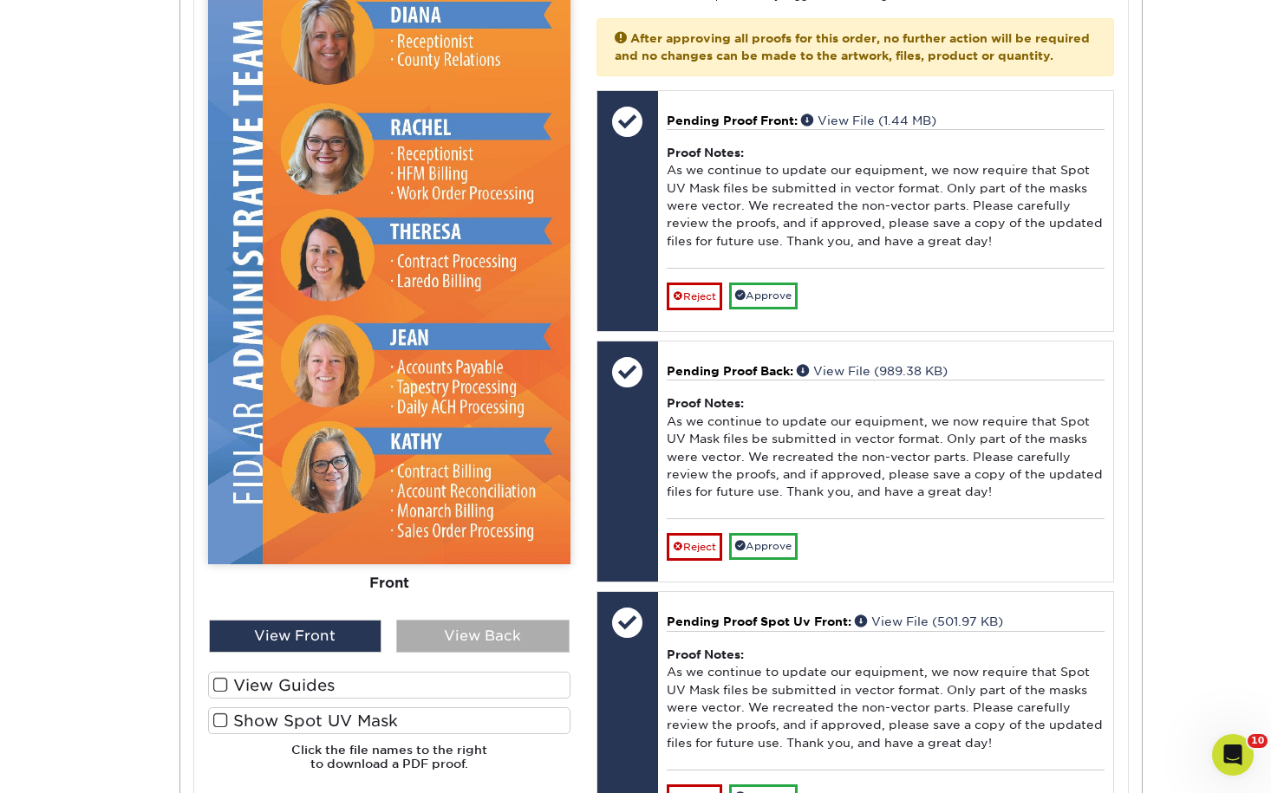
click at [455, 632] on div "View Back" at bounding box center [482, 636] width 173 height 33
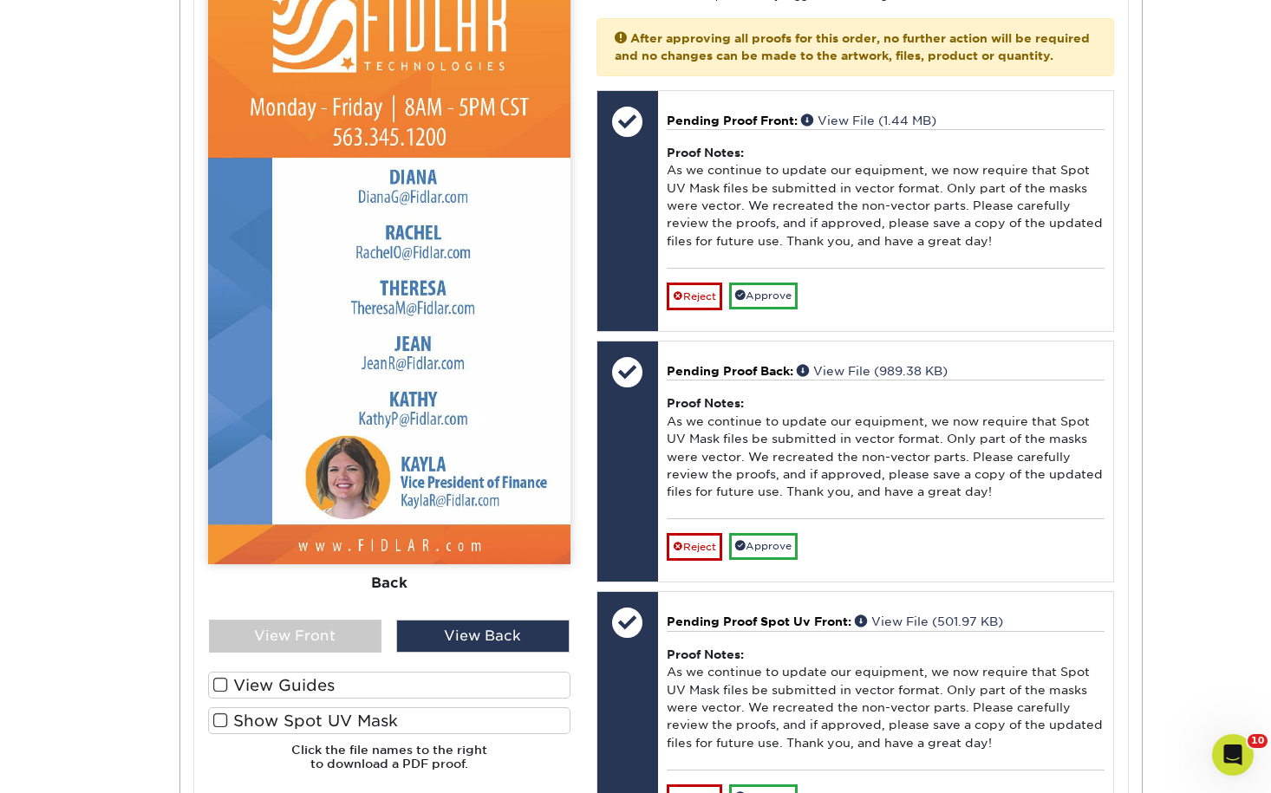
click at [357, 721] on label "Show Spot UV Mask" at bounding box center [389, 720] width 362 height 27
click at [0, 0] on input "Show Spot UV Mask" at bounding box center [0, 0] width 0 height 0
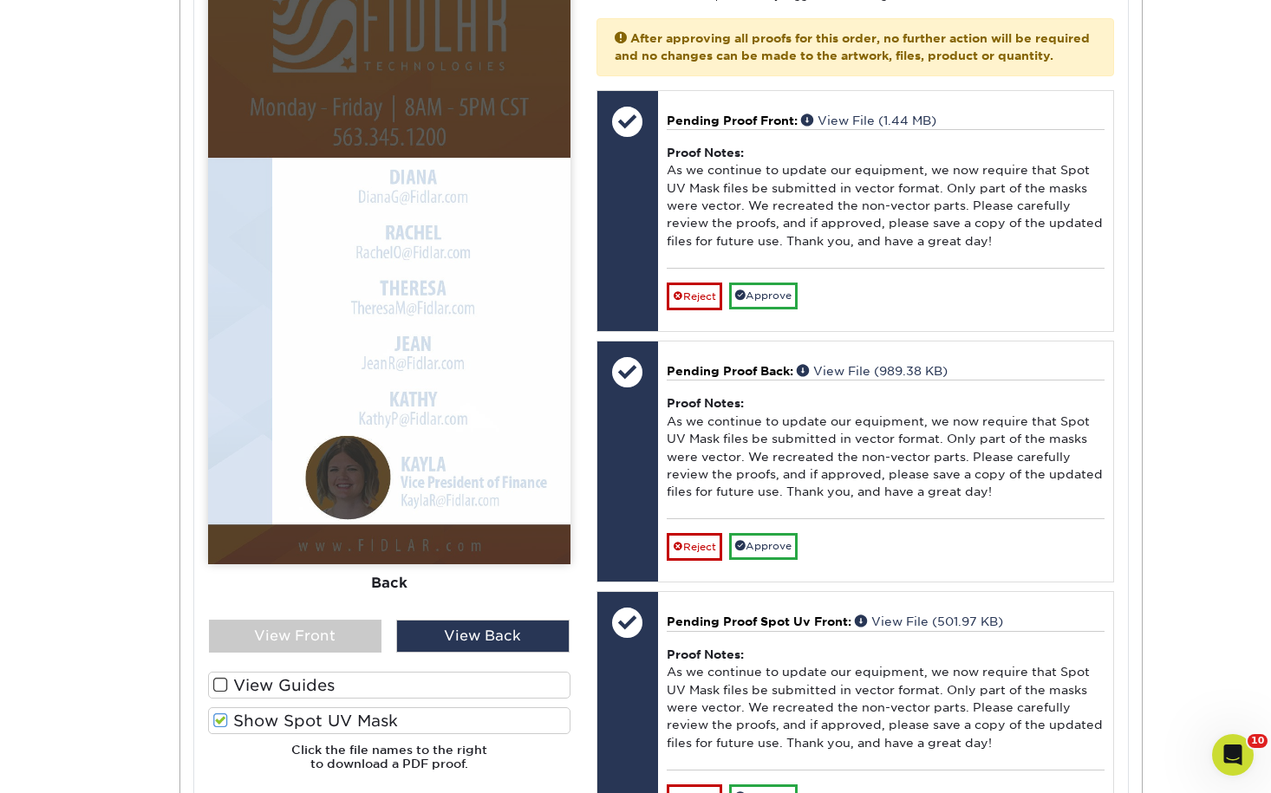
click at [357, 721] on label "Show Spot UV Mask" at bounding box center [389, 720] width 362 height 27
click at [0, 0] on input "Show Spot UV Mask" at bounding box center [0, 0] width 0 height 0
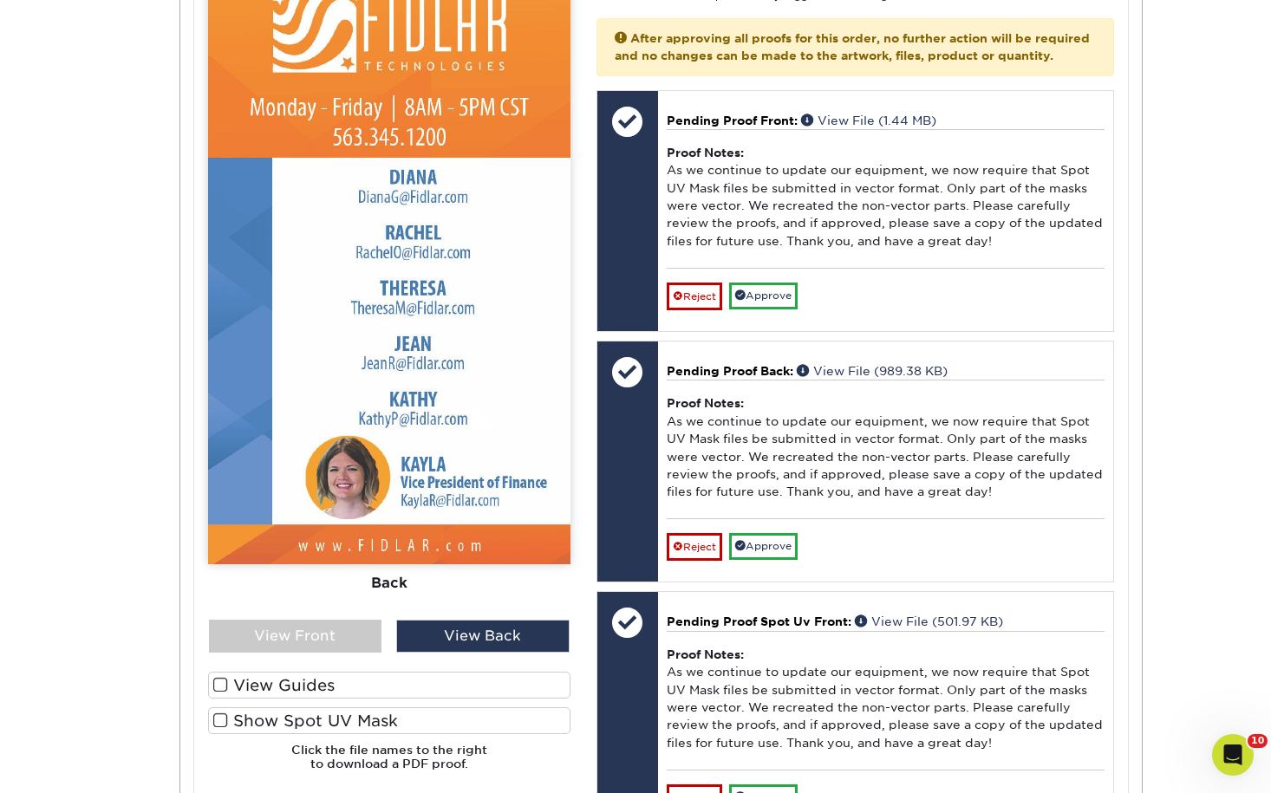
click at [357, 721] on label "Show Spot UV Mask" at bounding box center [389, 720] width 362 height 27
click at [0, 0] on input "Show Spot UV Mask" at bounding box center [0, 0] width 0 height 0
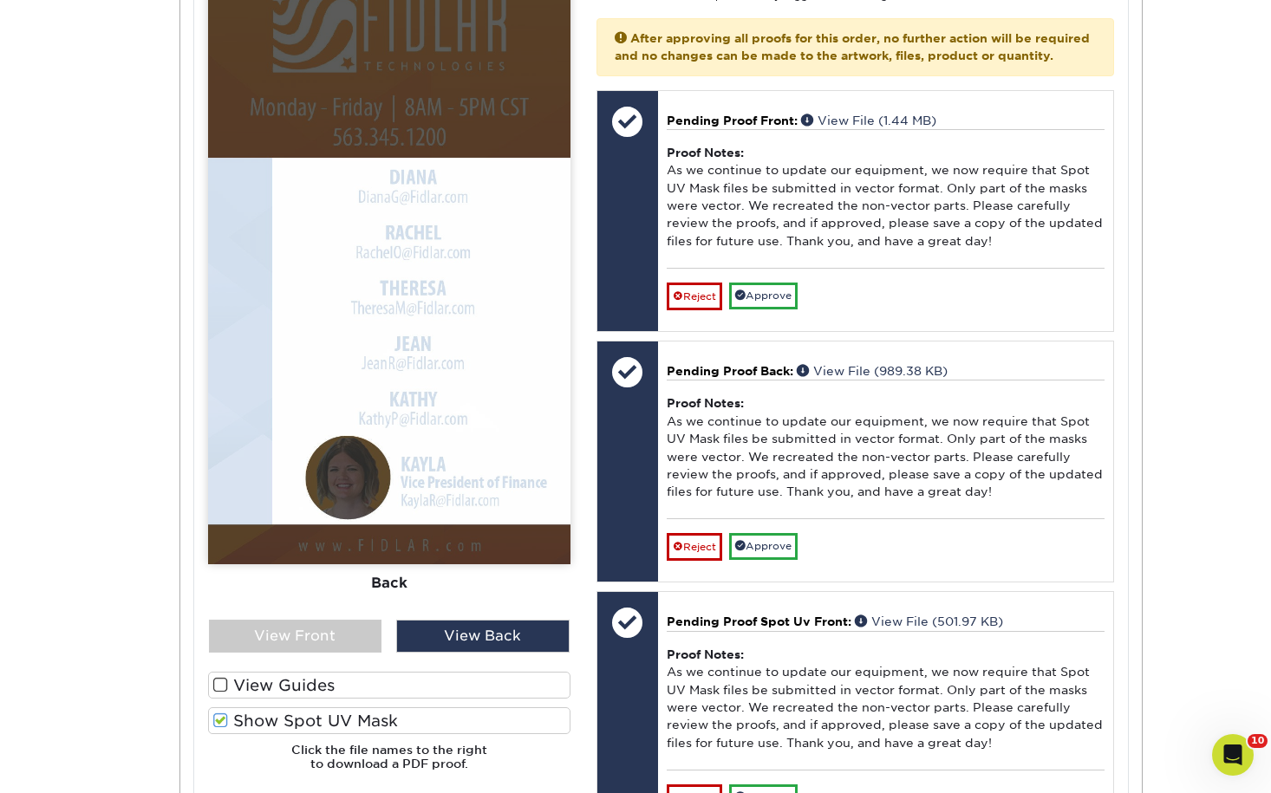
click at [357, 721] on label "Show Spot UV Mask" at bounding box center [389, 720] width 362 height 27
click at [0, 0] on input "Show Spot UV Mask" at bounding box center [0, 0] width 0 height 0
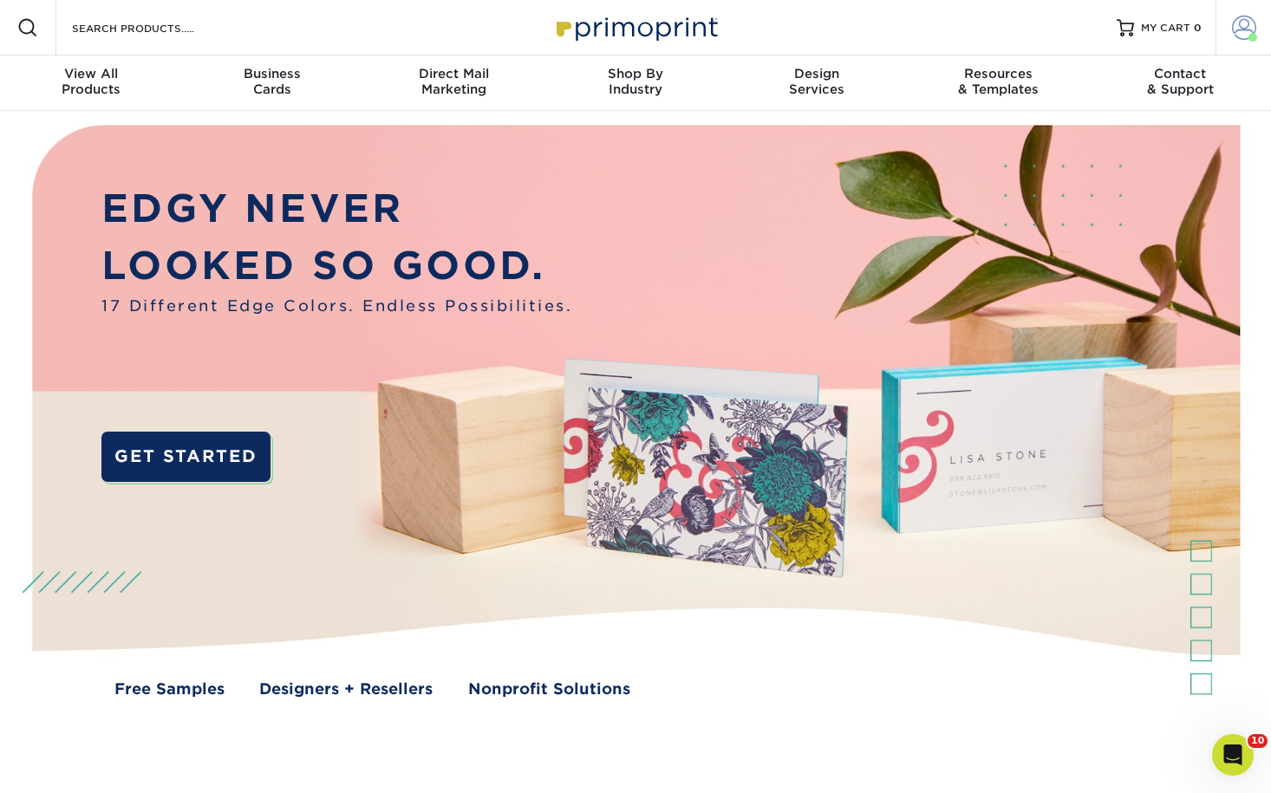
click at [1241, 21] on span at bounding box center [1244, 28] width 24 height 24
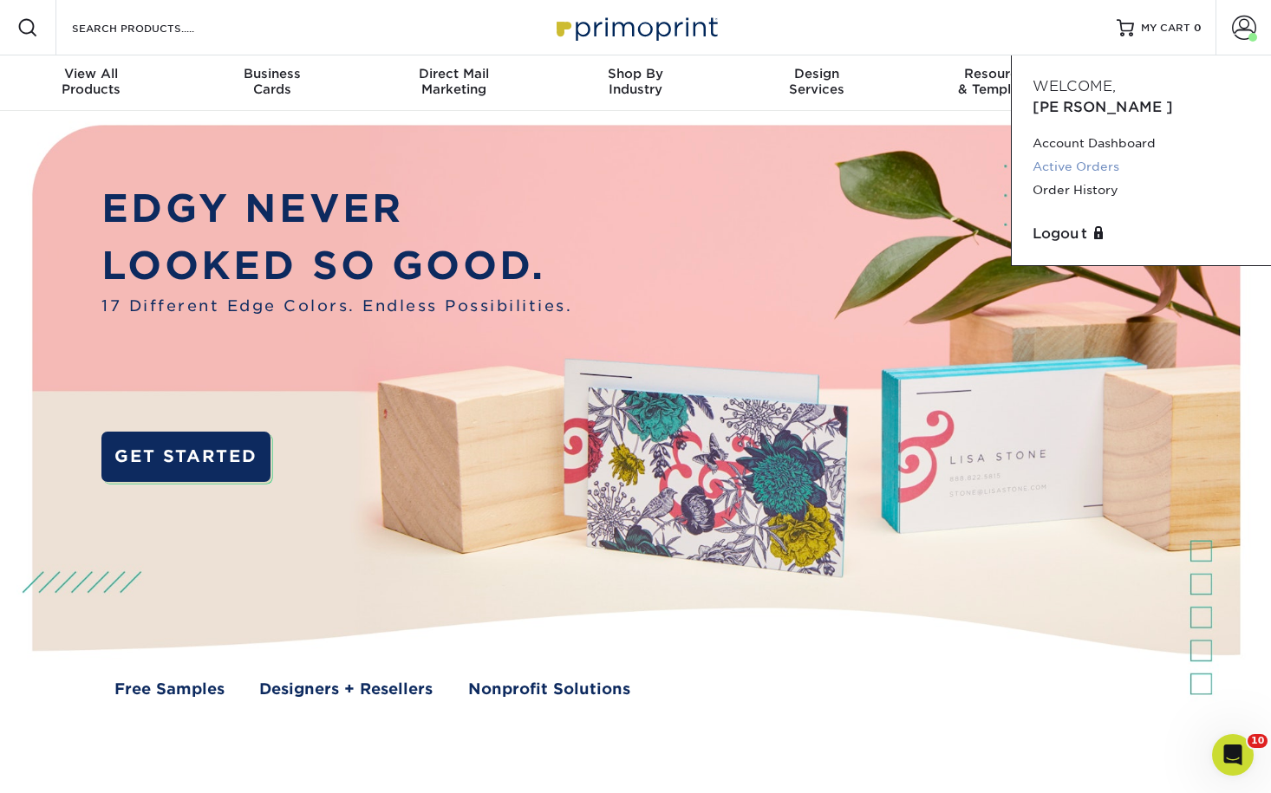
click at [1111, 155] on link "Active Orders" at bounding box center [1142, 166] width 218 height 23
click at [1097, 155] on link "Active Orders" at bounding box center [1142, 166] width 218 height 23
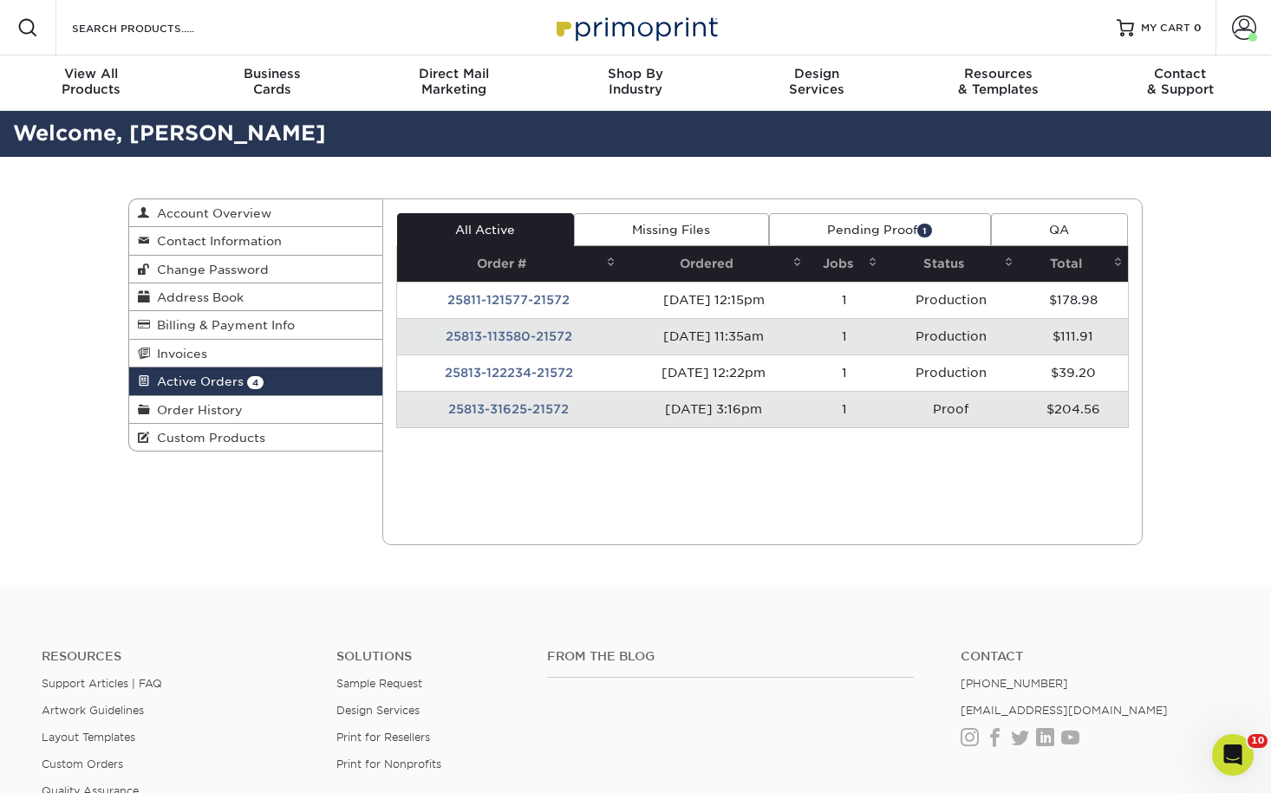
click at [873, 219] on link "Pending Proof 1" at bounding box center [880, 229] width 222 height 33
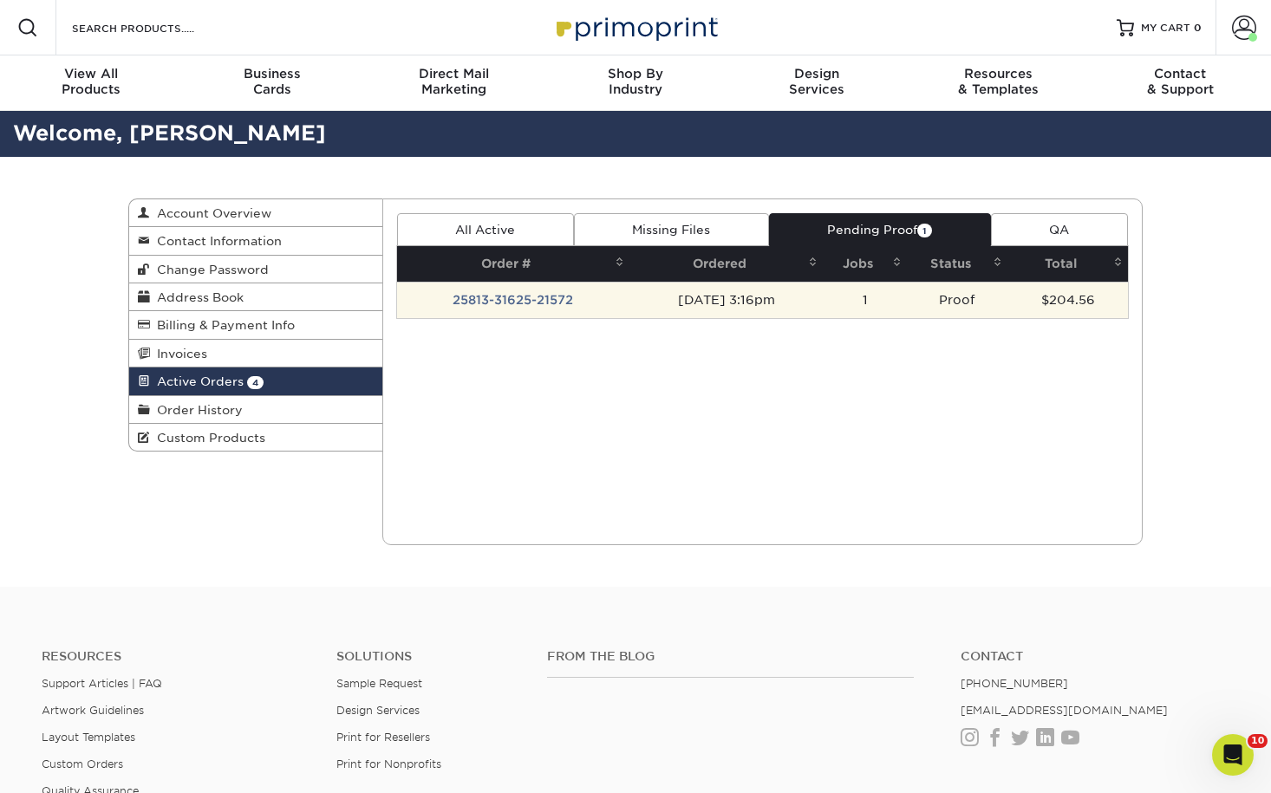
click at [856, 296] on td "1" at bounding box center [864, 300] width 83 height 36
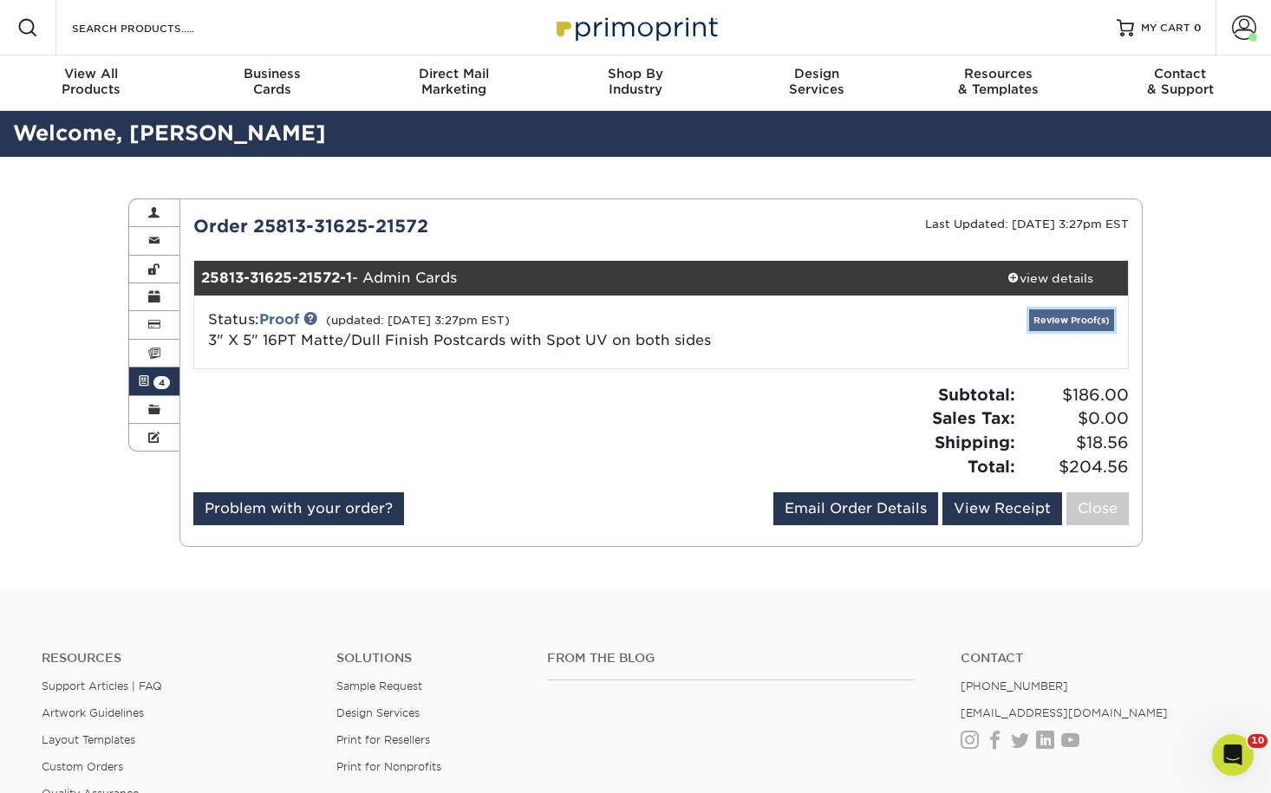
click at [1057, 320] on link "Review Proof(s)" at bounding box center [1071, 321] width 85 height 22
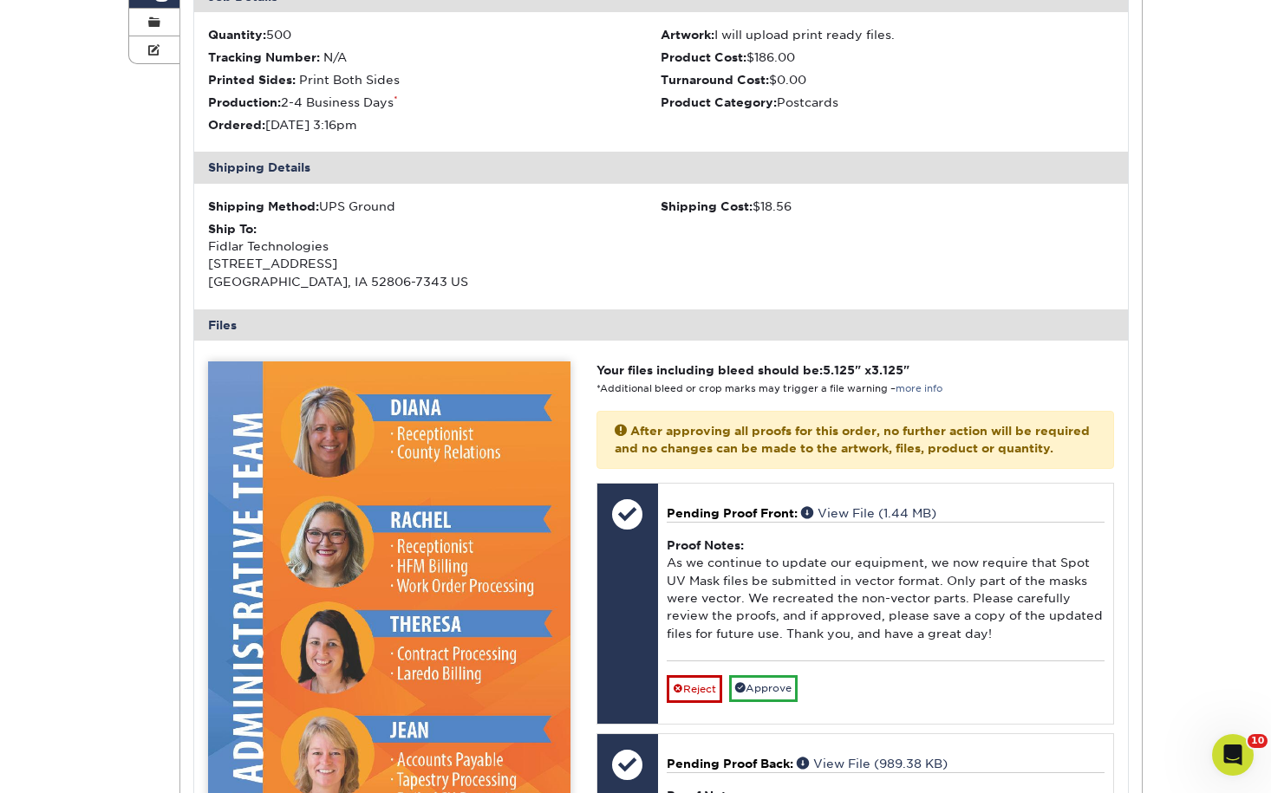
scroll to position [780, 0]
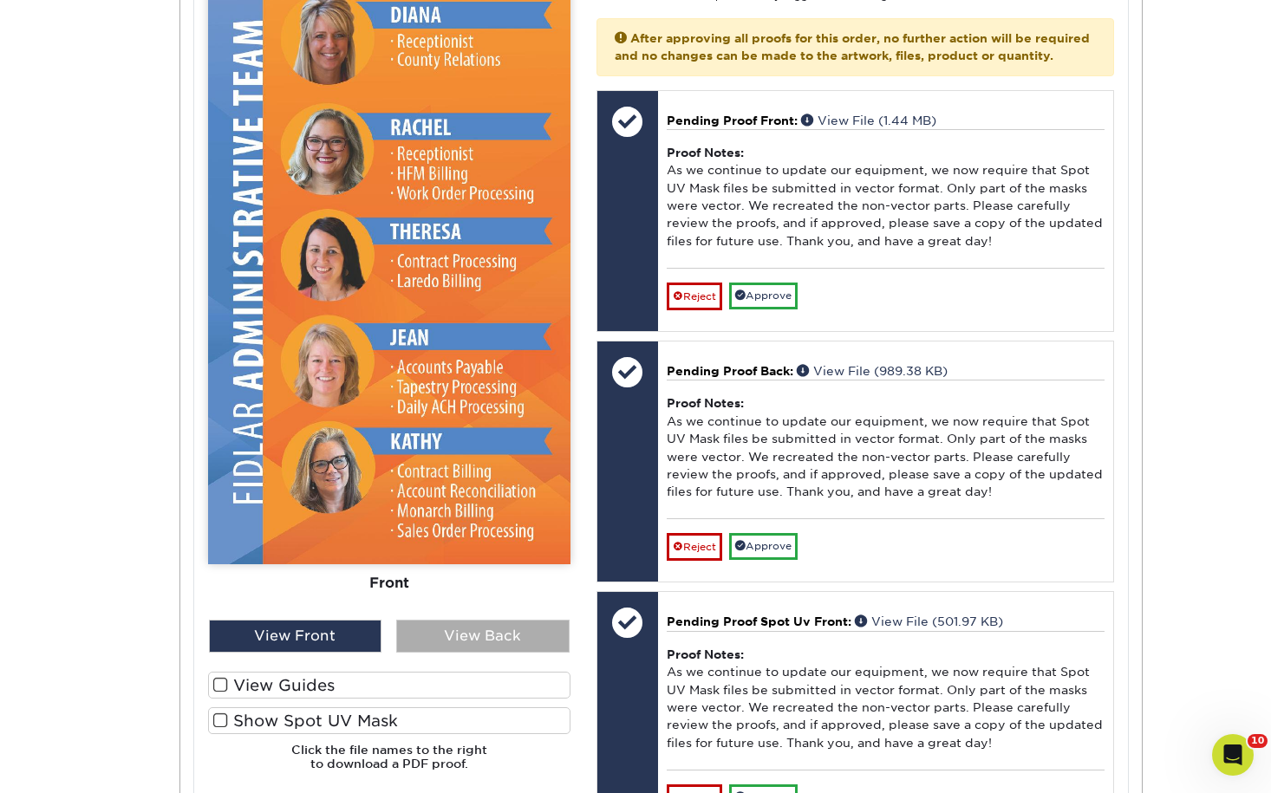
click at [471, 642] on div "View Back" at bounding box center [482, 636] width 173 height 33
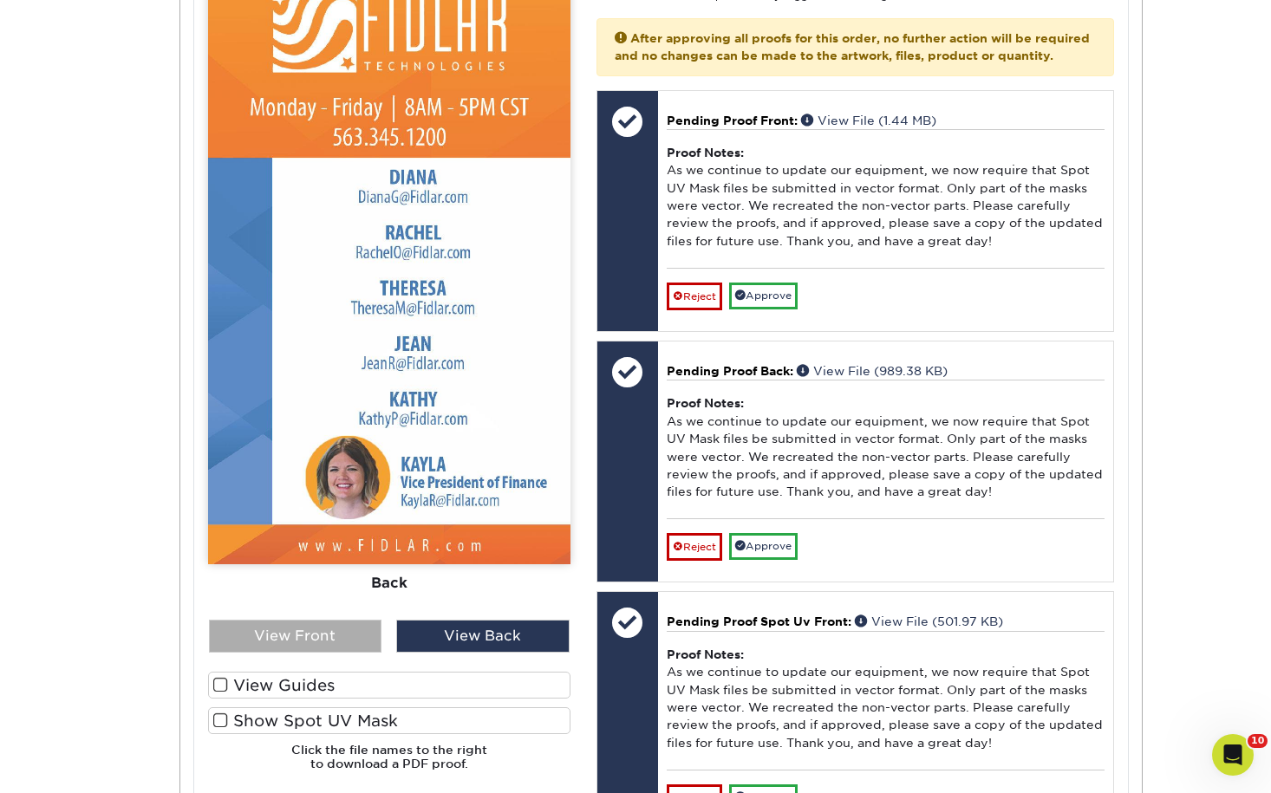
click at [349, 644] on div "View Front" at bounding box center [295, 636] width 173 height 33
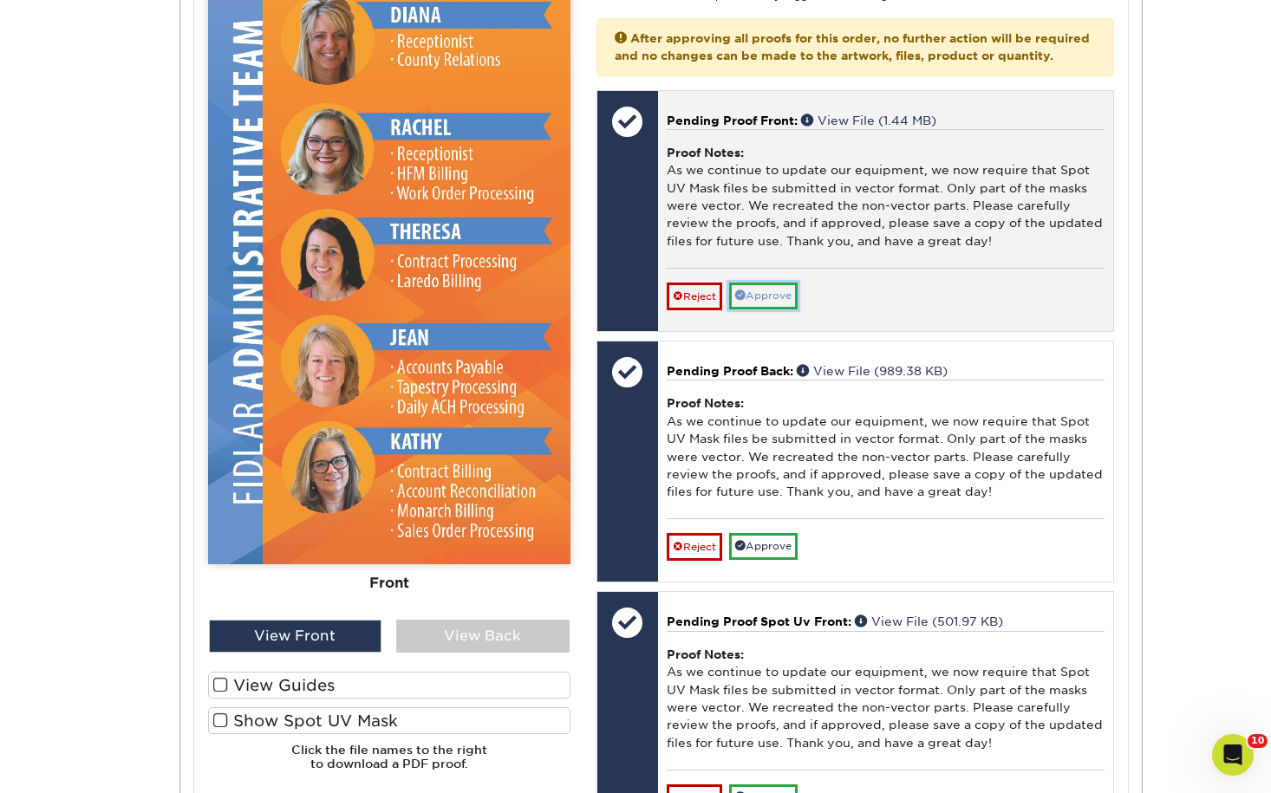
click at [778, 310] on link "Approve" at bounding box center [763, 296] width 68 height 27
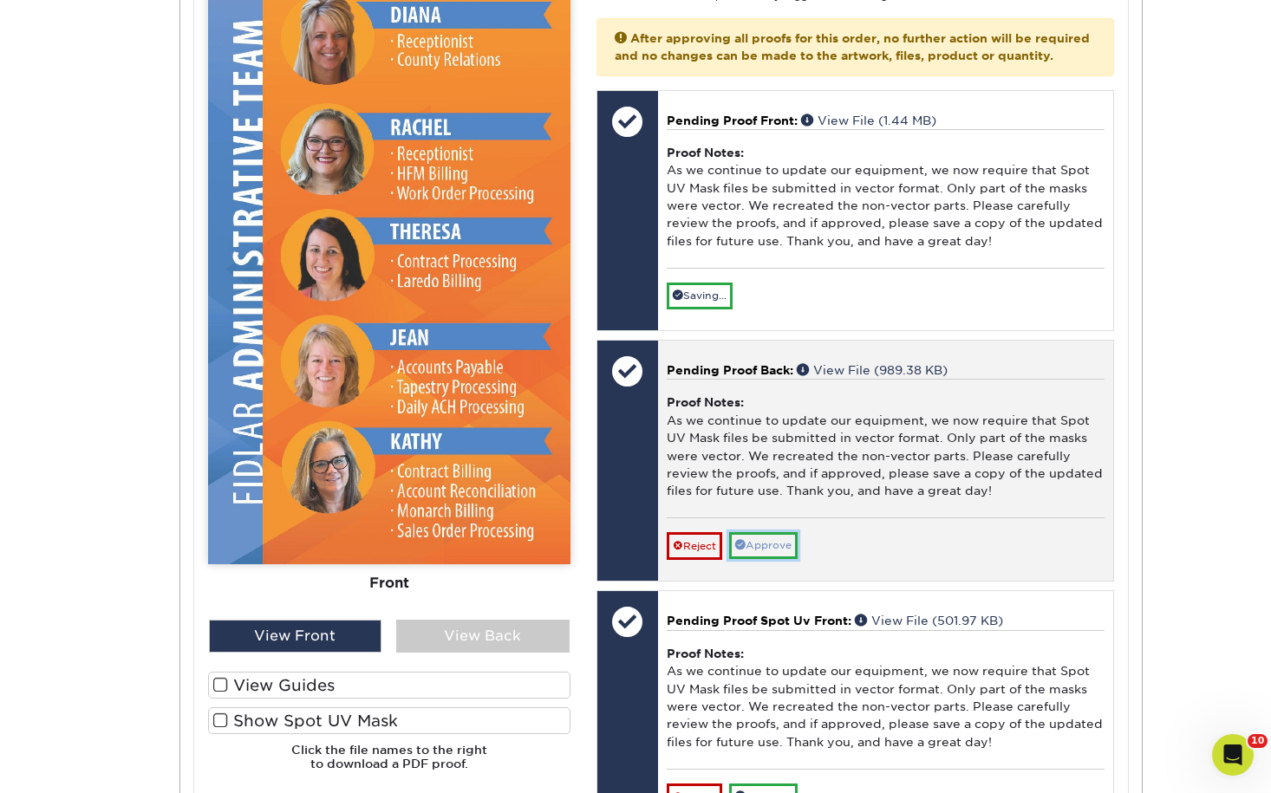
click at [759, 551] on link "Approve" at bounding box center [763, 545] width 68 height 27
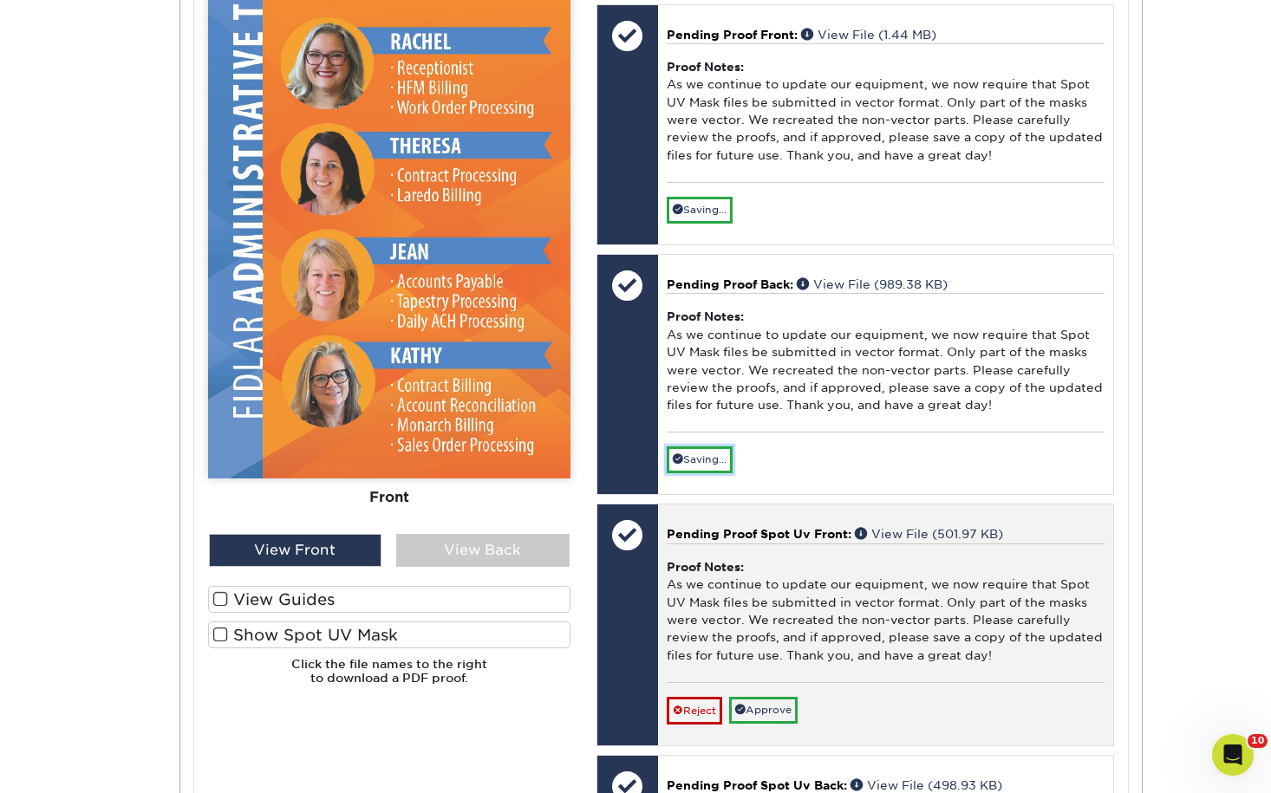
scroll to position [1127, 0]
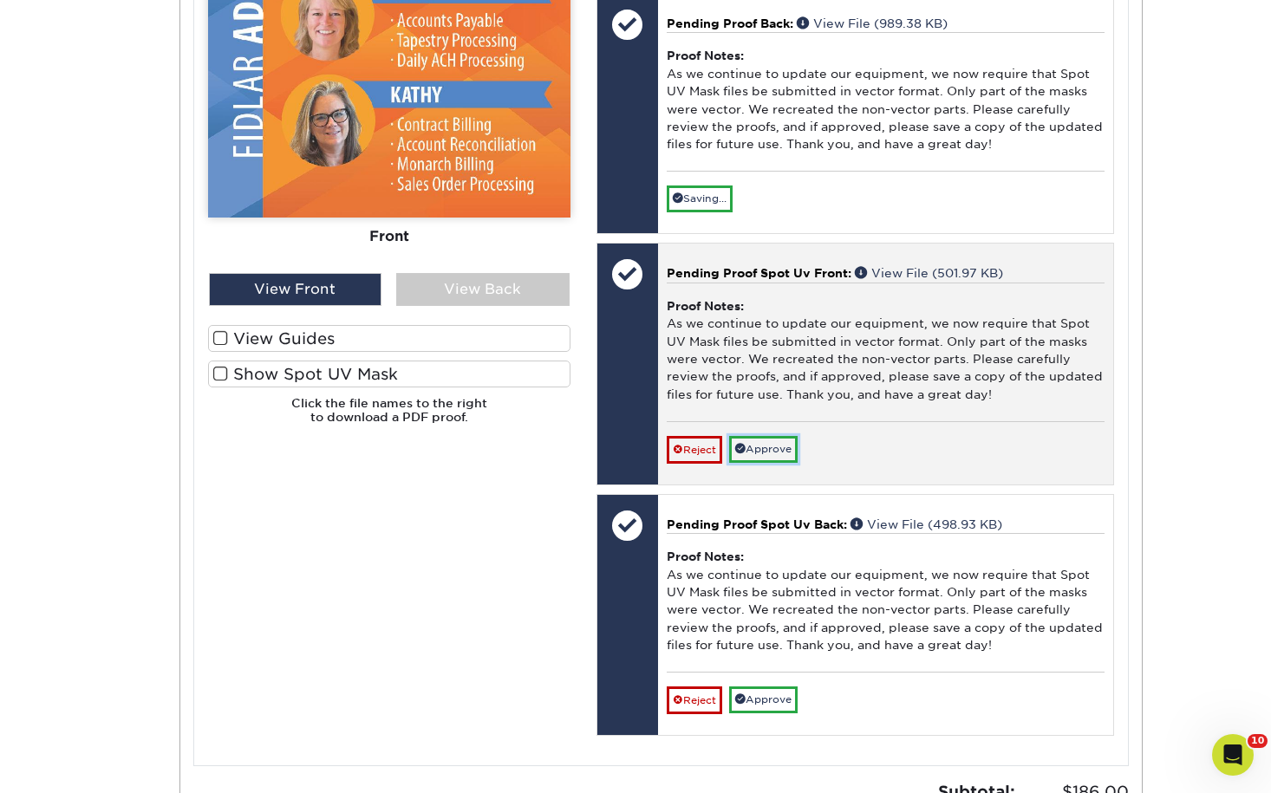
click at [774, 461] on link "Approve" at bounding box center [763, 449] width 68 height 27
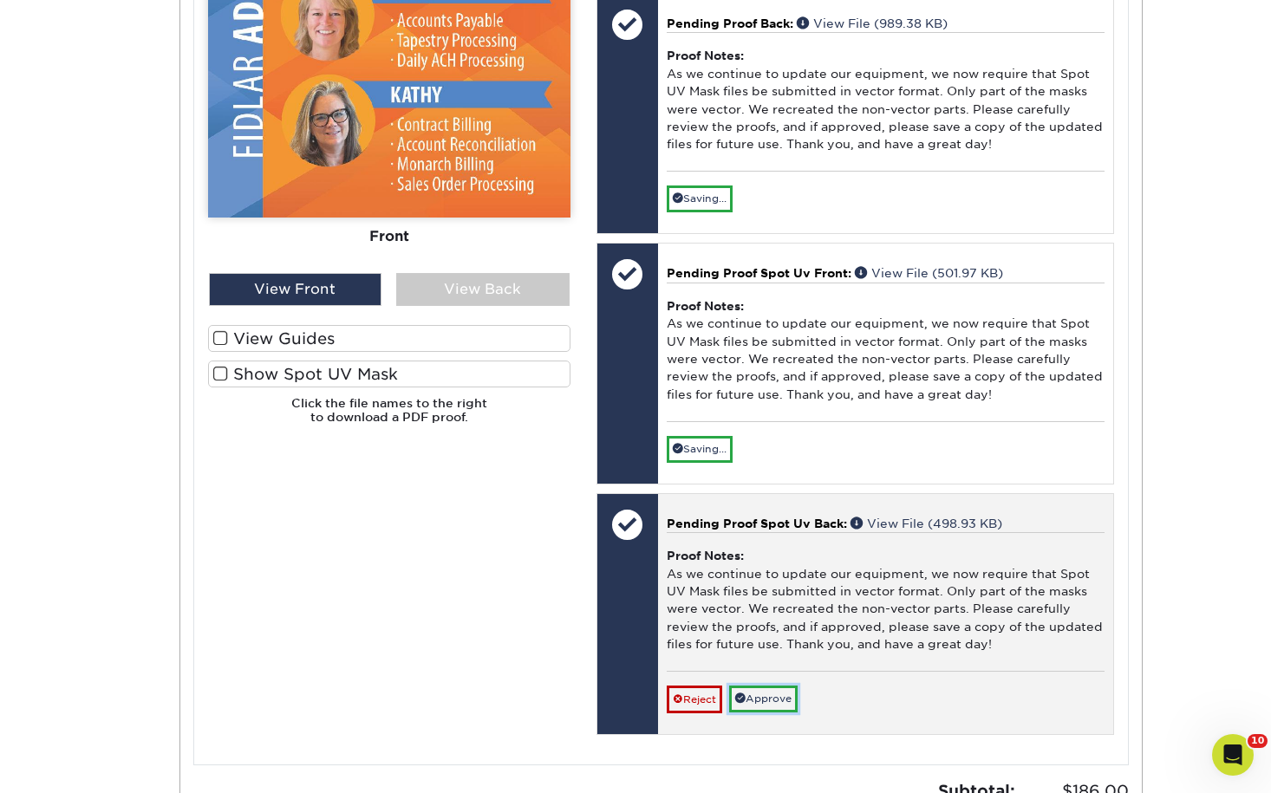
click at [771, 712] on link "Approve" at bounding box center [763, 699] width 68 height 27
